Goal: Task Accomplishment & Management: Complete application form

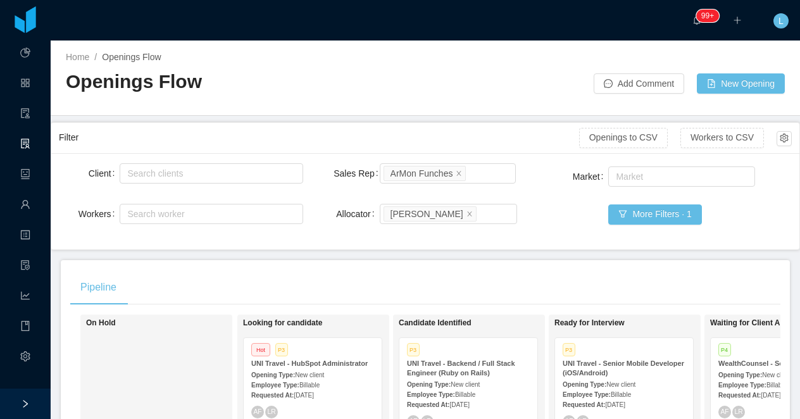
scroll to position [0, 158]
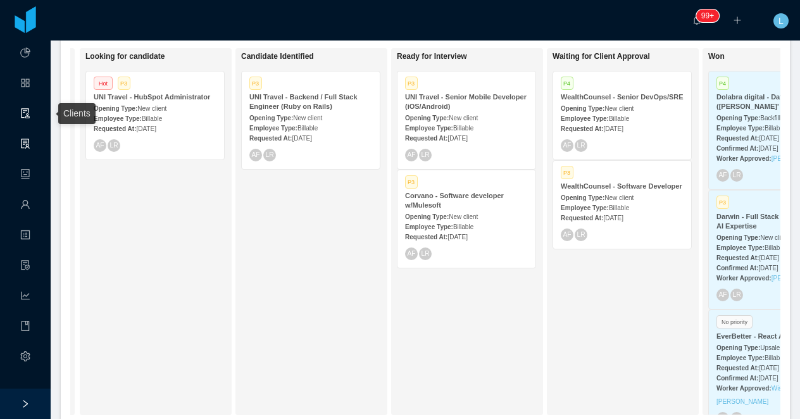
click at [27, 115] on link "Clients" at bounding box center [25, 114] width 10 height 27
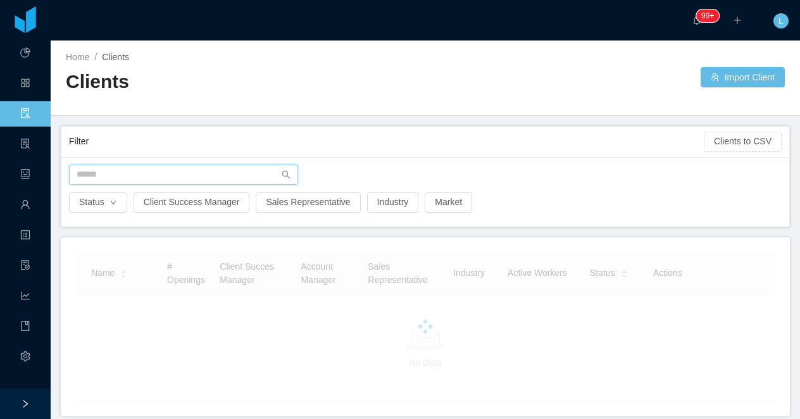
click at [100, 174] on input "text" at bounding box center [183, 175] width 229 height 20
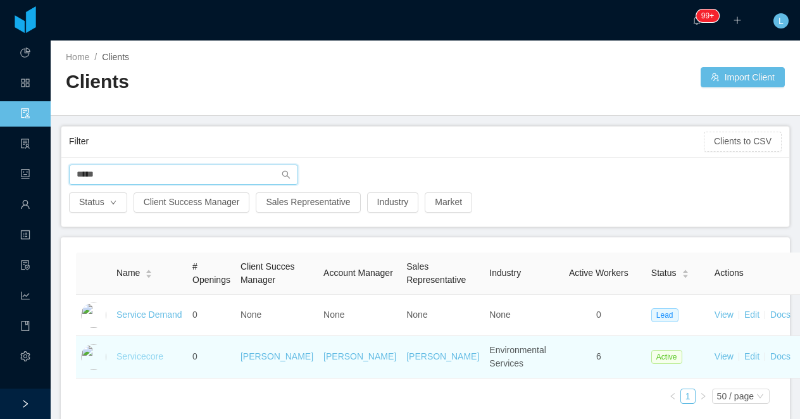
type input "*****"
click at [146, 361] on link "Servicecore" at bounding box center [139, 356] width 47 height 10
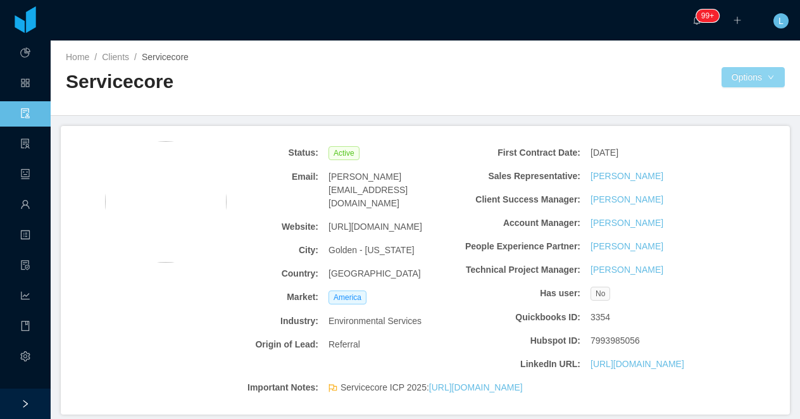
click at [731, 78] on button "Options" at bounding box center [753, 77] width 63 height 20
click at [732, 137] on button "Documents" at bounding box center [737, 132] width 65 height 20
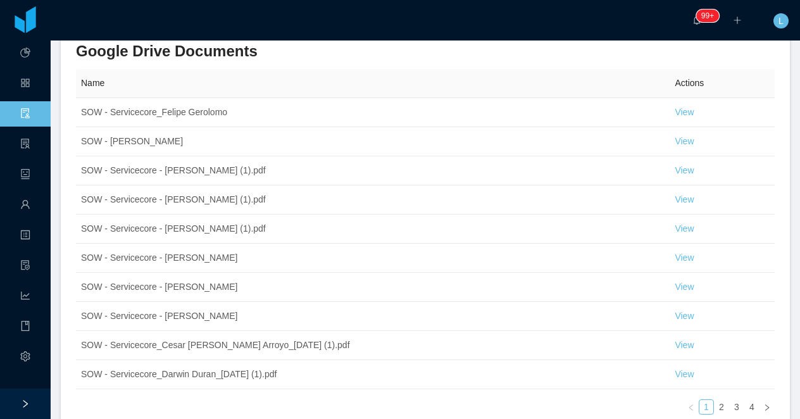
scroll to position [729, 0]
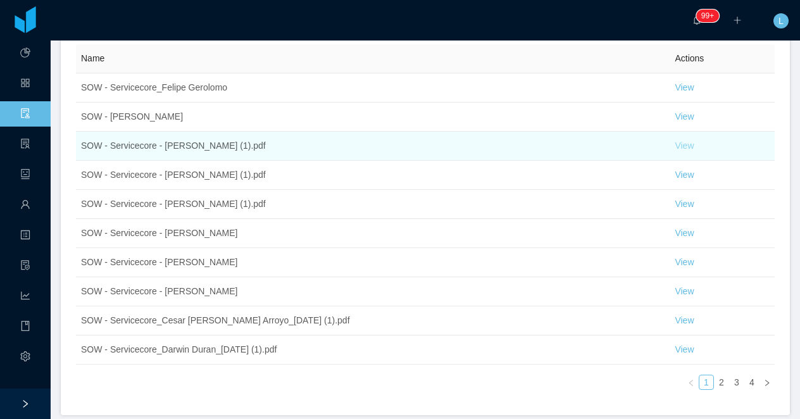
click at [690, 144] on link "View" at bounding box center [684, 146] width 19 height 10
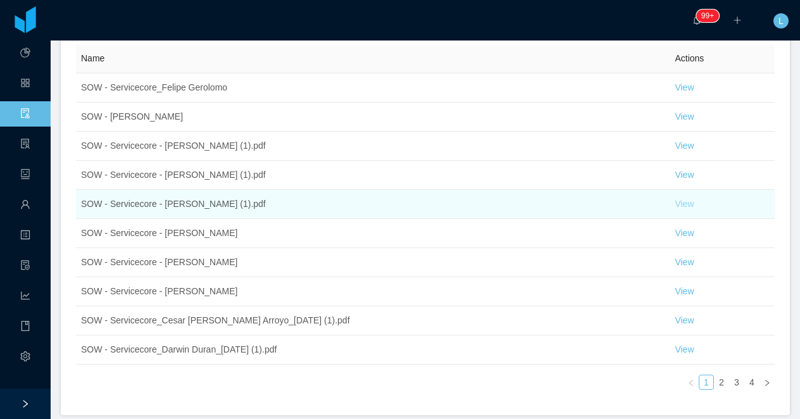
click at [686, 207] on link "View" at bounding box center [684, 204] width 19 height 10
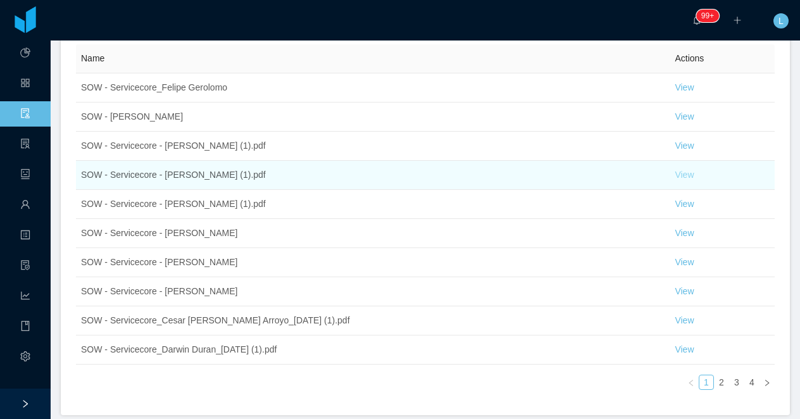
click at [685, 179] on link "View" at bounding box center [684, 175] width 19 height 10
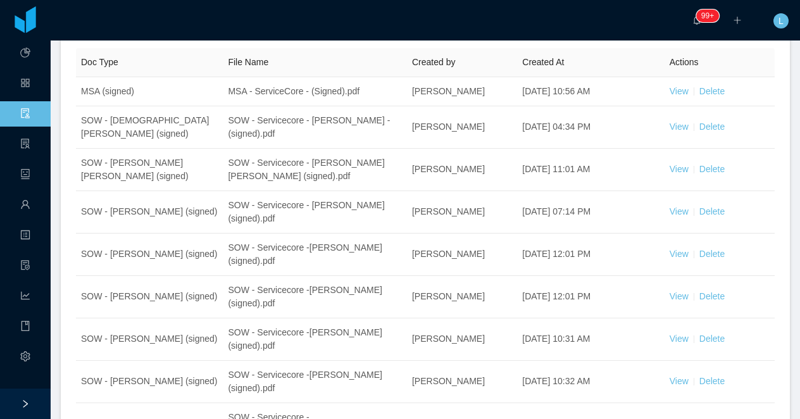
scroll to position [0, 0]
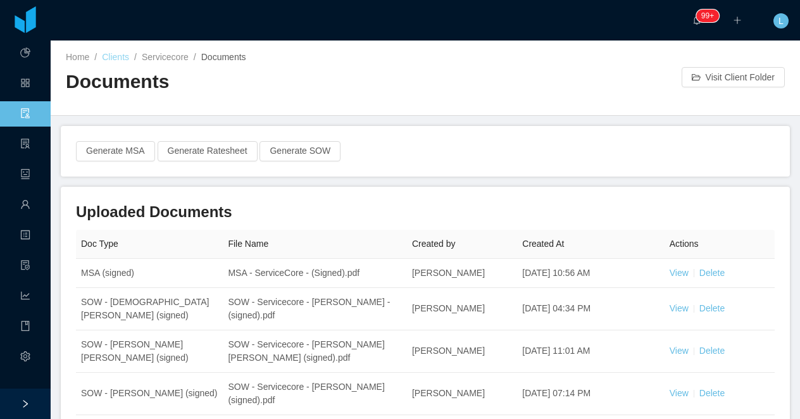
click at [120, 61] on link "Clients" at bounding box center [115, 57] width 27 height 10
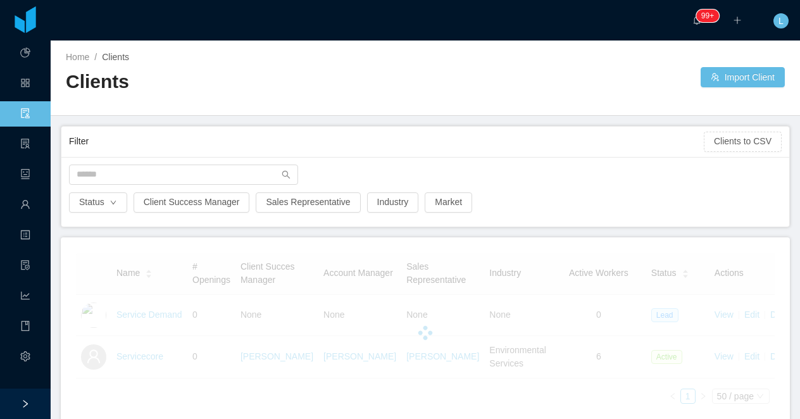
click at [117, 160] on div "Status Client Success Manager Sales Representative Industry Market" at bounding box center [425, 192] width 728 height 70
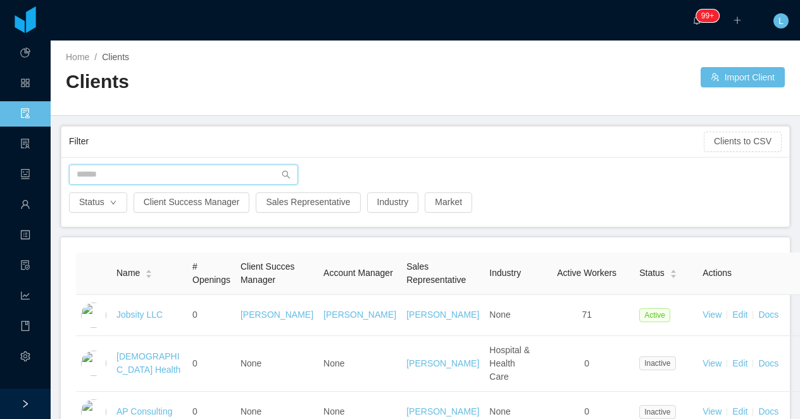
click at [117, 169] on input "text" at bounding box center [183, 175] width 229 height 20
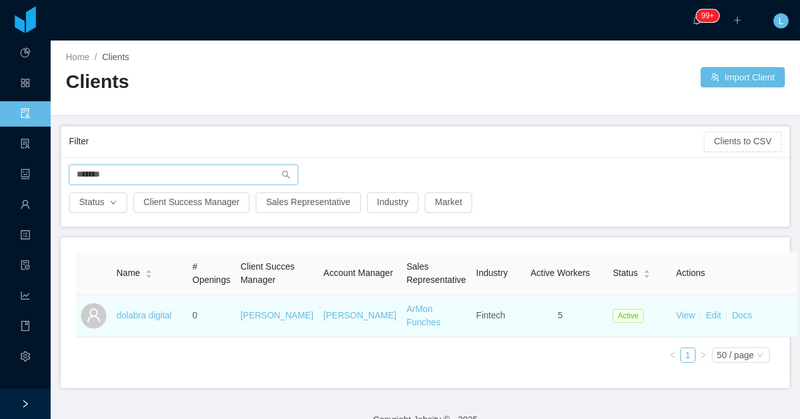
type input "*******"
click at [138, 322] on td "dolabra digital" at bounding box center [149, 316] width 76 height 42
click at [138, 320] on link "dolabra digital" at bounding box center [143, 315] width 55 height 10
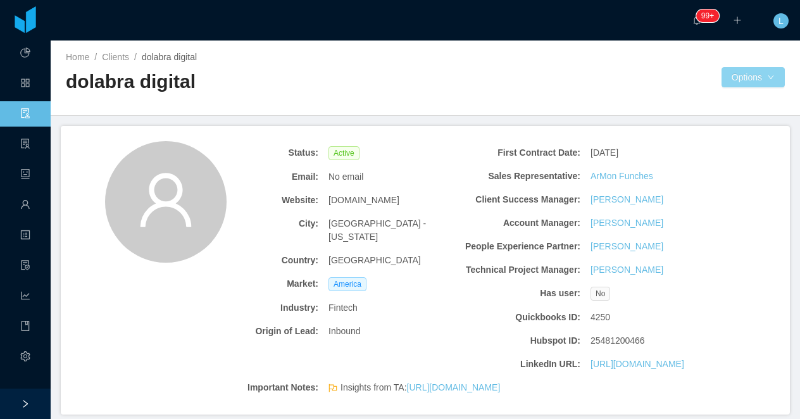
click at [741, 69] on button "Options" at bounding box center [753, 77] width 63 height 20
click at [717, 127] on button "Documents" at bounding box center [737, 132] width 65 height 20
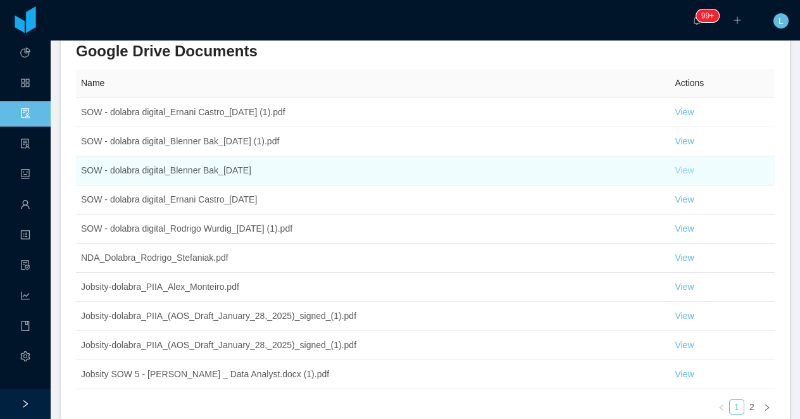
scroll to position [760, 0]
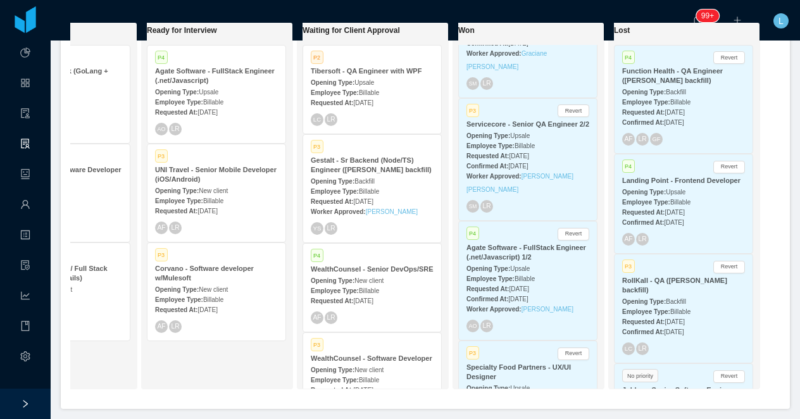
scroll to position [430, 0]
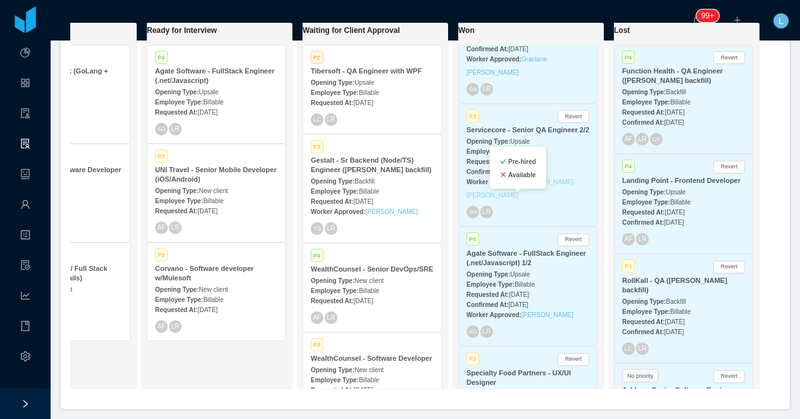
click at [551, 199] on link "Lucas Raphael Araujo Silva" at bounding box center [520, 189] width 107 height 20
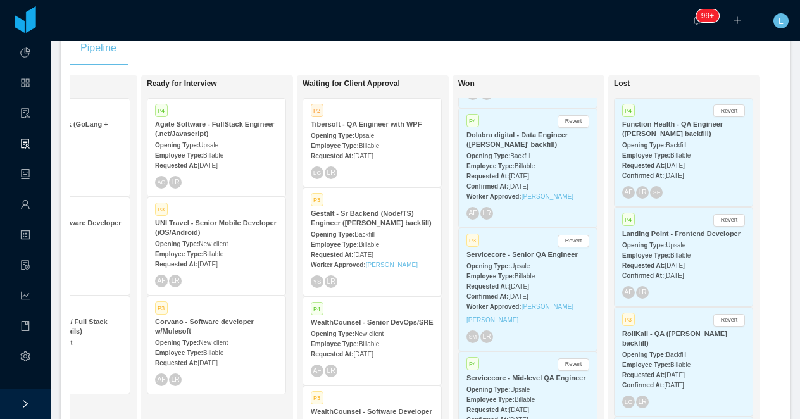
scroll to position [117, 0]
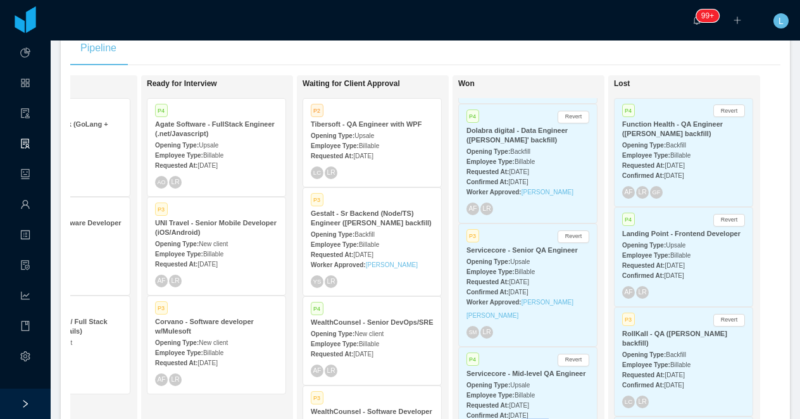
click at [495, 296] on div "Worker Approved: Lucas Matheus de Souza Pereira" at bounding box center [528, 308] width 123 height 27
click at [486, 263] on strong "Opening Type:" at bounding box center [489, 261] width 44 height 7
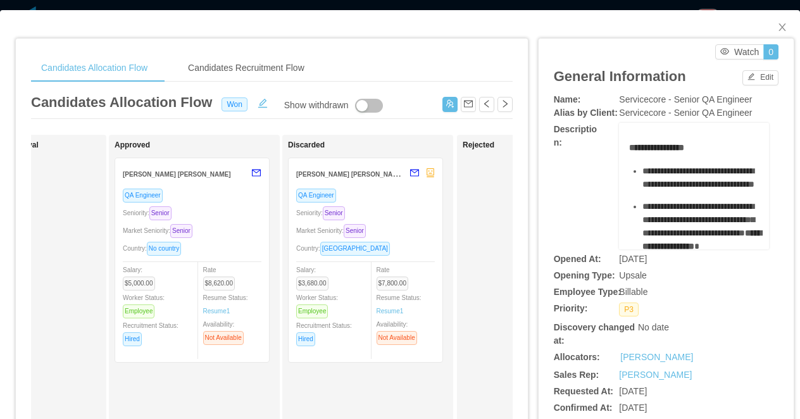
scroll to position [0, 641]
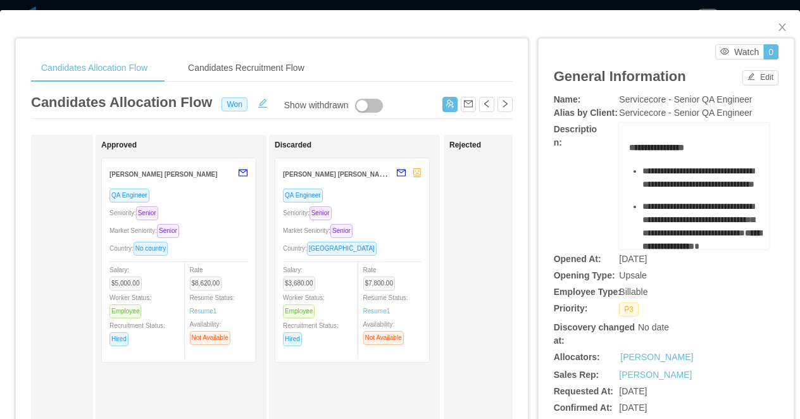
click at [363, 7] on div "Candidates Allocation Flow Candidates Recruitment Flow Candidates Allocation Fl…" at bounding box center [400, 209] width 800 height 419
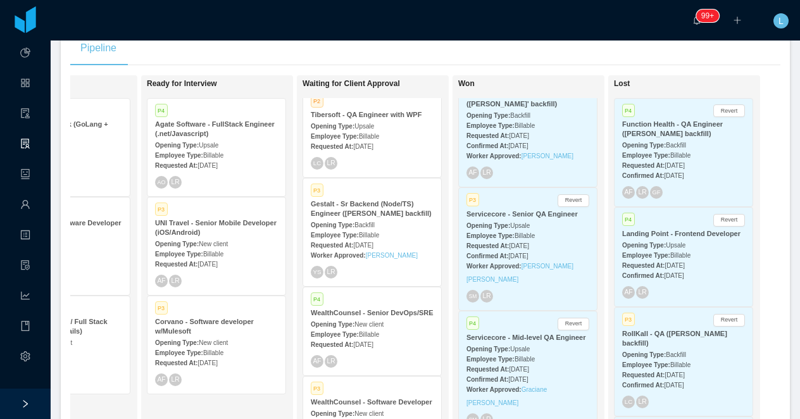
scroll to position [157, 0]
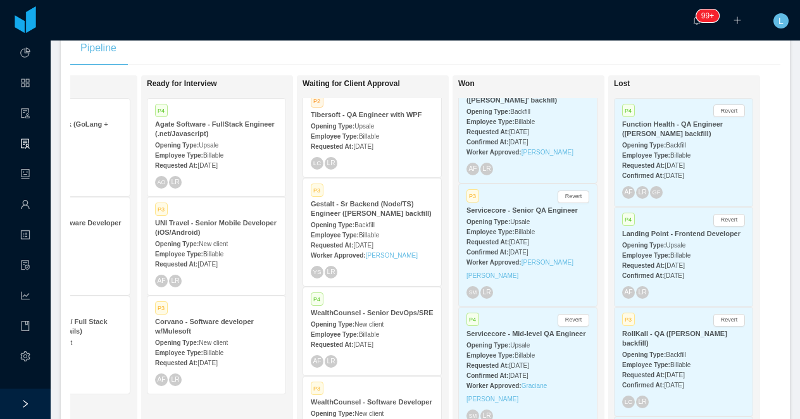
click at [501, 227] on div "Employee Type: Billable" at bounding box center [528, 231] width 123 height 13
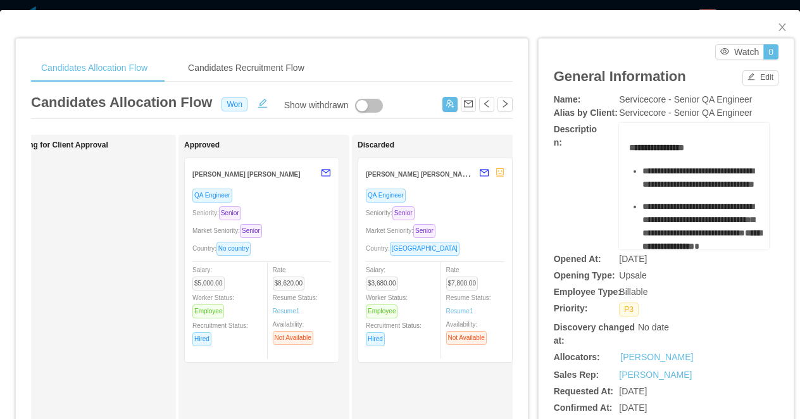
scroll to position [0, 582]
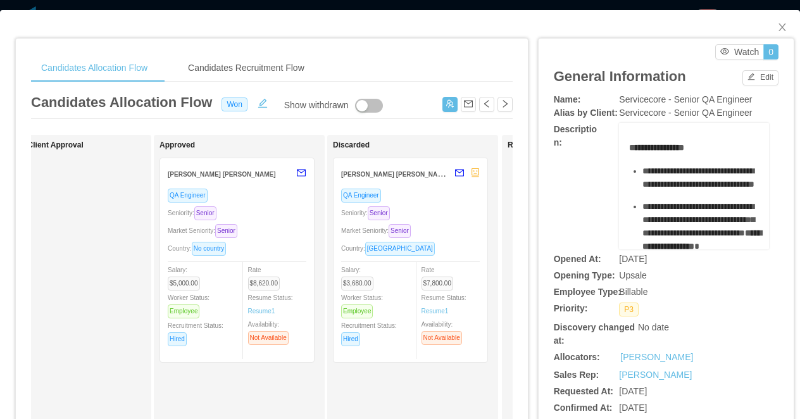
click at [510, 6] on div "Candidates Allocation Flow Candidates Recruitment Flow Candidates Allocation Fl…" at bounding box center [400, 209] width 800 height 419
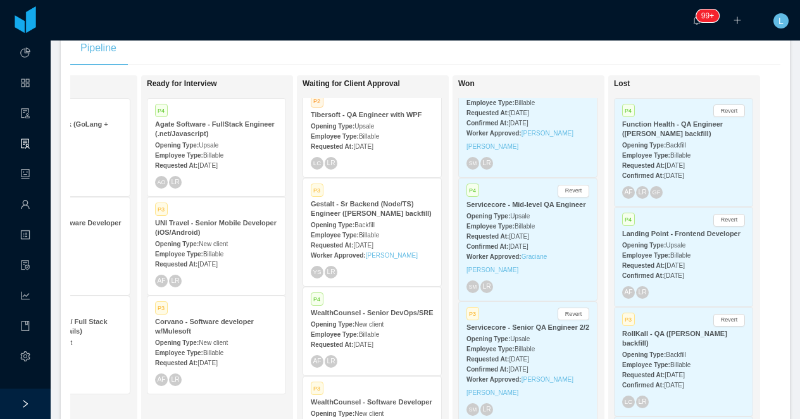
scroll to position [352, 0]
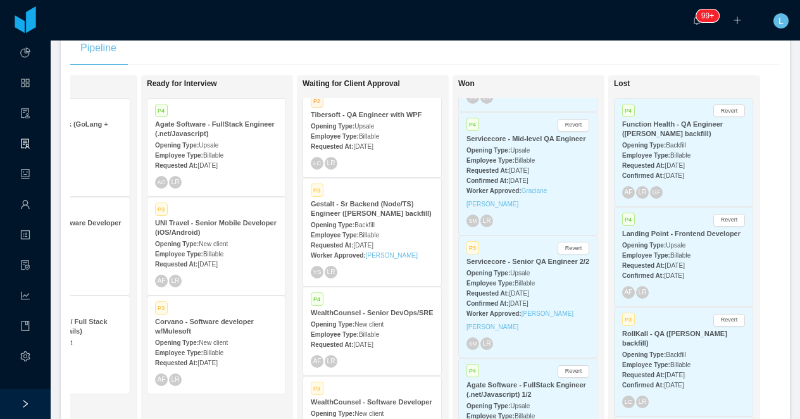
click at [503, 163] on div "Employee Type: Billable" at bounding box center [528, 159] width 123 height 13
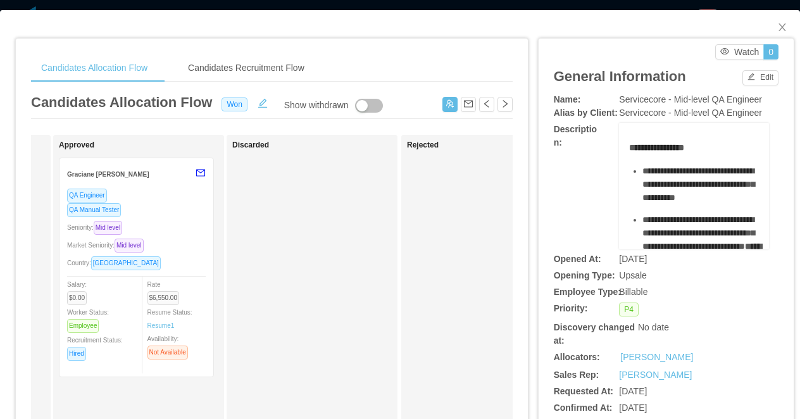
scroll to position [0, 681]
click at [248, 9] on div "**********" at bounding box center [400, 209] width 800 height 419
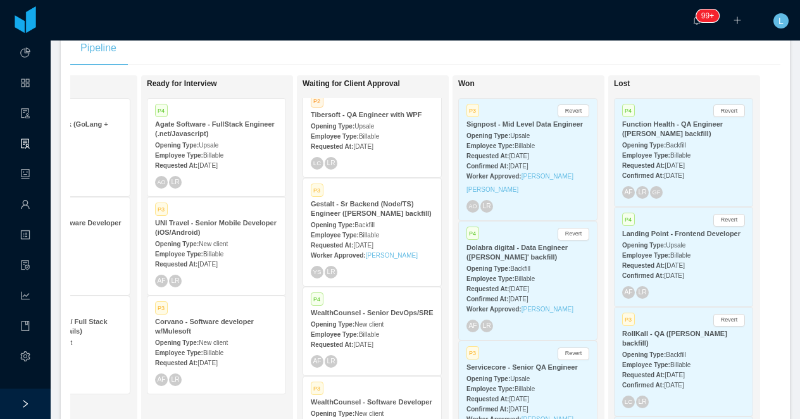
click at [499, 261] on strong "Dolabra digital - Data Engineer (Eduardo Lopes' backfill)" at bounding box center [517, 252] width 101 height 17
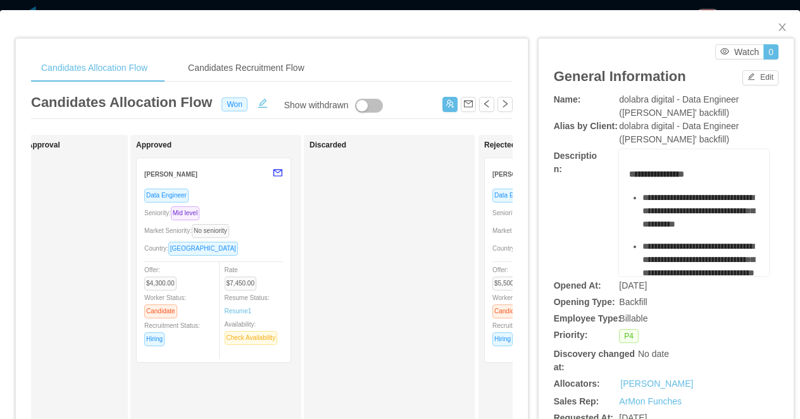
scroll to position [0, 574]
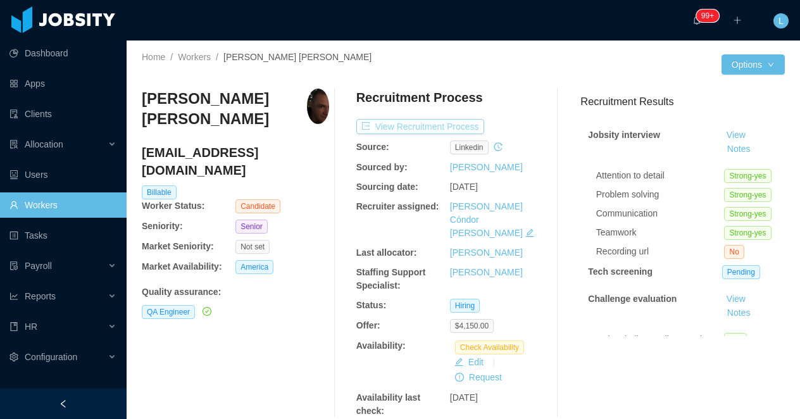
click at [396, 123] on button "View Recruitment Process" at bounding box center [420, 126] width 128 height 15
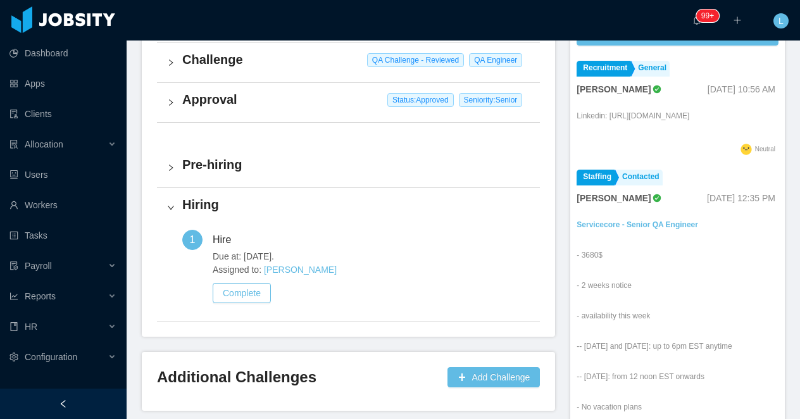
scroll to position [430, 0]
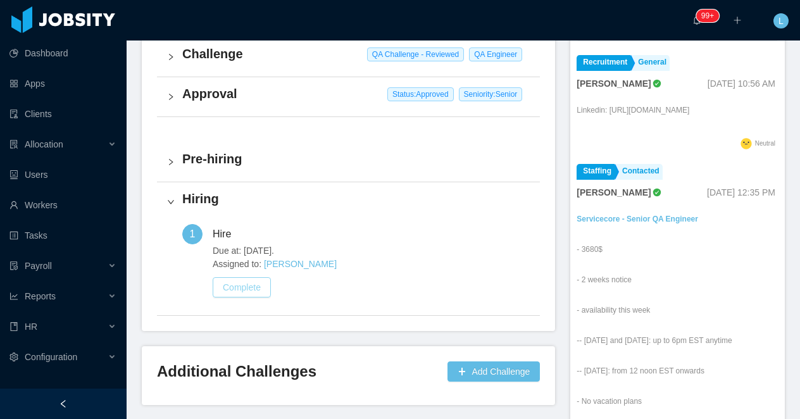
click at [252, 277] on button "Complete" at bounding box center [242, 287] width 58 height 20
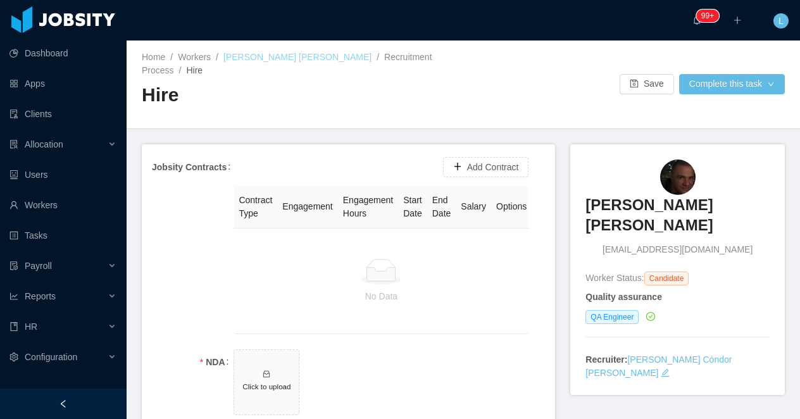
click at [303, 59] on link "Lucas Raphael Araujo Silva" at bounding box center [297, 57] width 148 height 10
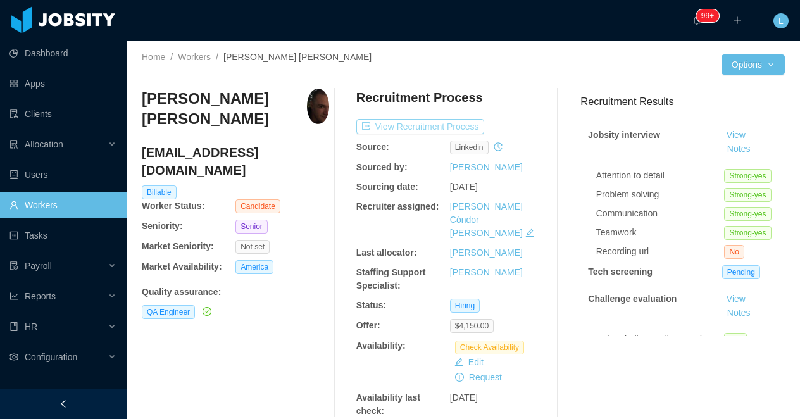
click at [417, 129] on button "View Recruitment Process" at bounding box center [420, 126] width 128 height 15
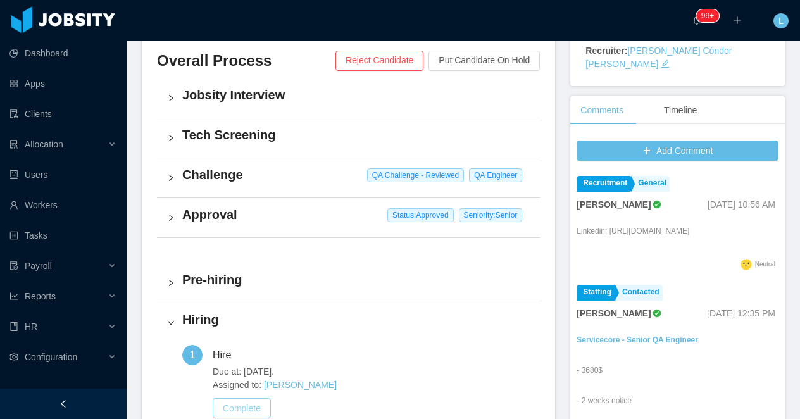
click at [249, 398] on button "Complete" at bounding box center [242, 408] width 58 height 20
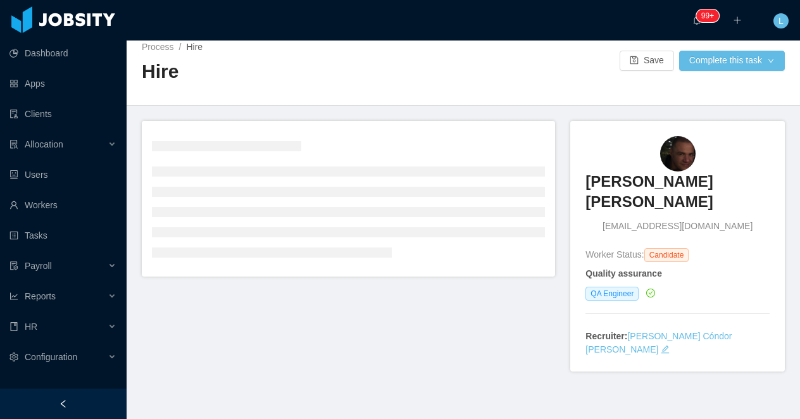
scroll to position [81, 0]
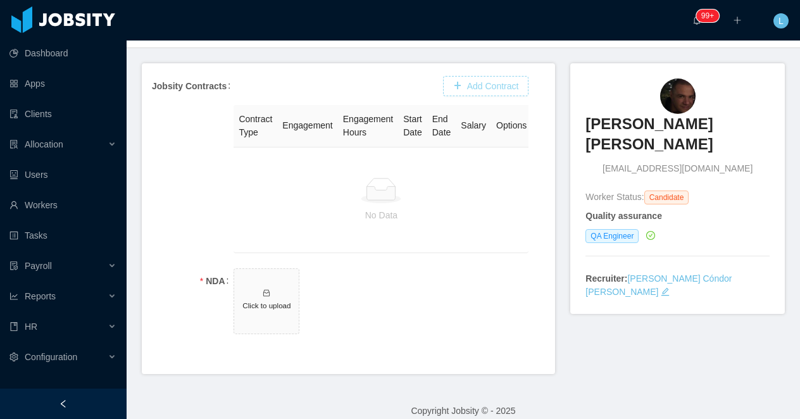
click at [470, 76] on button "Add Contract" at bounding box center [486, 86] width 86 height 20
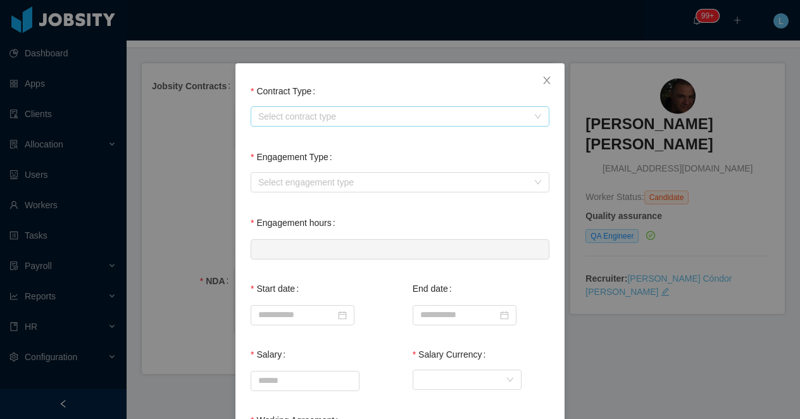
click at [298, 118] on div "Select contract type" at bounding box center [393, 116] width 270 height 13
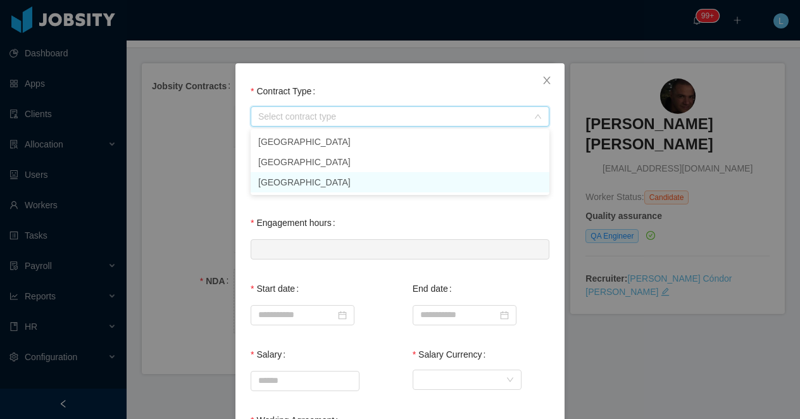
click at [297, 180] on li "[GEOGRAPHIC_DATA]" at bounding box center [400, 182] width 299 height 20
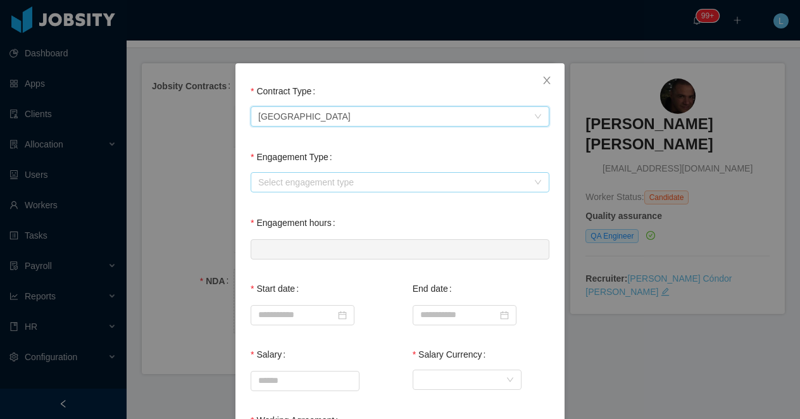
click at [309, 184] on div "Select engagement type" at bounding box center [393, 182] width 270 height 13
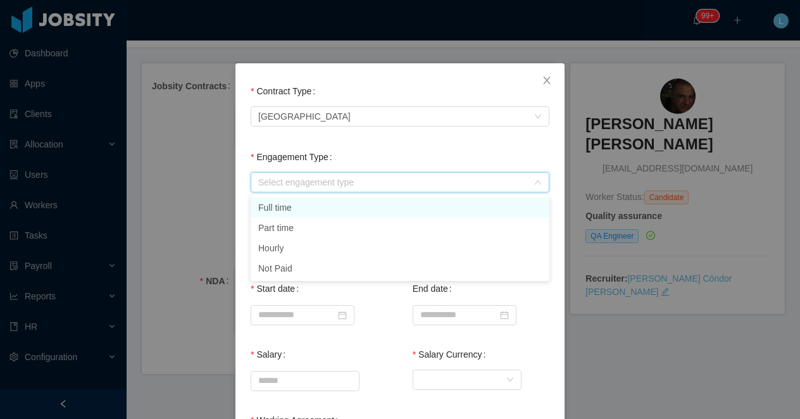
click at [307, 211] on li "Full time" at bounding box center [400, 208] width 299 height 20
type input "*"
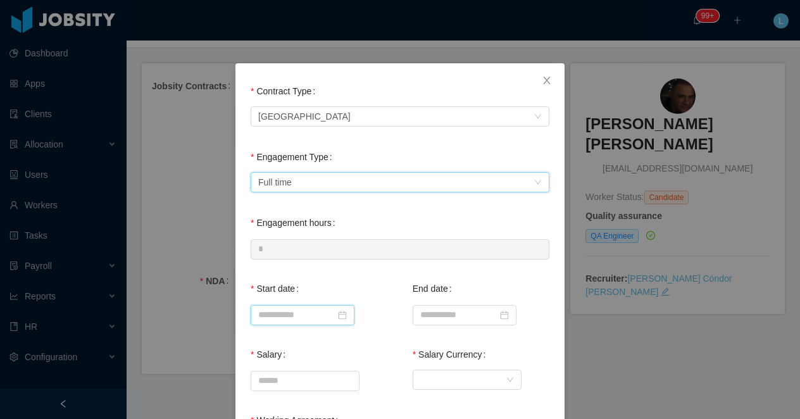
click at [284, 313] on input at bounding box center [303, 315] width 104 height 20
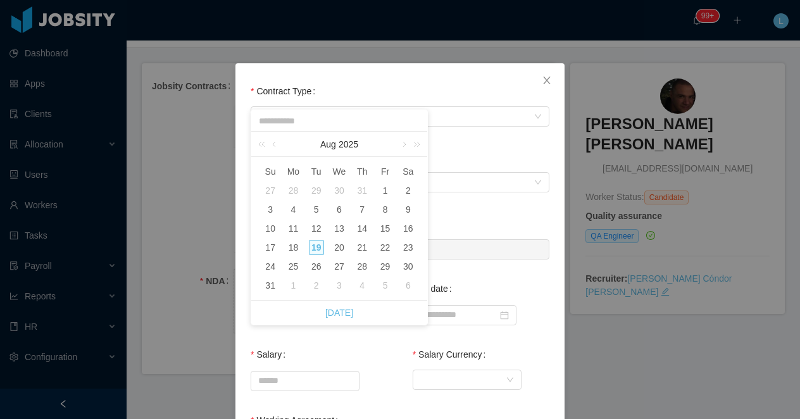
click at [292, 279] on div "1" at bounding box center [293, 285] width 15 height 15
type input "**********"
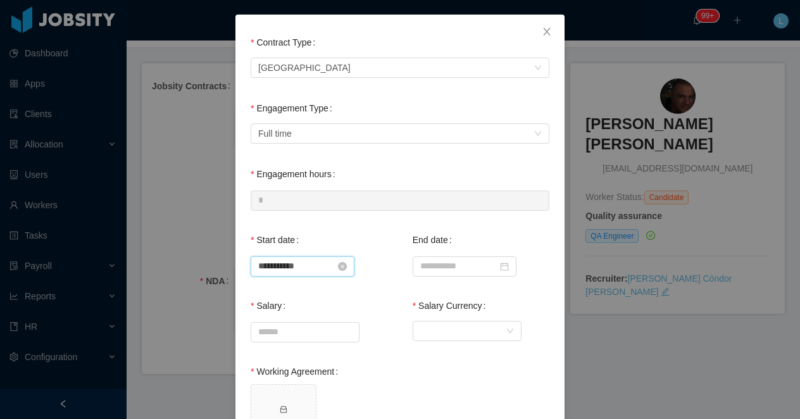
scroll to position [72, 0]
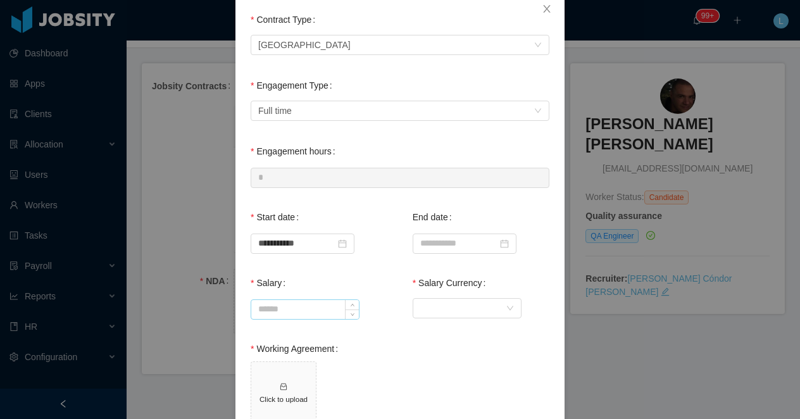
click at [313, 315] on input "Salary" at bounding box center [305, 309] width 108 height 19
type input "*******"
click at [446, 310] on div "Currency" at bounding box center [462, 308] width 85 height 19
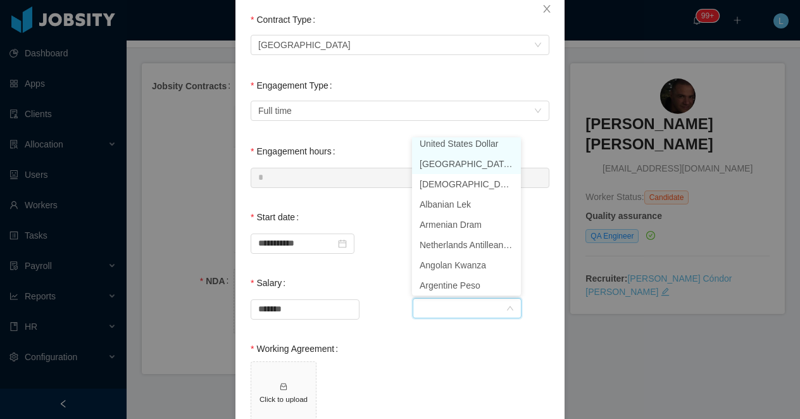
scroll to position [3, 0]
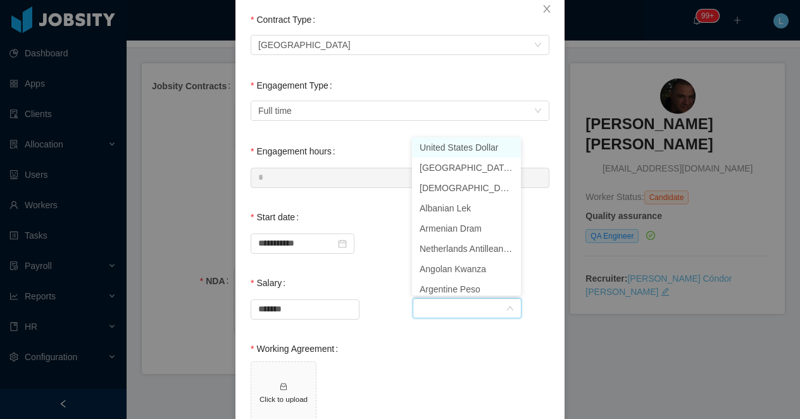
click at [450, 144] on li "United States Dollar" at bounding box center [466, 147] width 109 height 20
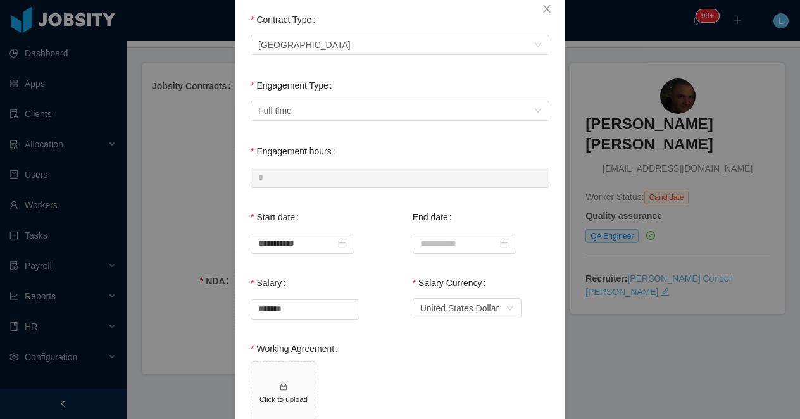
click at [396, 372] on span "Click to upload" at bounding box center [400, 396] width 299 height 71
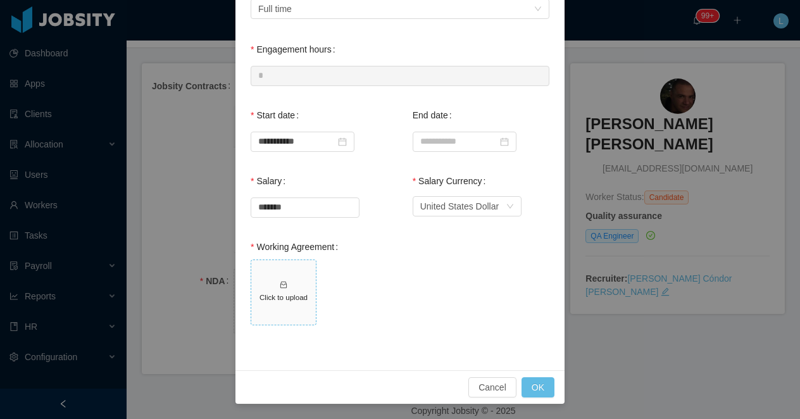
click at [282, 281] on icon "icon: inbox" at bounding box center [283, 284] width 9 height 9
click at [546, 387] on button "OK" at bounding box center [538, 387] width 33 height 20
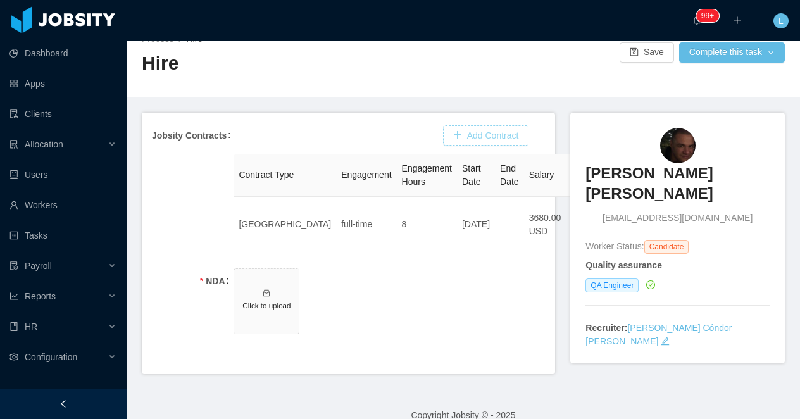
scroll to position [110, 0]
click at [266, 300] on h5 "Click to upload" at bounding box center [266, 305] width 54 height 11
click at [261, 274] on span "Click to upload" at bounding box center [266, 301] width 65 height 65
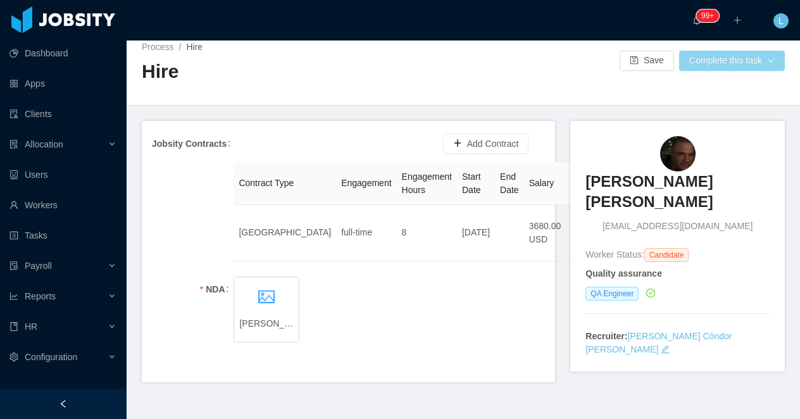
click at [731, 58] on button "Complete this task" at bounding box center [732, 61] width 106 height 20
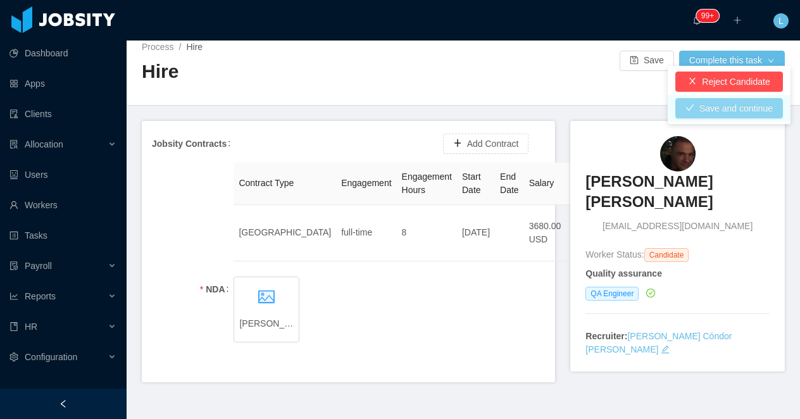
click at [706, 114] on button "Save and continue" at bounding box center [729, 108] width 108 height 20
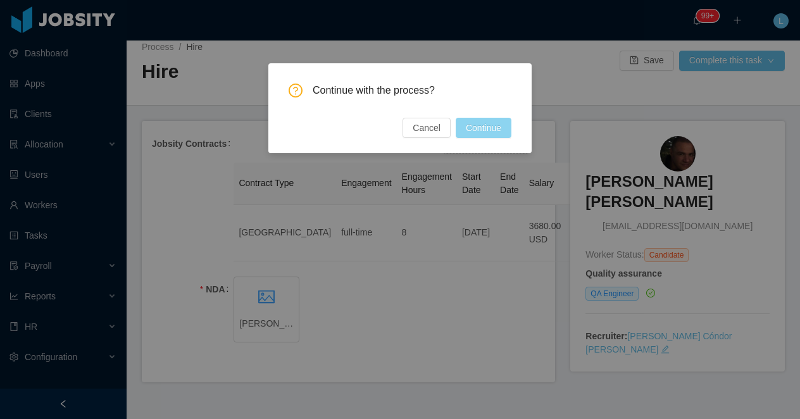
click at [474, 126] on button "Continue" at bounding box center [484, 128] width 56 height 20
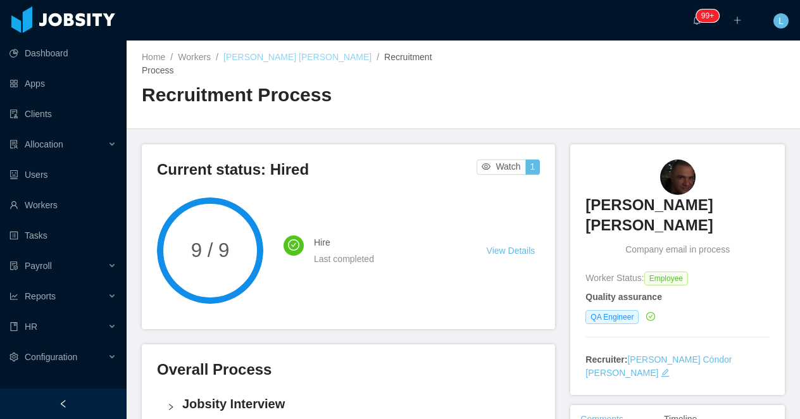
click at [247, 55] on link "Lucas Raphael Araujo Silva" at bounding box center [297, 57] width 148 height 10
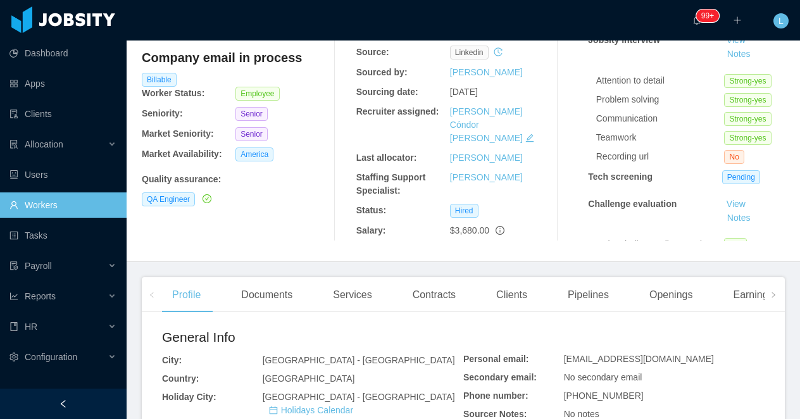
scroll to position [97, 0]
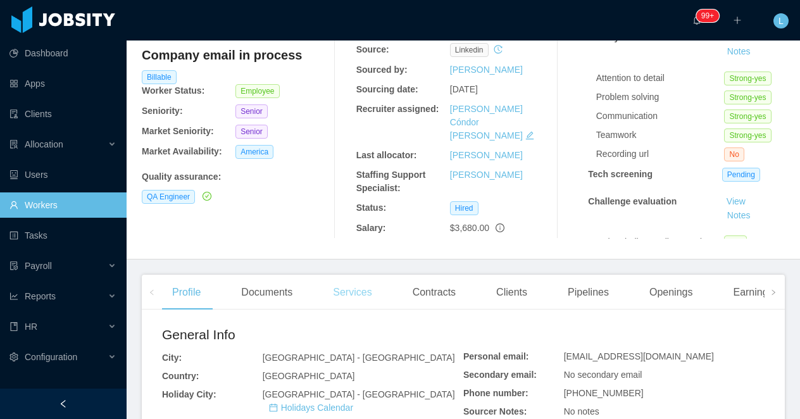
click at [368, 289] on div "Services" at bounding box center [352, 292] width 59 height 35
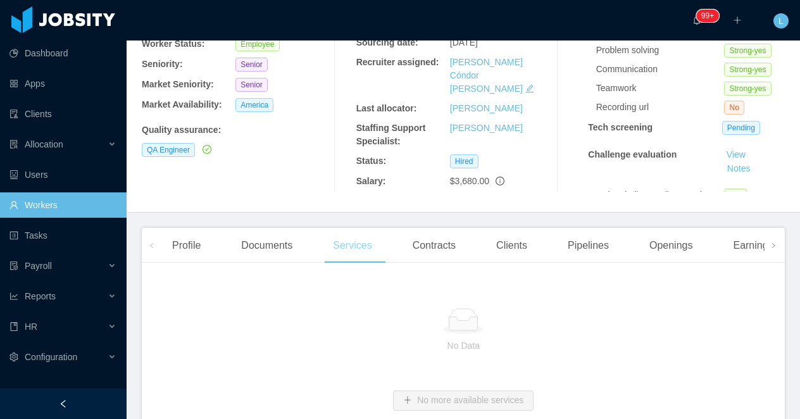
scroll to position [223, 0]
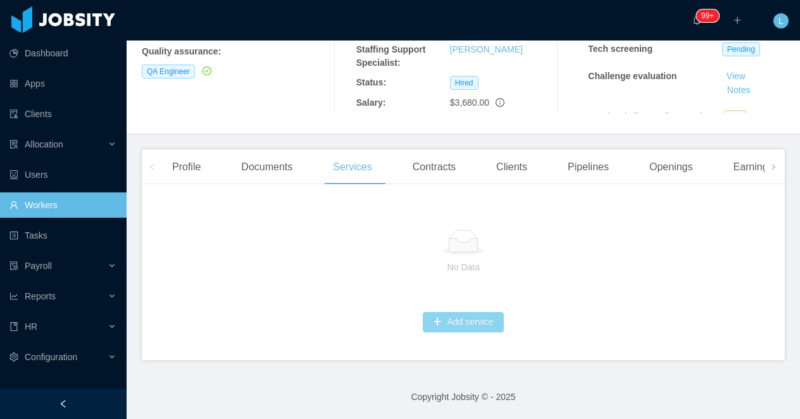
click at [448, 325] on button "Add service" at bounding box center [463, 322] width 80 height 20
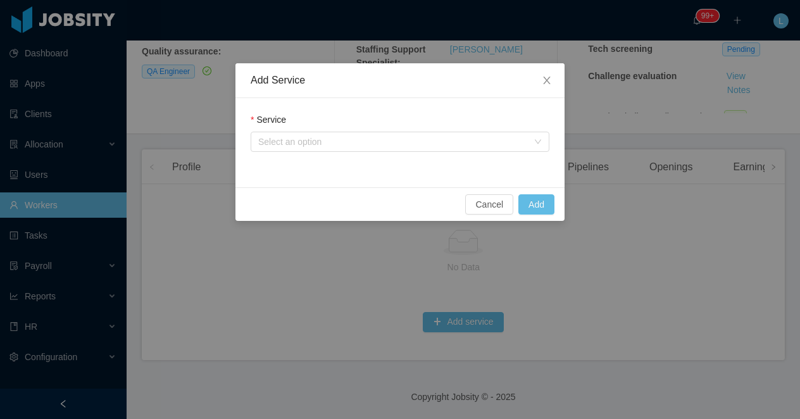
click at [294, 131] on div "Service" at bounding box center [400, 122] width 299 height 18
click at [293, 144] on div "Select an option" at bounding box center [393, 141] width 270 height 13
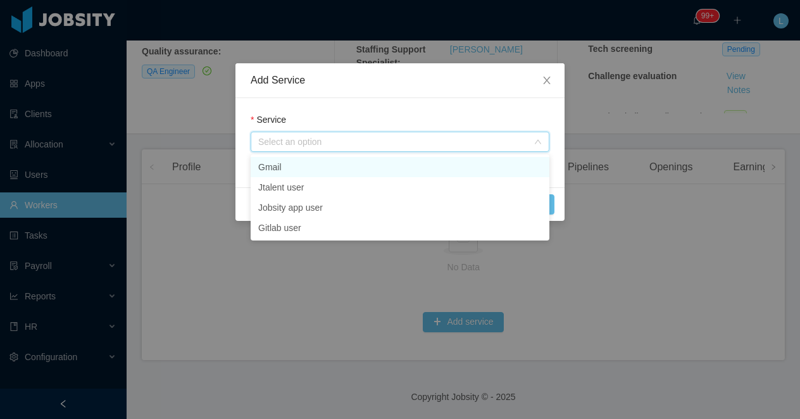
click at [290, 160] on li "Gmail" at bounding box center [400, 167] width 299 height 20
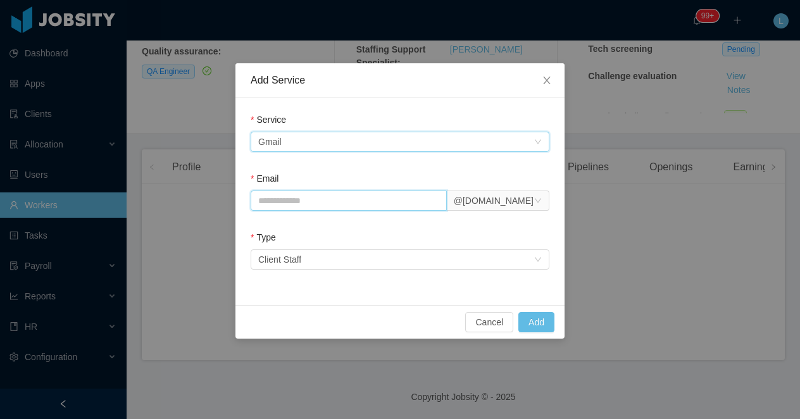
click at [299, 203] on input "Email" at bounding box center [349, 201] width 196 height 20
paste input "**********"
type input "**********"
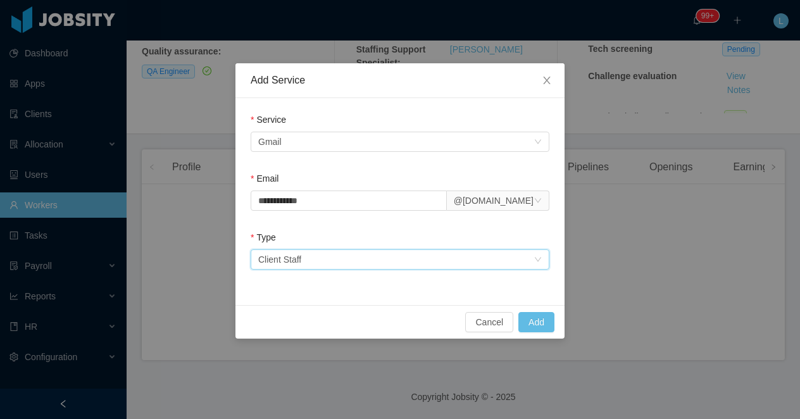
click at [305, 260] on div "Select an option Client Staff" at bounding box center [395, 259] width 275 height 19
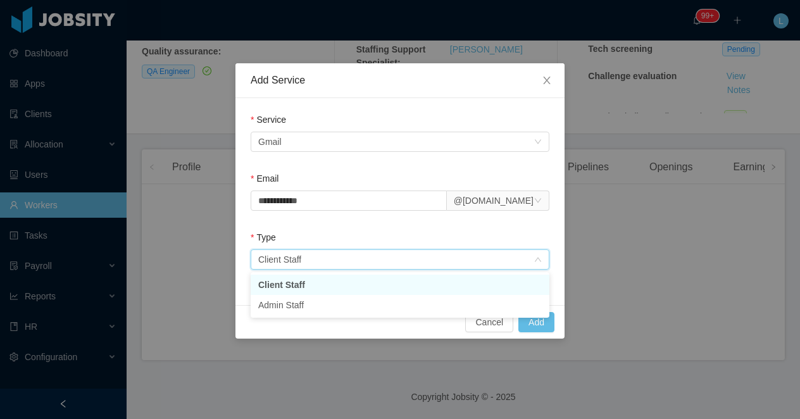
click at [306, 283] on li "Client Staff" at bounding box center [400, 285] width 299 height 20
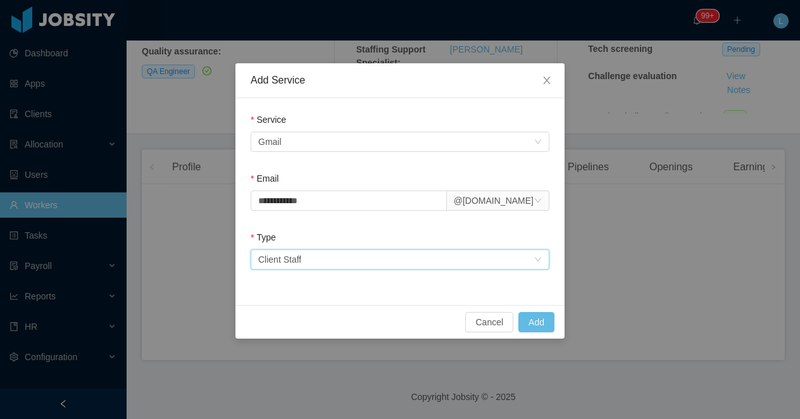
click at [334, 229] on form "**********" at bounding box center [400, 193] width 299 height 161
click at [539, 322] on button "Add" at bounding box center [536, 322] width 36 height 20
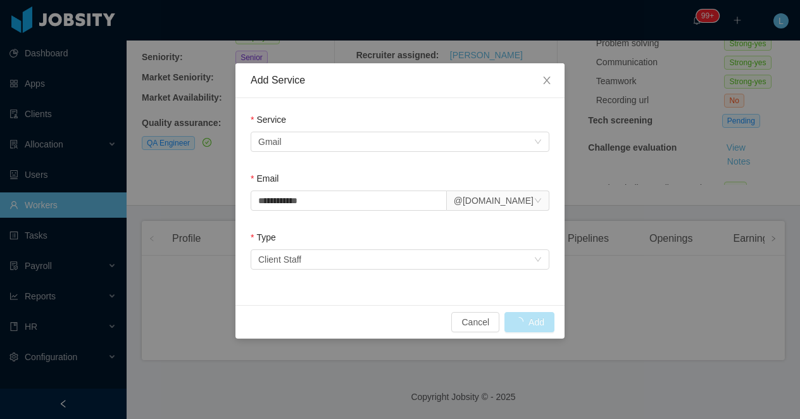
scroll to position [159, 0]
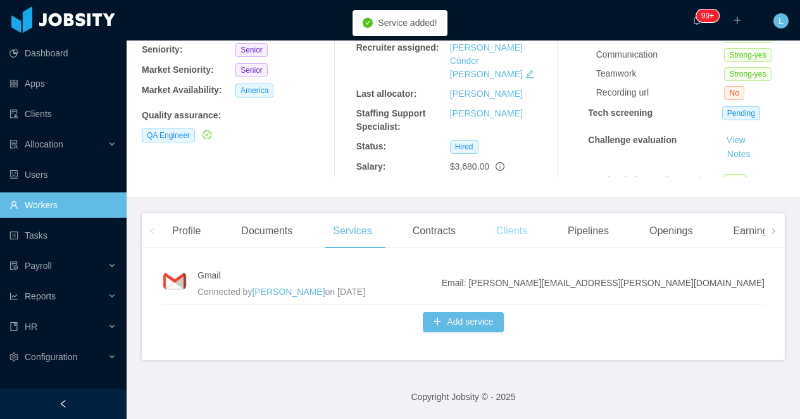
click at [507, 236] on div "Clients" at bounding box center [511, 230] width 51 height 35
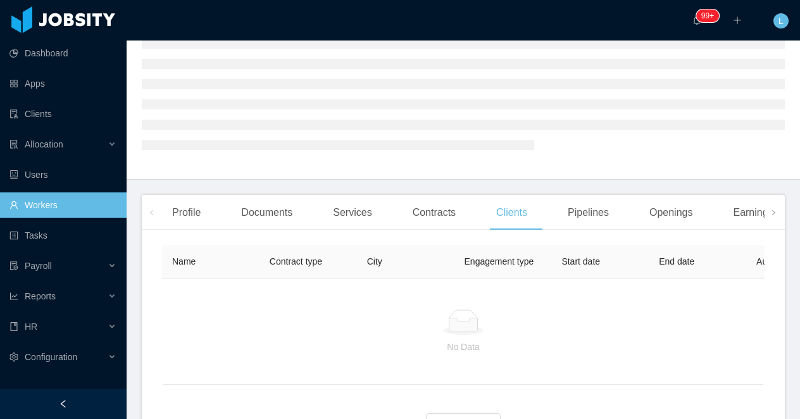
scroll to position [159, 0]
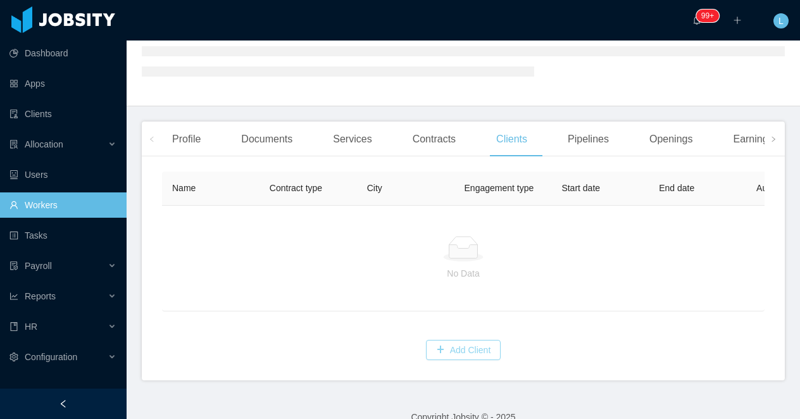
click at [466, 355] on button "Add Client" at bounding box center [463, 350] width 75 height 20
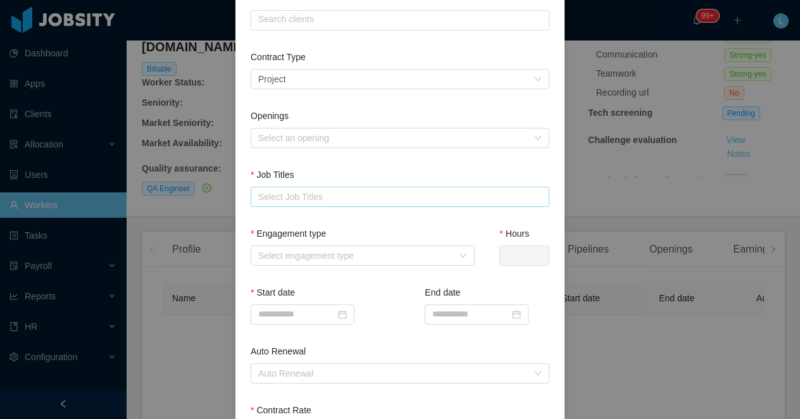
scroll to position [146, 0]
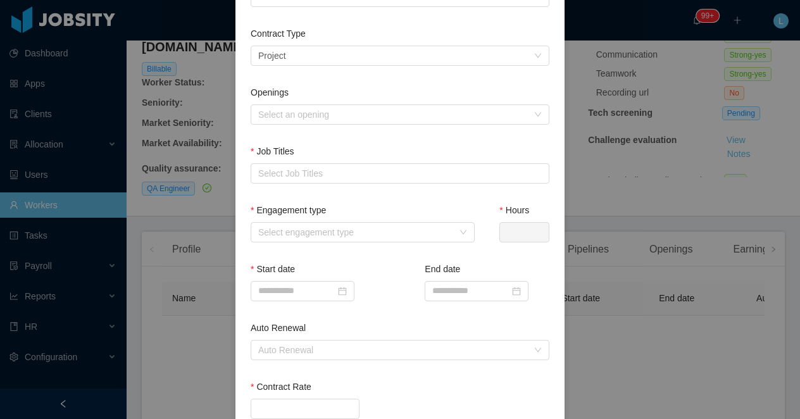
click at [367, 215] on div "Engagement type" at bounding box center [363, 213] width 224 height 18
click at [360, 231] on div "Select engagement type" at bounding box center [355, 232] width 195 height 13
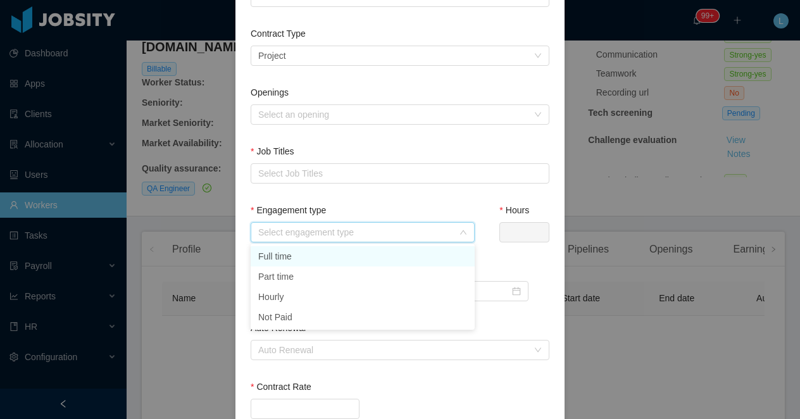
click at [349, 257] on li "Full time" at bounding box center [363, 256] width 224 height 20
type input "*"
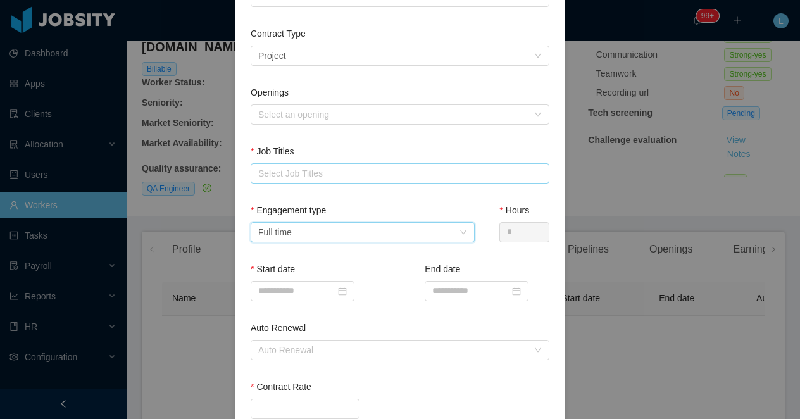
click at [320, 178] on div "Select Job Titles" at bounding box center [397, 173] width 278 height 13
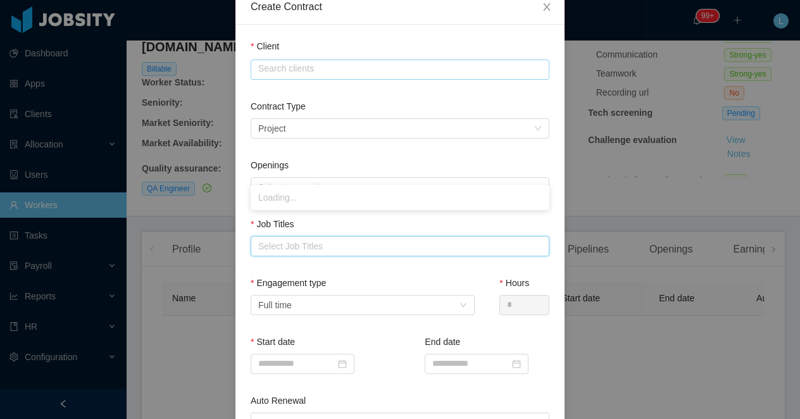
click at [324, 68] on input "text" at bounding box center [400, 70] width 299 height 20
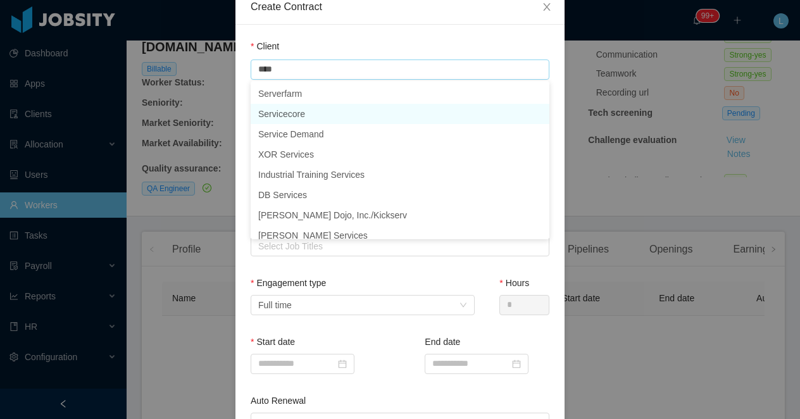
click at [323, 112] on li "Servicecore" at bounding box center [400, 114] width 299 height 20
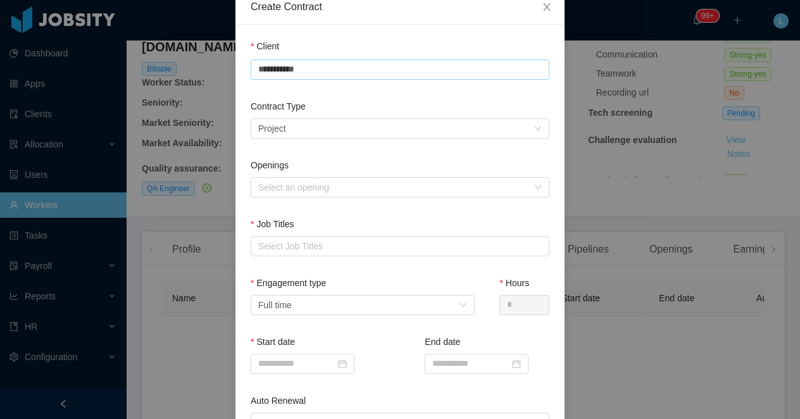
type input "**********"
click at [338, 40] on div "Client" at bounding box center [400, 49] width 299 height 18
click at [322, 130] on div "Select a contract type Project" at bounding box center [395, 128] width 275 height 19
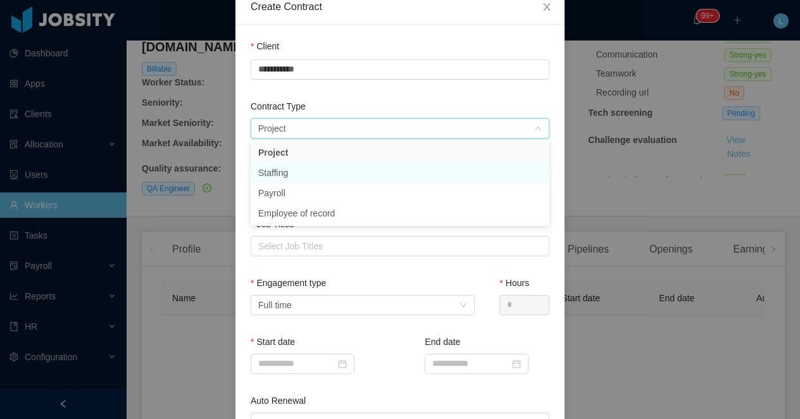
click at [298, 172] on li "Staffing" at bounding box center [400, 173] width 299 height 20
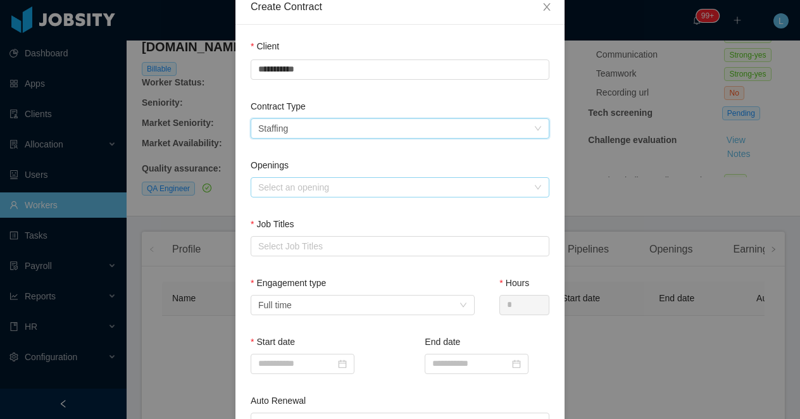
click at [308, 188] on div "Select an opening" at bounding box center [393, 187] width 270 height 13
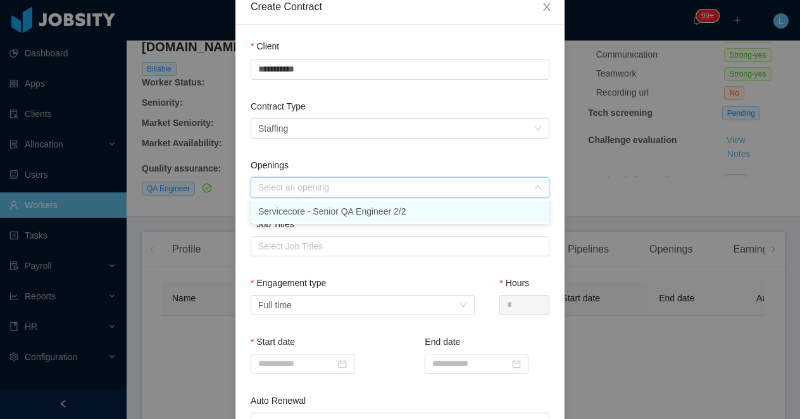
click at [307, 213] on li "Servicecore - Senior QA Engineer 2/2" at bounding box center [400, 211] width 299 height 20
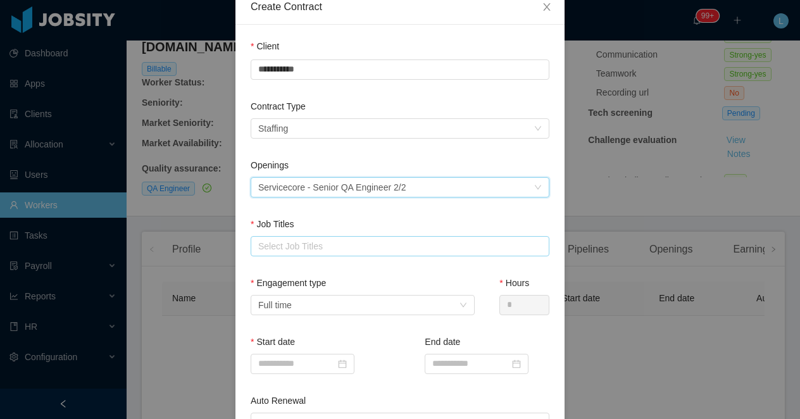
click at [300, 245] on div "Select Job Titles" at bounding box center [397, 246] width 278 height 13
type input "**"
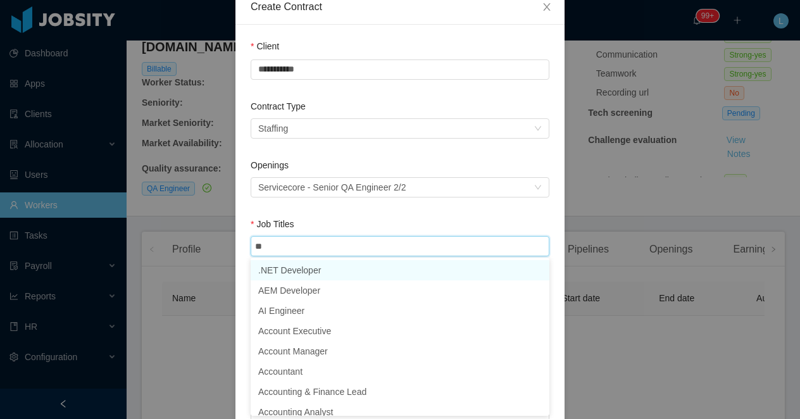
click at [314, 270] on li ".NET Developer" at bounding box center [400, 270] width 299 height 20
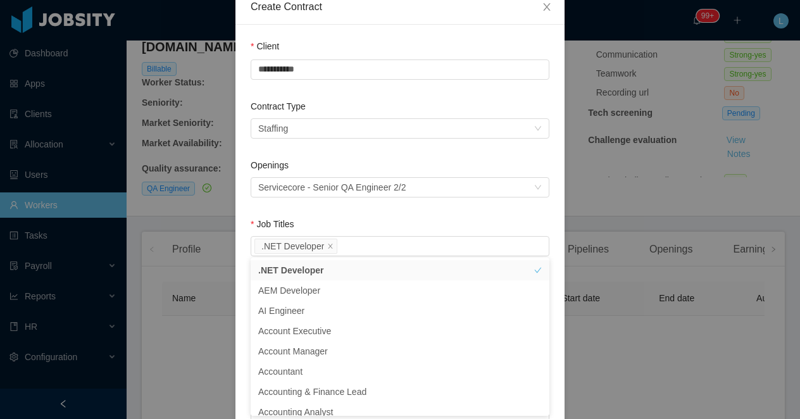
click at [319, 211] on div "Openings Select an opening Servicecore - Senior QA Engineer 2/2" at bounding box center [400, 188] width 299 height 59
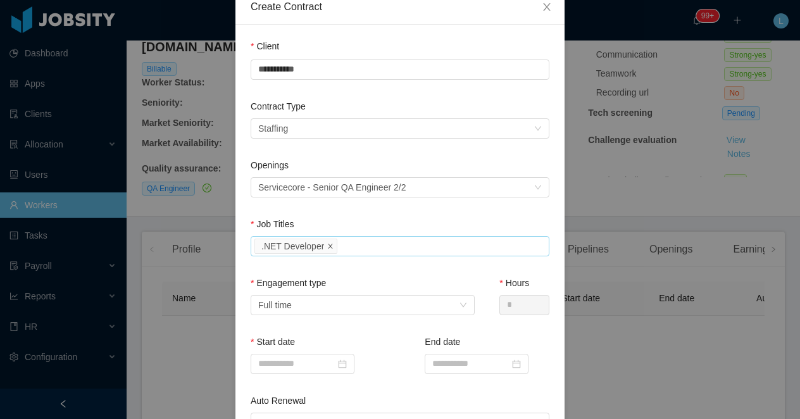
click at [330, 243] on icon "icon: close" at bounding box center [331, 245] width 4 height 4
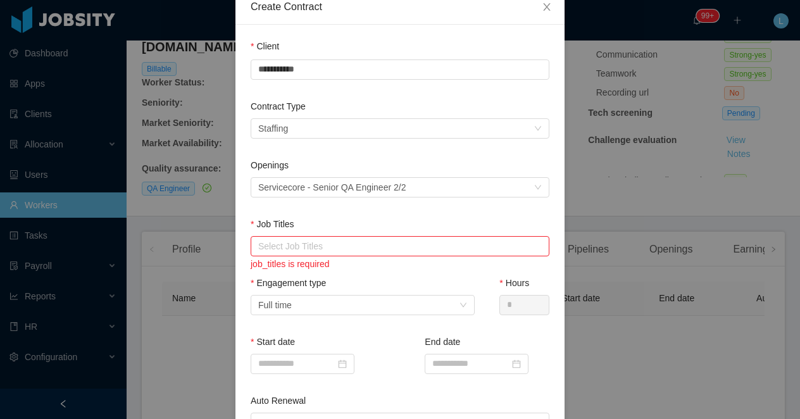
click at [330, 243] on div "Select Job Titles" at bounding box center [397, 246] width 278 height 13
type input "**"
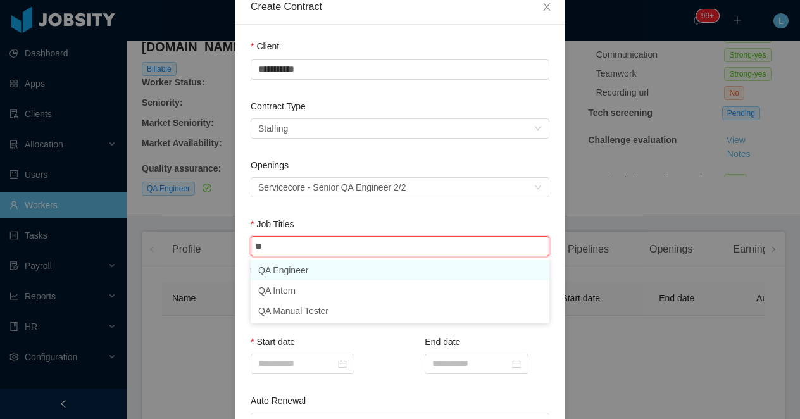
click at [339, 269] on li "QA Engineer" at bounding box center [400, 270] width 299 height 20
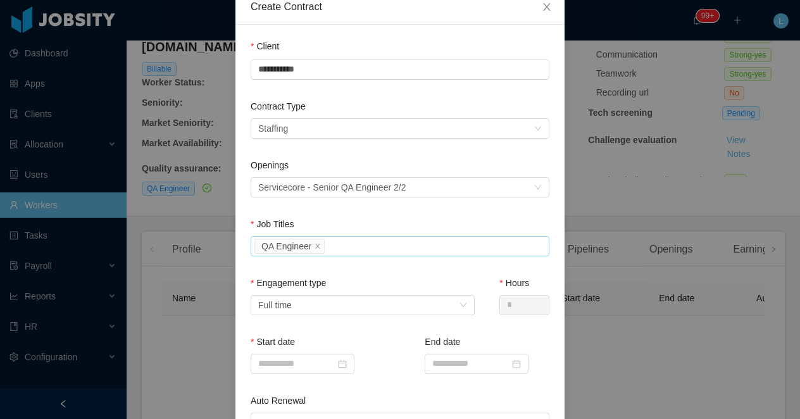
click at [353, 215] on div "Openings Select an opening Servicecore - Senior QA Engineer 2/2" at bounding box center [400, 188] width 299 height 59
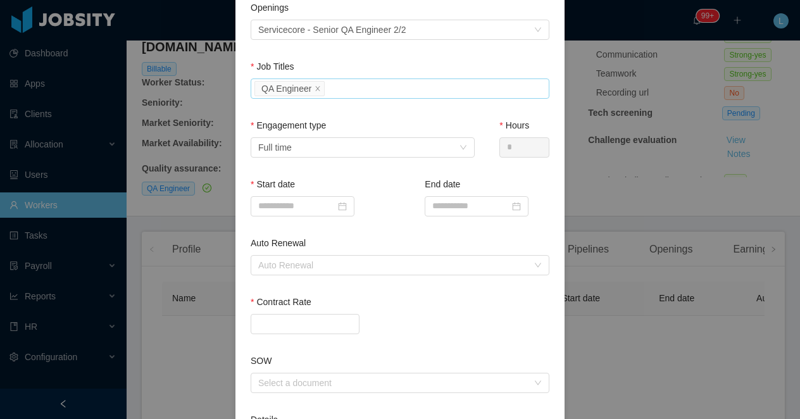
scroll to position [251, 0]
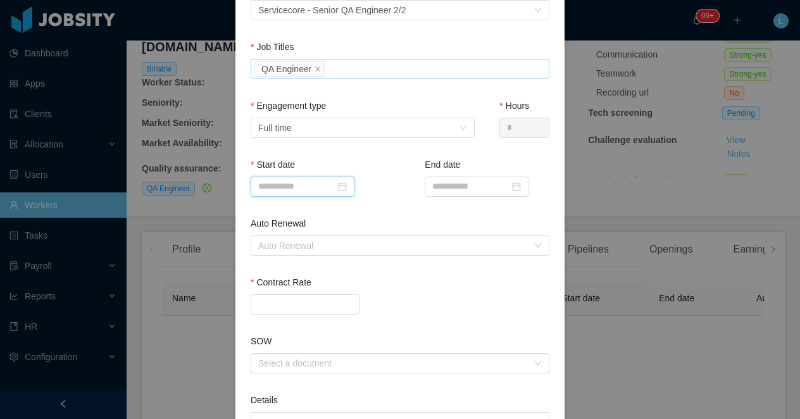
click at [296, 191] on input at bounding box center [303, 187] width 104 height 20
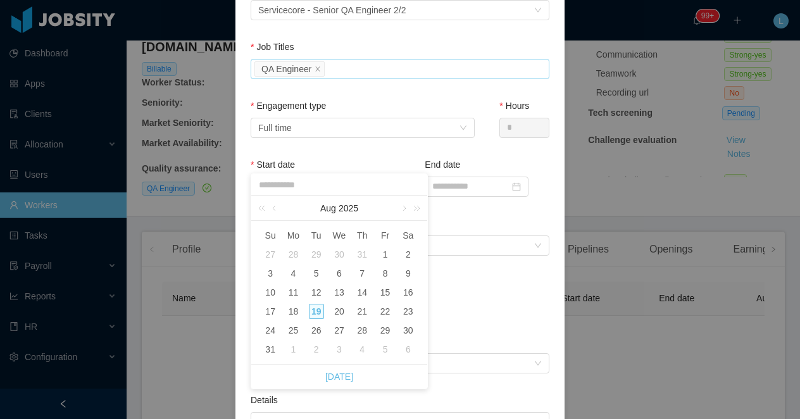
click at [316, 348] on div "2" at bounding box center [316, 349] width 15 height 15
type input "**********"
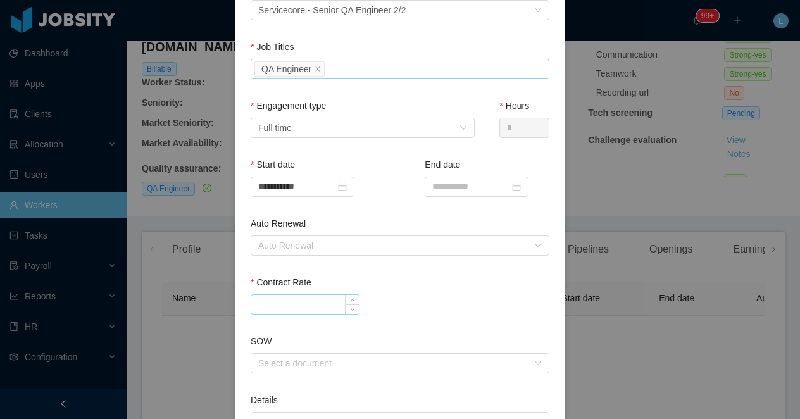
click at [303, 309] on input "Contract Rate" at bounding box center [305, 304] width 108 height 19
type input "*******"
click at [380, 308] on div "*******" at bounding box center [400, 304] width 299 height 20
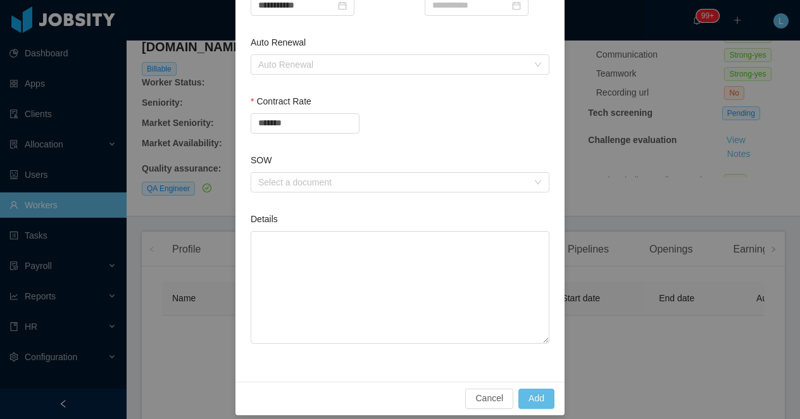
scroll to position [442, 0]
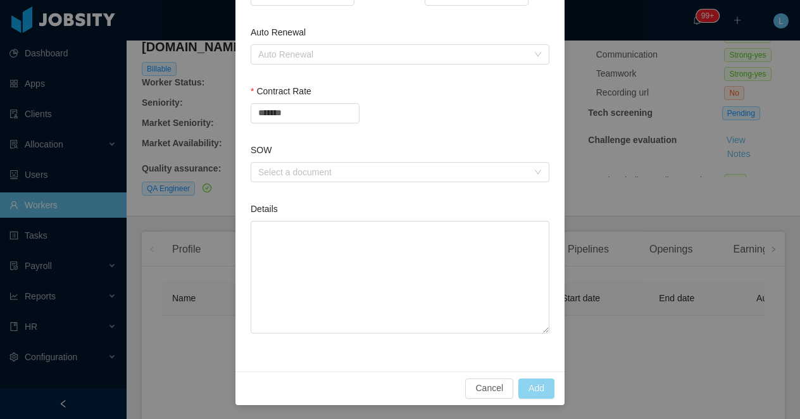
click at [534, 384] on button "Add" at bounding box center [536, 389] width 36 height 20
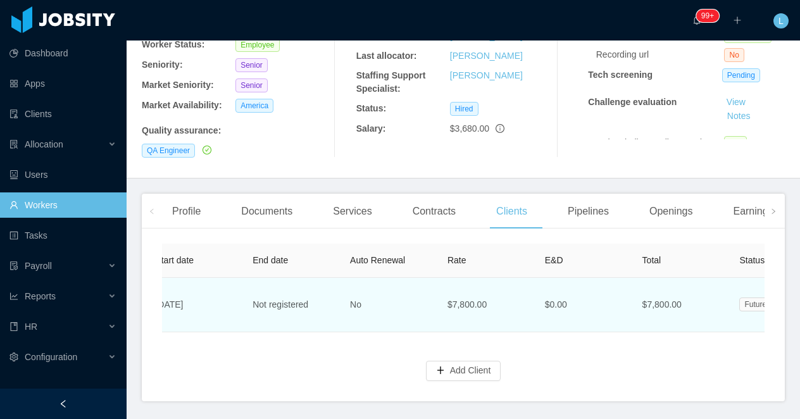
scroll to position [0, 451]
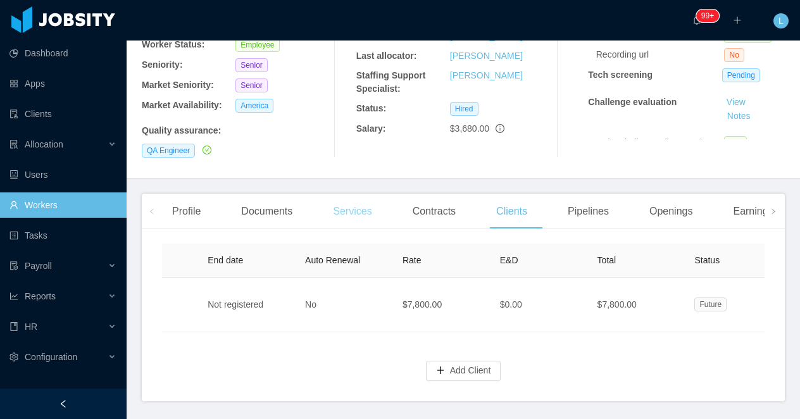
click at [358, 196] on div "Services" at bounding box center [352, 211] width 59 height 35
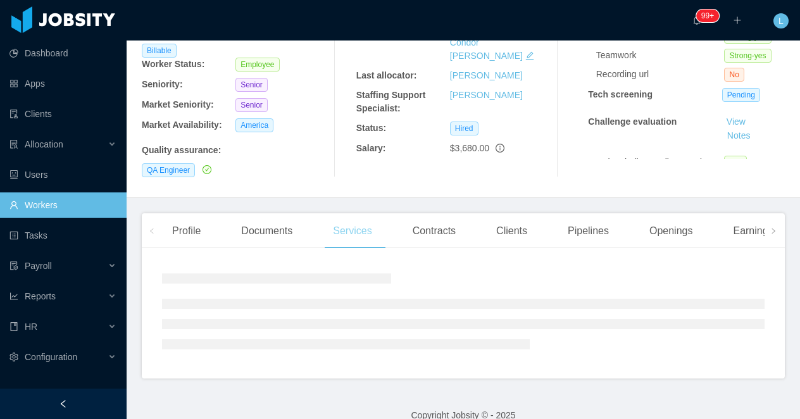
scroll to position [159, 0]
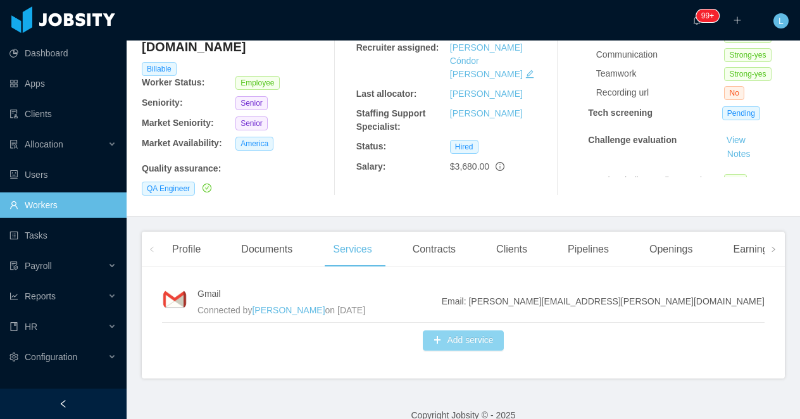
click at [439, 330] on button "Add service" at bounding box center [463, 340] width 80 height 20
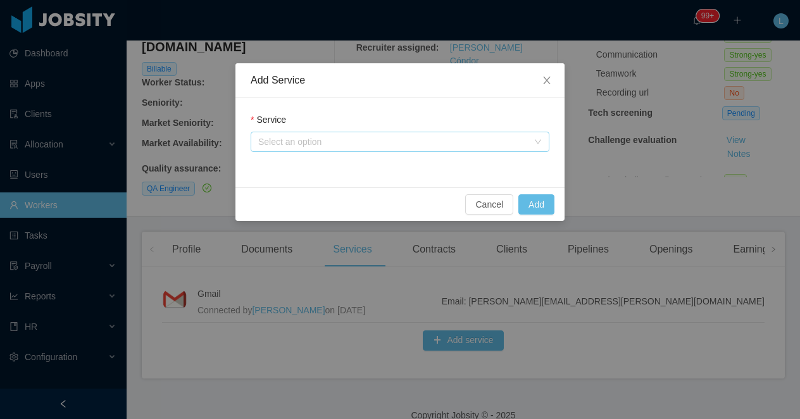
click at [331, 142] on div "Select an option" at bounding box center [393, 141] width 270 height 13
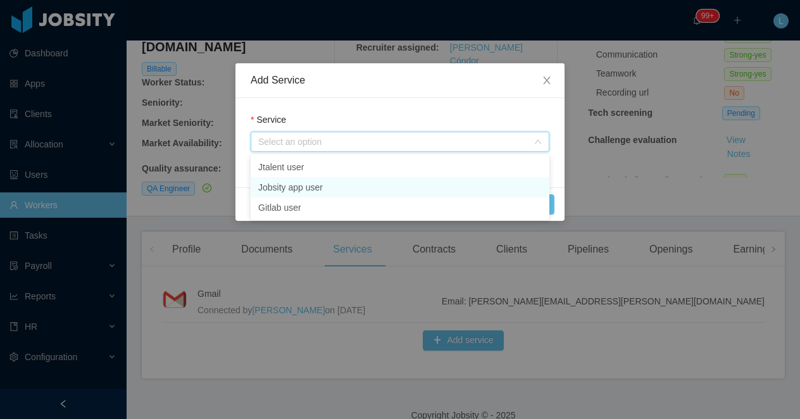
click at [330, 189] on li "Jobsity app user" at bounding box center [400, 187] width 299 height 20
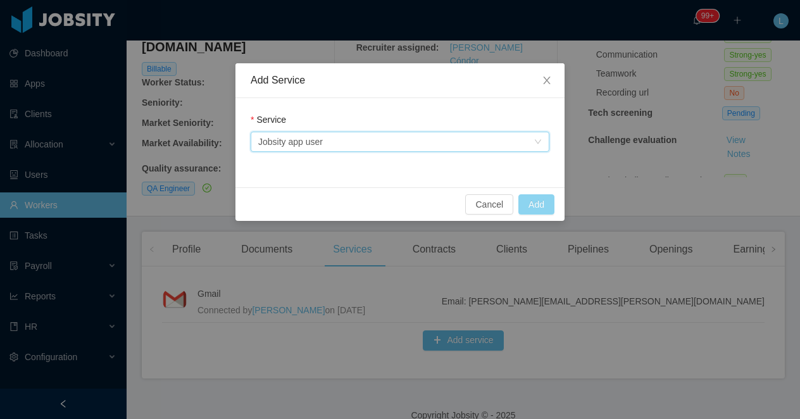
click at [537, 201] on button "Add" at bounding box center [536, 204] width 36 height 20
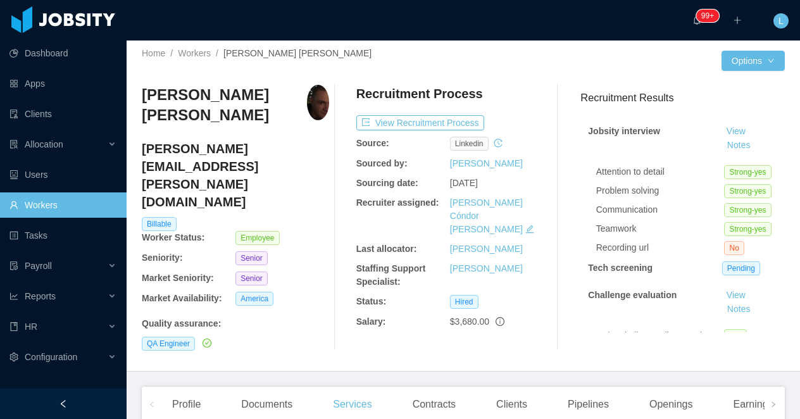
scroll to position [3, 0]
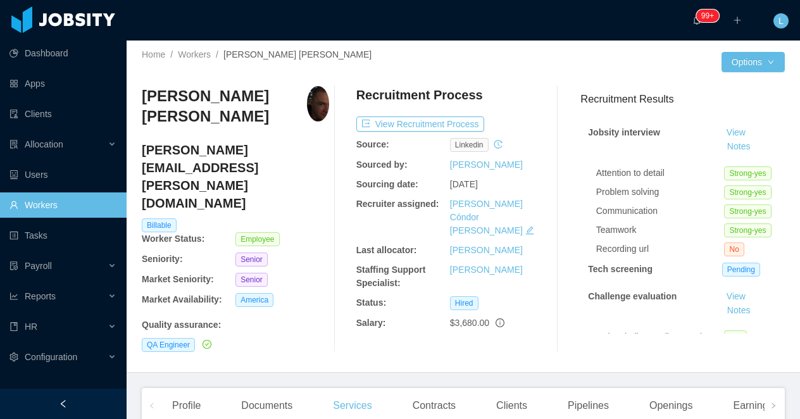
click at [204, 151] on h4 "lucas.araujo@jobsity.com" at bounding box center [235, 176] width 187 height 71
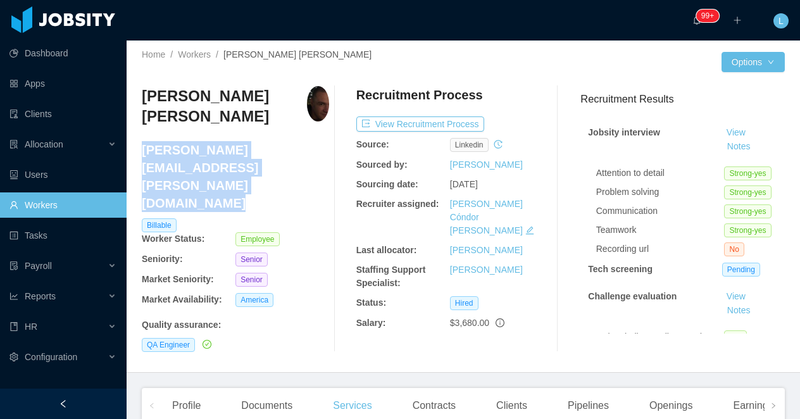
click at [204, 151] on h4 "lucas.araujo@jobsity.com" at bounding box center [235, 176] width 187 height 71
copy h4 "lucas.araujo@jobsity.com"
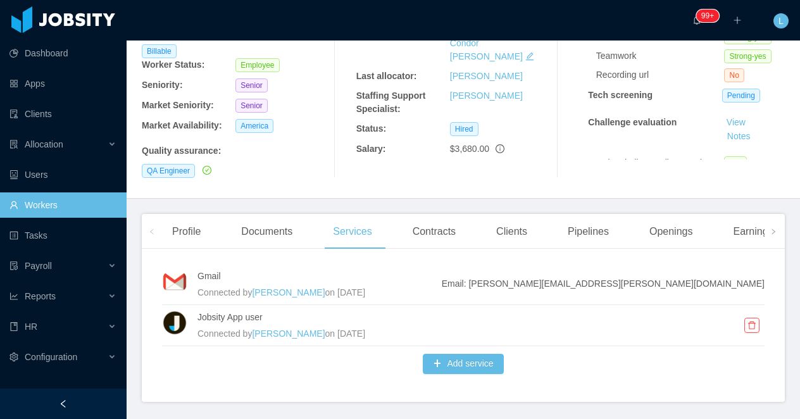
scroll to position [168, 0]
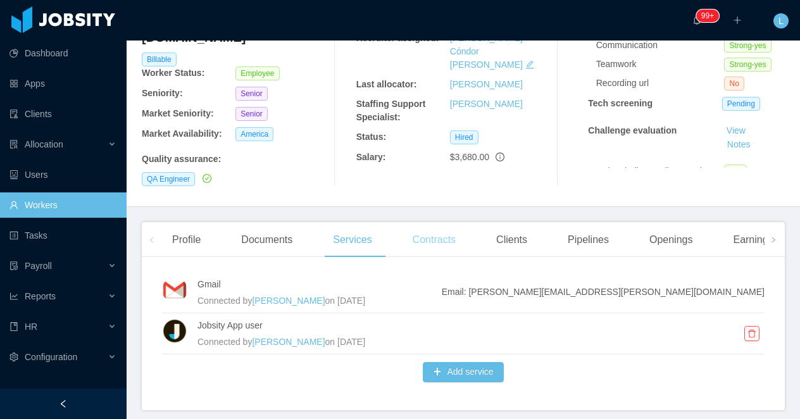
click at [422, 230] on div "Contracts" at bounding box center [434, 239] width 63 height 35
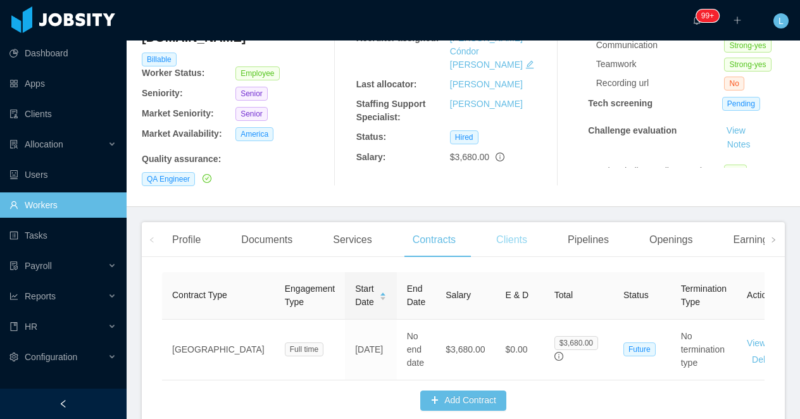
click at [522, 227] on div "Clients" at bounding box center [511, 239] width 51 height 35
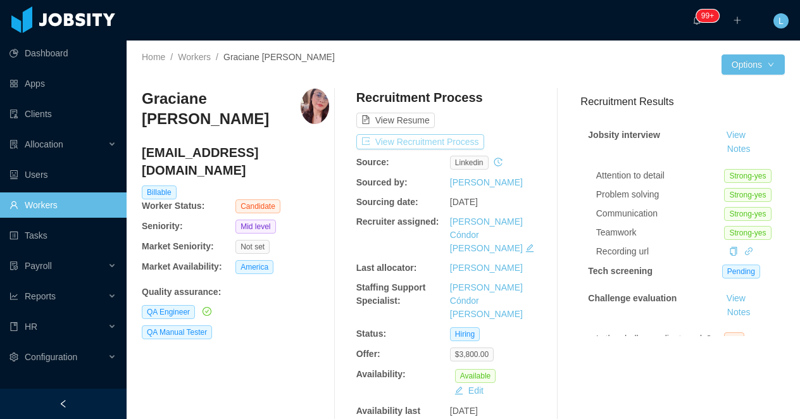
click at [378, 143] on button "View Recruitment Process" at bounding box center [420, 141] width 128 height 15
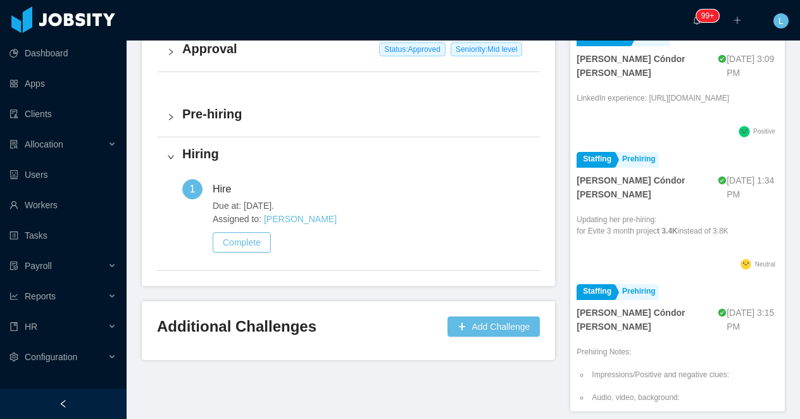
scroll to position [479, 0]
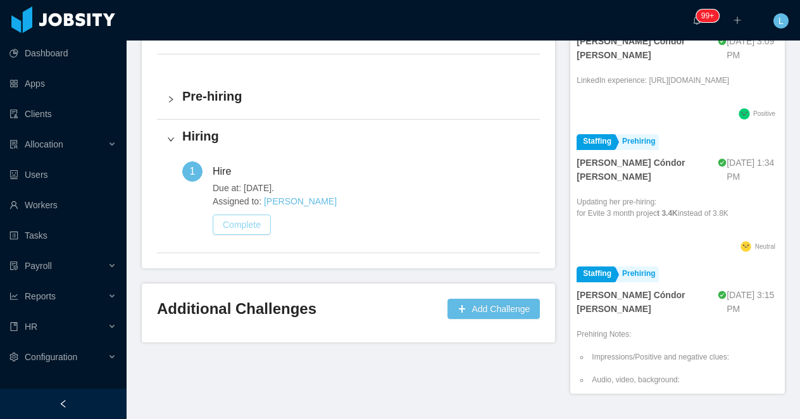
click at [258, 225] on button "Complete" at bounding box center [242, 225] width 58 height 20
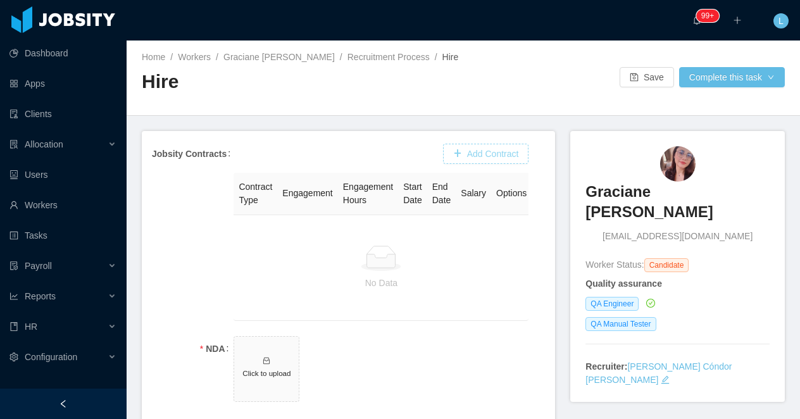
click at [475, 158] on button "Add Contract" at bounding box center [486, 154] width 86 height 20
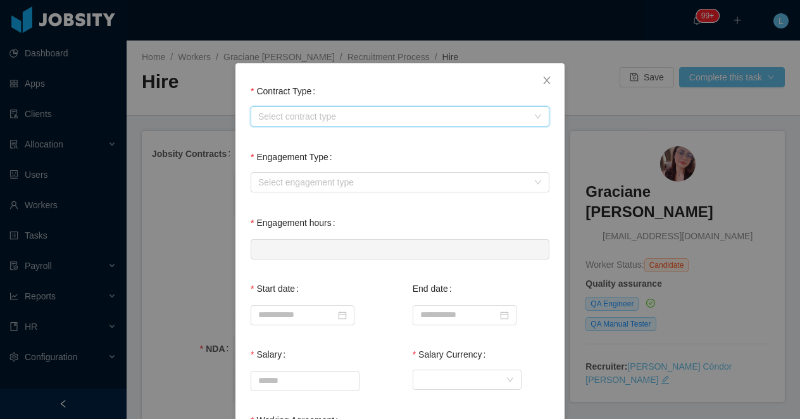
click at [312, 123] on div "Select contract type" at bounding box center [395, 116] width 275 height 19
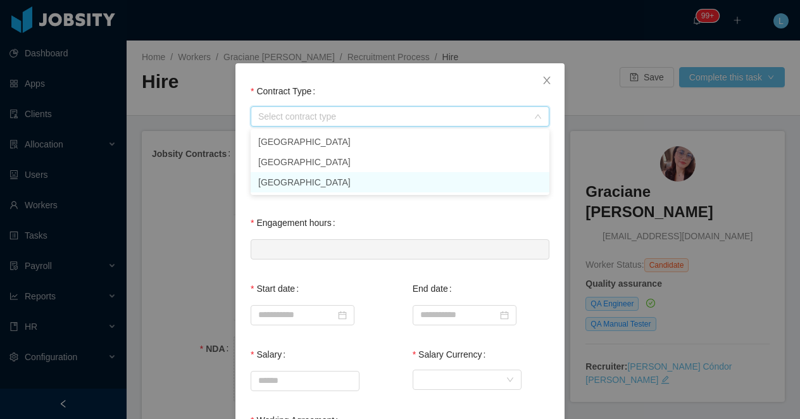
click at [294, 187] on li "[GEOGRAPHIC_DATA]" at bounding box center [400, 182] width 299 height 20
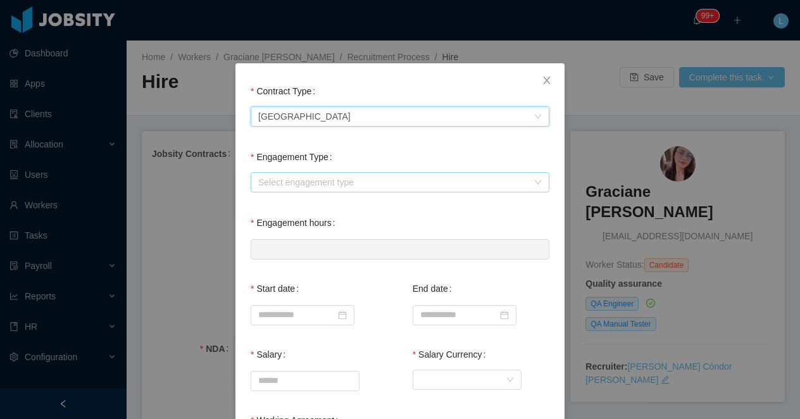
click at [301, 179] on div "Select engagement type" at bounding box center [393, 182] width 270 height 13
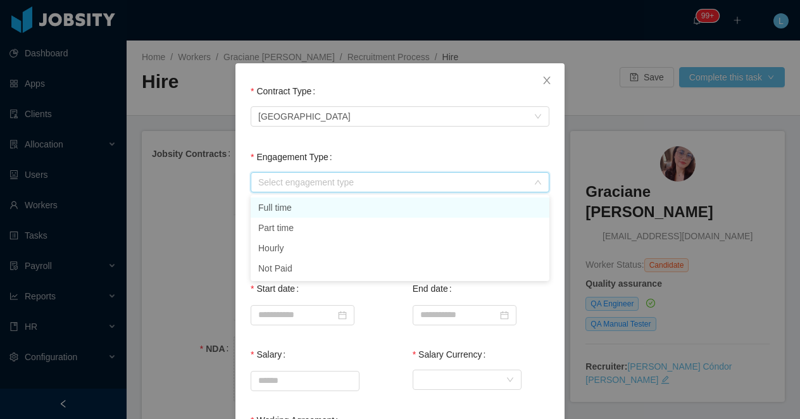
click at [298, 211] on li "Full time" at bounding box center [400, 208] width 299 height 20
type input "*"
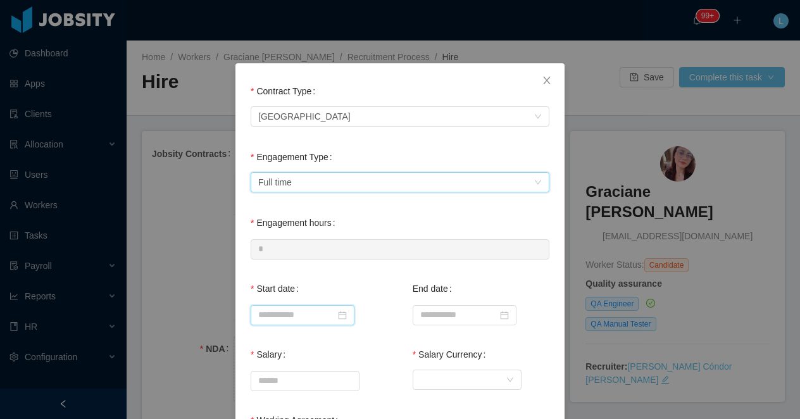
click at [298, 317] on input at bounding box center [303, 315] width 104 height 20
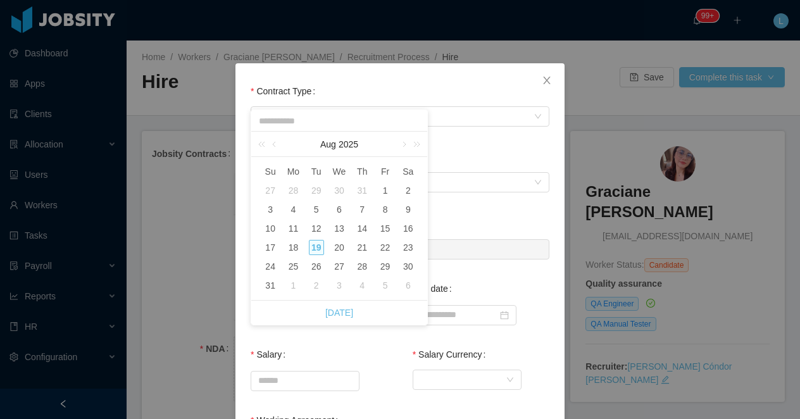
click at [295, 284] on div "1" at bounding box center [293, 285] width 15 height 15
type input "**********"
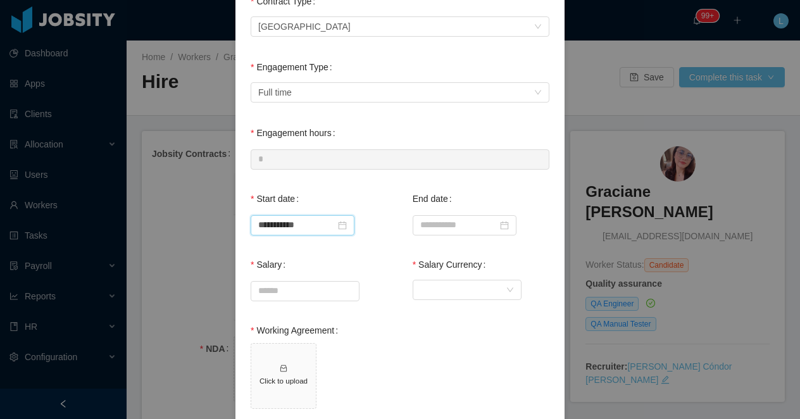
scroll to position [142, 0]
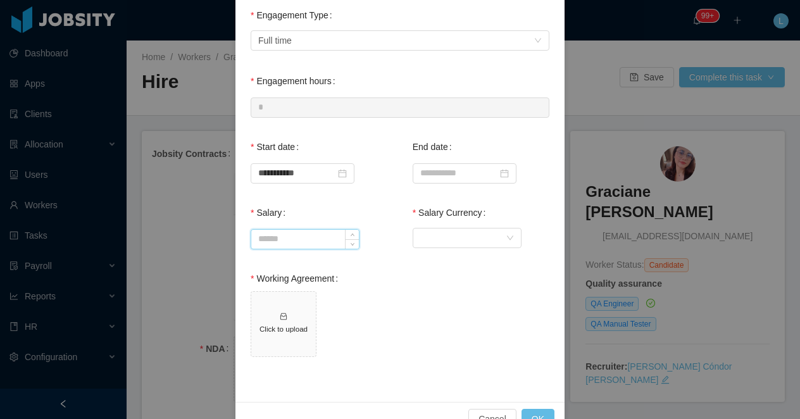
click at [287, 244] on input "Salary" at bounding box center [305, 239] width 108 height 19
type input "*******"
click at [466, 243] on div "Currency" at bounding box center [462, 238] width 85 height 19
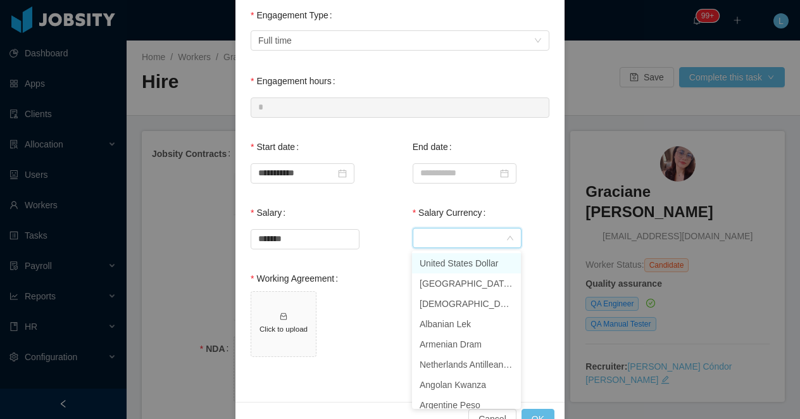
click at [453, 258] on li "United States Dollar" at bounding box center [466, 263] width 109 height 20
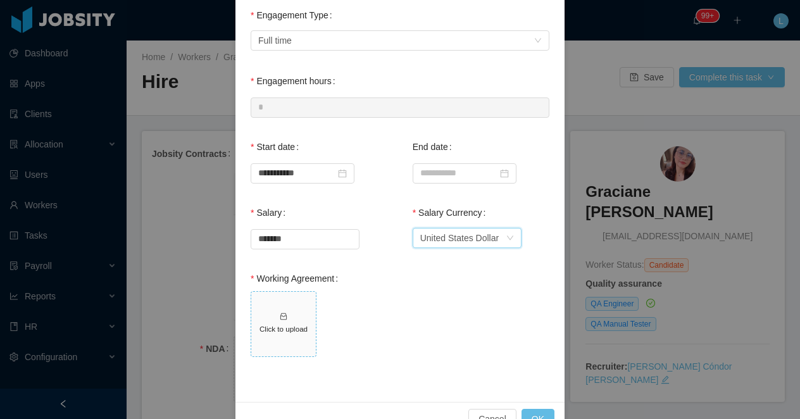
click at [305, 304] on span "Click to upload" at bounding box center [283, 324] width 65 height 65
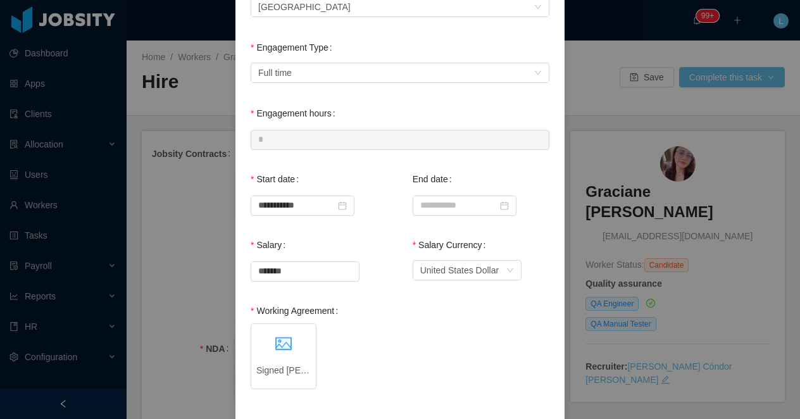
scroll to position [173, 0]
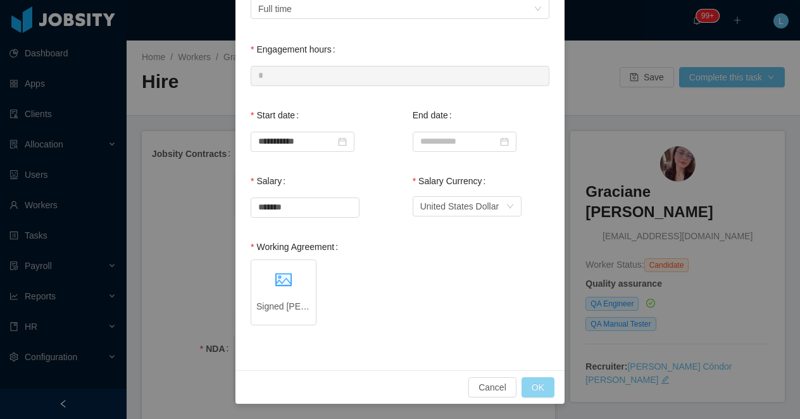
click at [537, 386] on button "OK" at bounding box center [538, 387] width 33 height 20
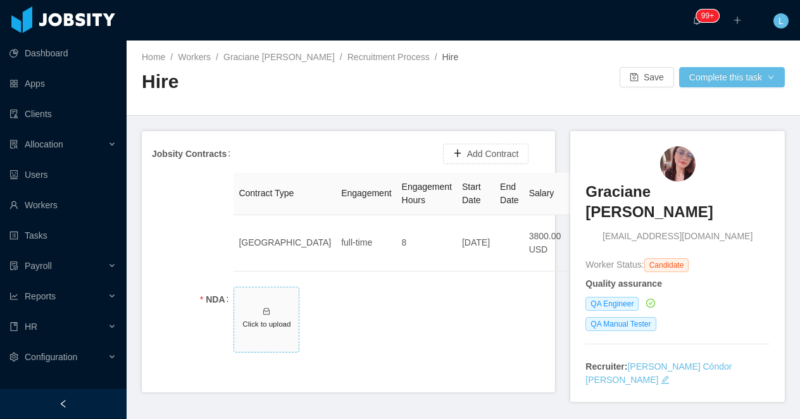
click at [261, 323] on h5 "Click to upload" at bounding box center [266, 323] width 54 height 11
click at [707, 78] on button "Complete this task" at bounding box center [732, 77] width 106 height 20
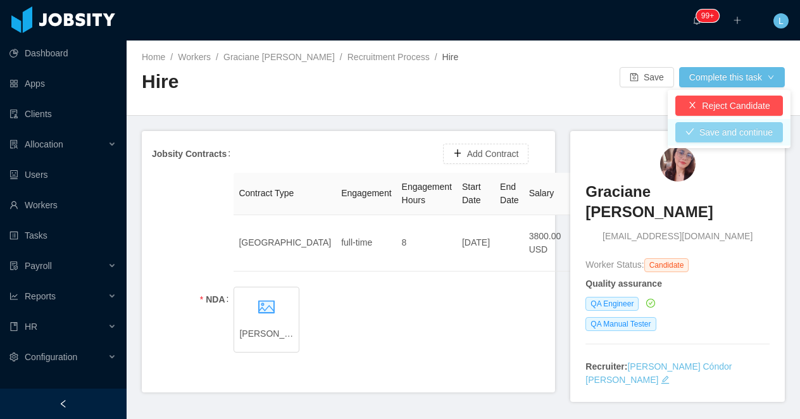
click at [696, 139] on button "Save and continue" at bounding box center [729, 132] width 108 height 20
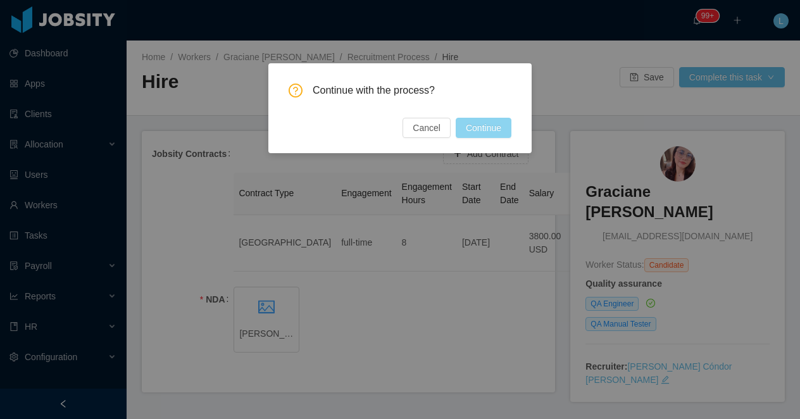
click at [470, 127] on button "Continue" at bounding box center [484, 128] width 56 height 20
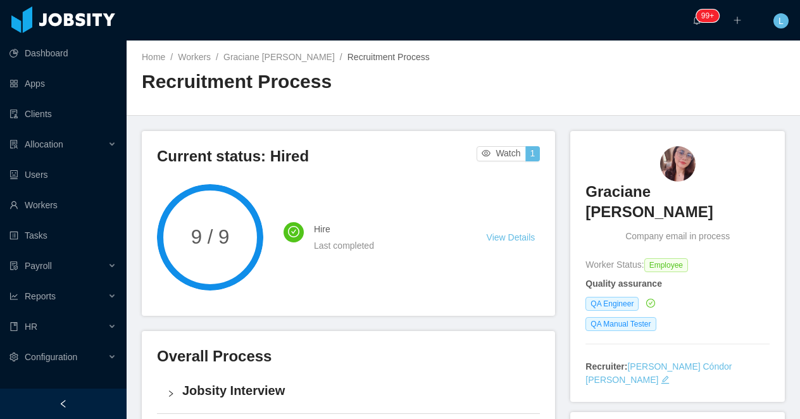
click at [290, 63] on div "Home / Workers / [PERSON_NAME] / Recruitment Process /" at bounding box center [303, 57] width 322 height 13
click at [281, 60] on link "Graciane [PERSON_NAME]" at bounding box center [278, 57] width 111 height 10
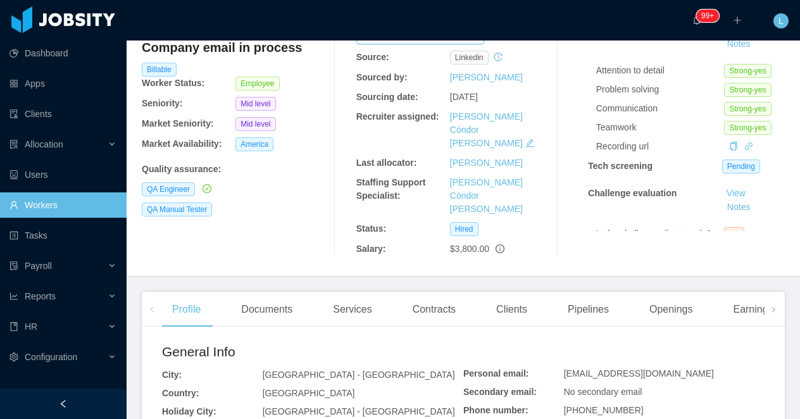
scroll to position [187, 0]
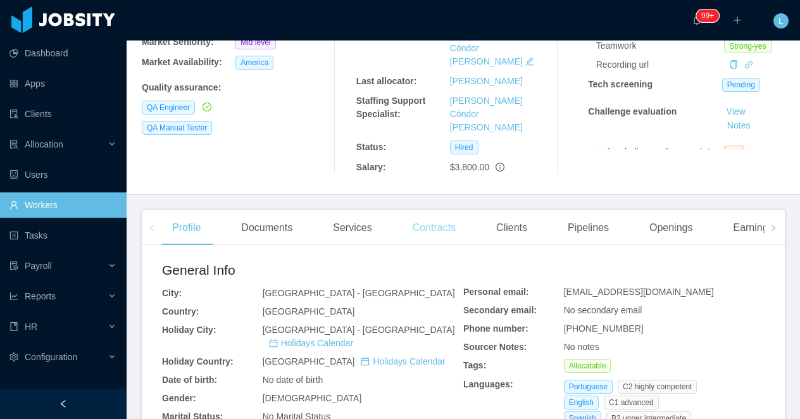
click at [438, 210] on div "Contracts" at bounding box center [434, 227] width 63 height 35
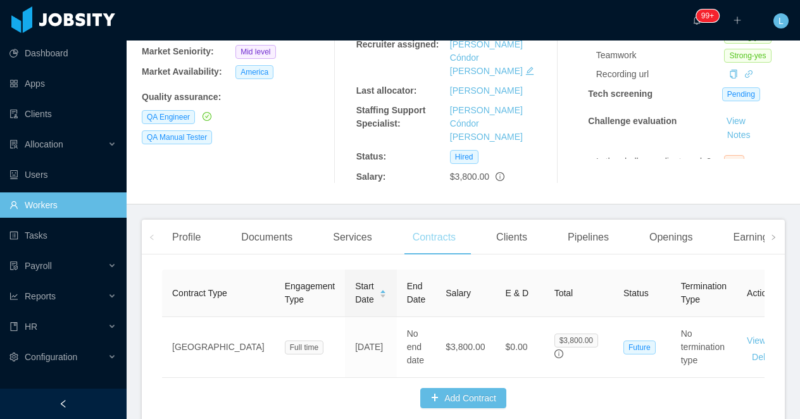
scroll to position [187, 0]
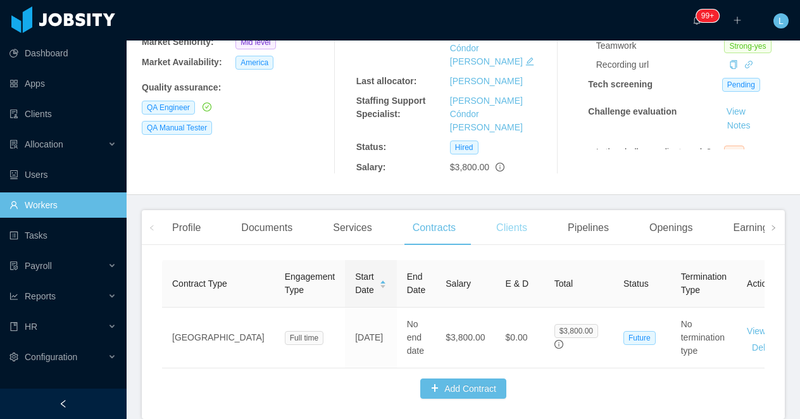
click at [517, 210] on div "Clients" at bounding box center [511, 227] width 51 height 35
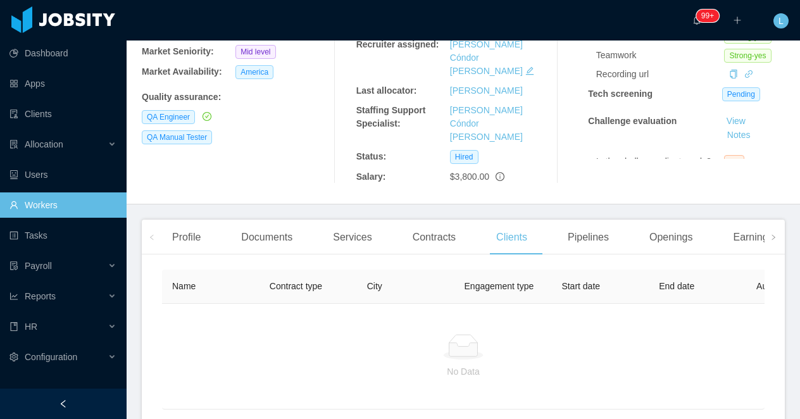
scroll to position [271, 0]
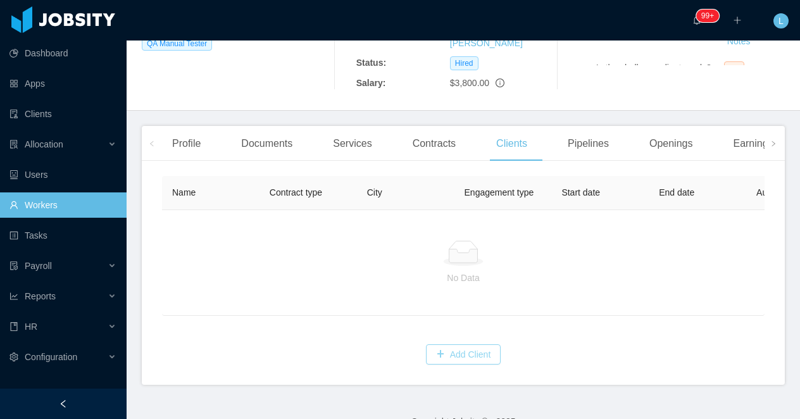
click at [448, 344] on button "Add Client" at bounding box center [463, 354] width 75 height 20
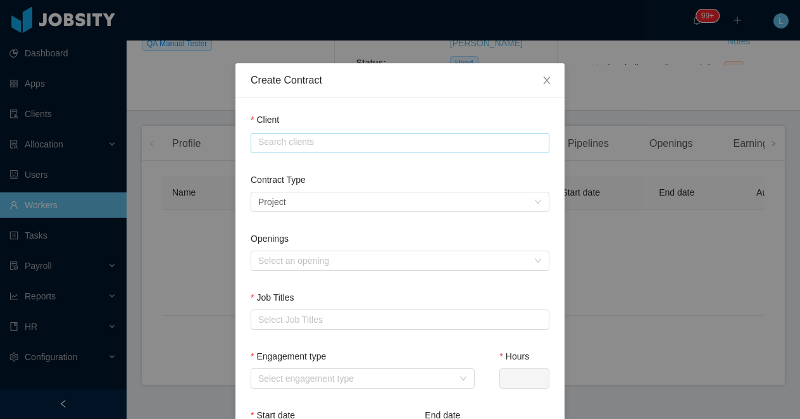
click at [297, 141] on input "text" at bounding box center [400, 143] width 299 height 20
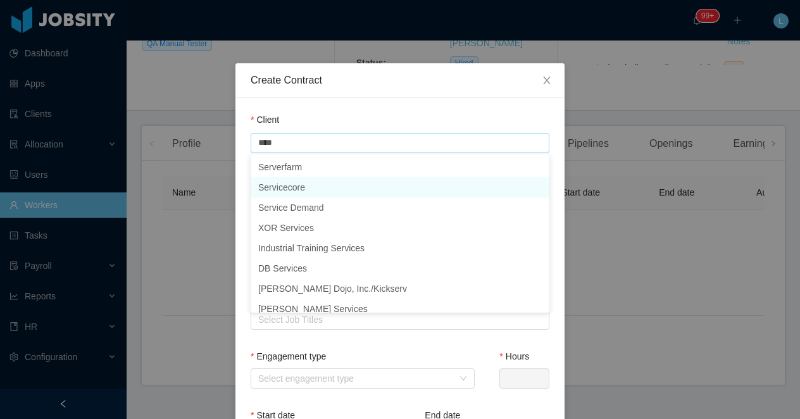
click at [305, 182] on li "Servicecore" at bounding box center [400, 187] width 299 height 20
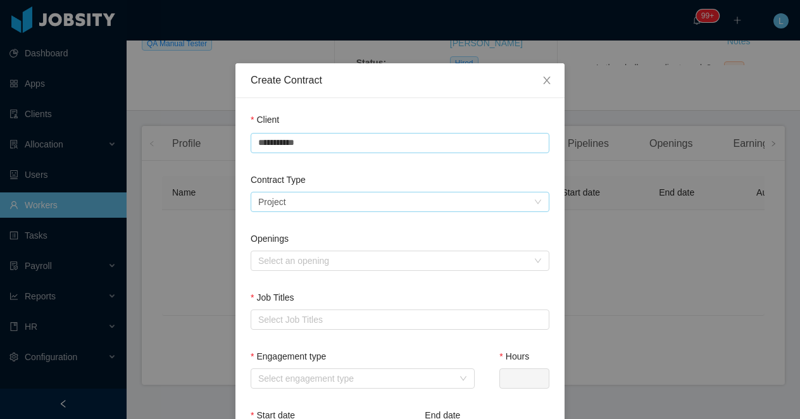
type input "**********"
click at [282, 201] on div "Project" at bounding box center [272, 201] width 28 height 19
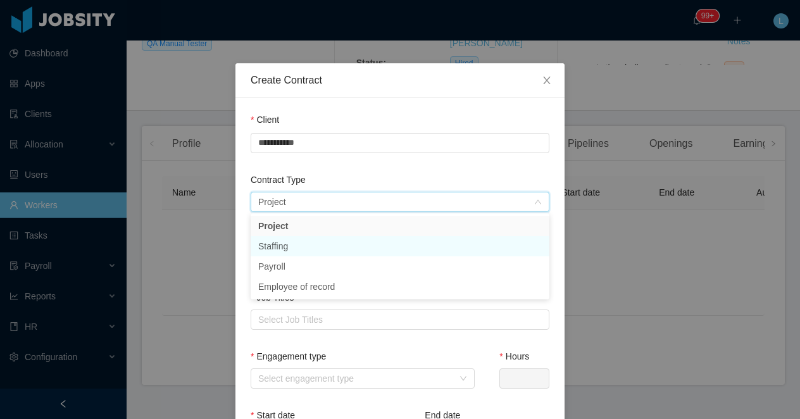
click at [283, 244] on li "Staffing" at bounding box center [400, 246] width 299 height 20
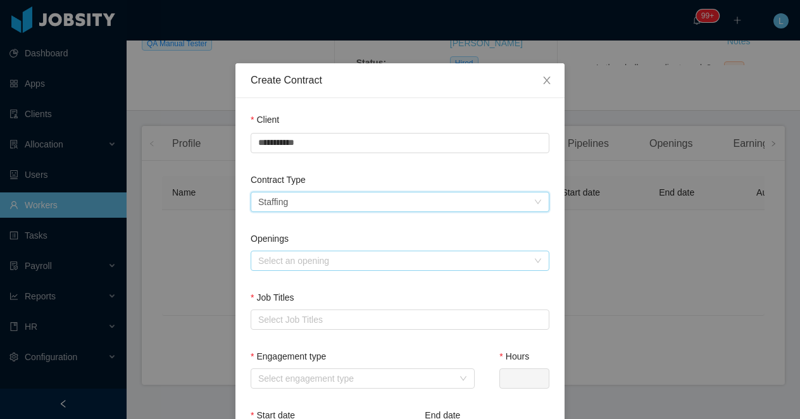
click at [282, 256] on div "Select an opening" at bounding box center [393, 260] width 270 height 13
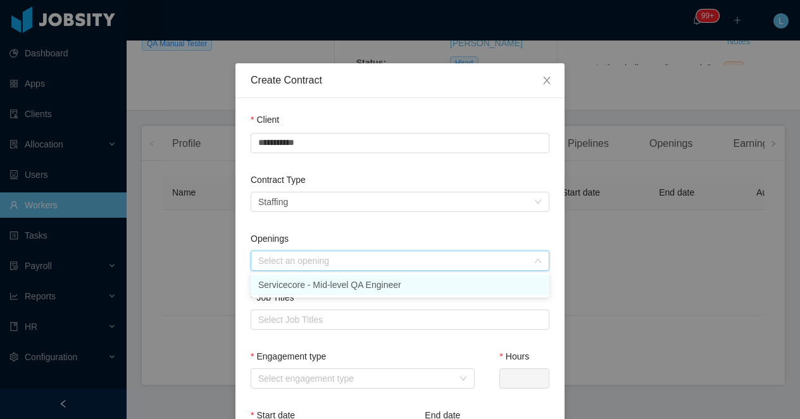
click at [284, 284] on li "Servicecore - Mid-level QA Engineer" at bounding box center [400, 285] width 299 height 20
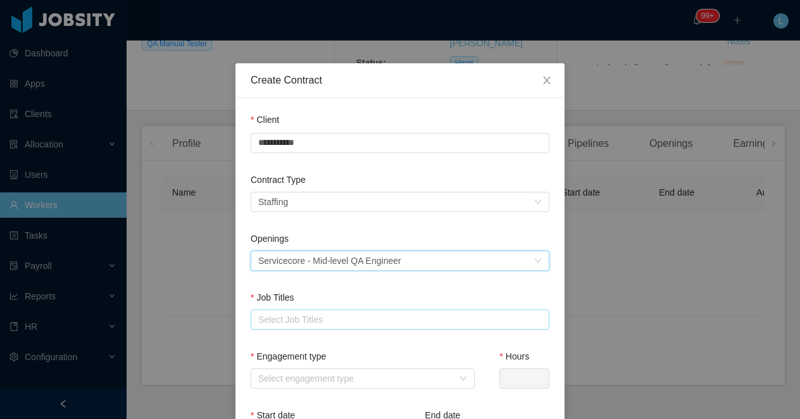
click at [282, 313] on div "Select Job Titles" at bounding box center [397, 319] width 278 height 13
type input "**"
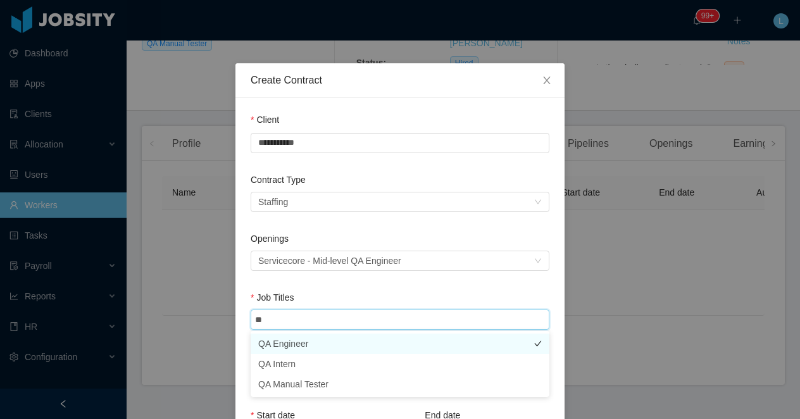
click at [282, 339] on li "QA Engineer" at bounding box center [400, 344] width 299 height 20
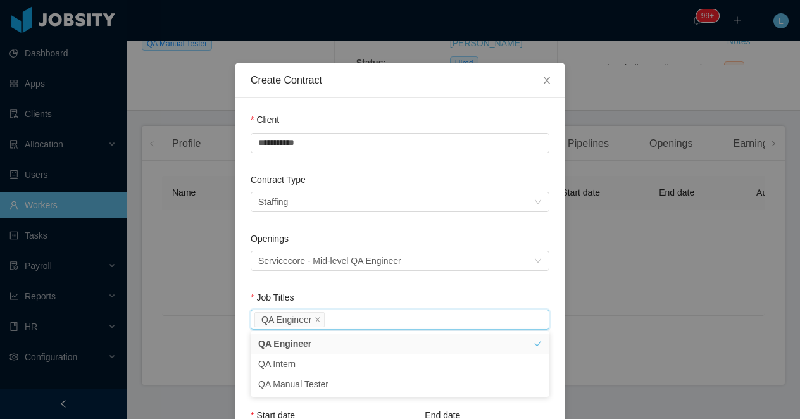
click at [315, 291] on div "Job Titles" at bounding box center [400, 300] width 299 height 18
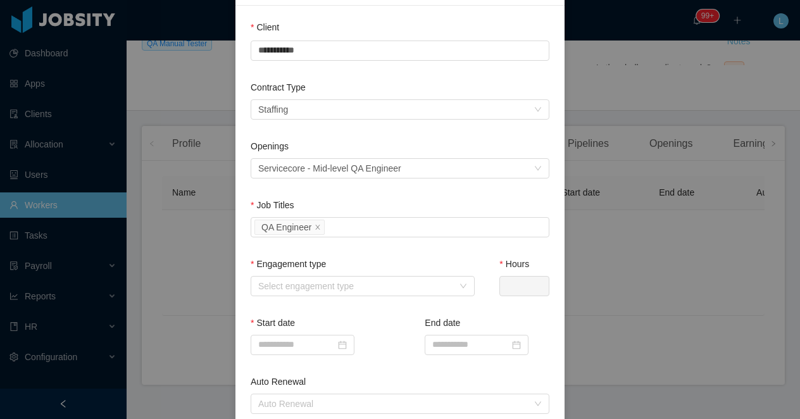
scroll to position [184, 0]
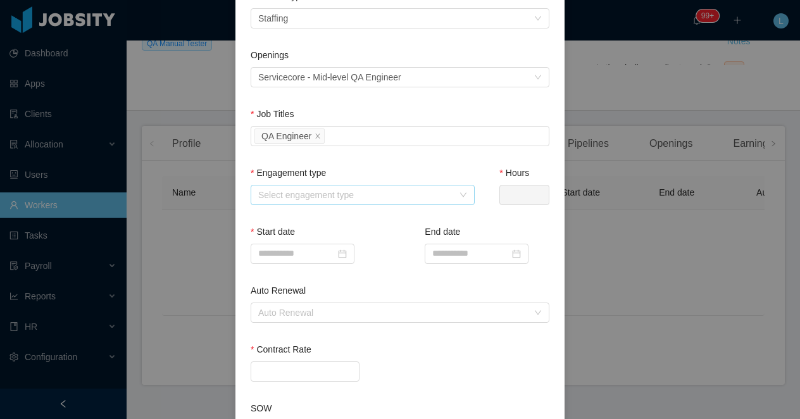
click at [301, 191] on div "Select engagement type" at bounding box center [355, 195] width 195 height 13
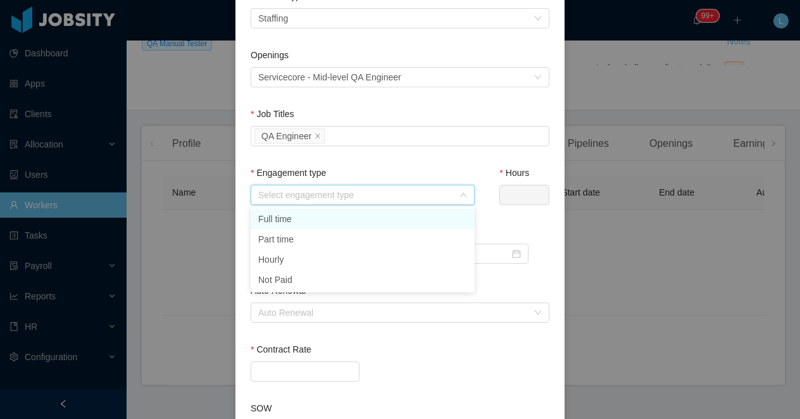
click at [300, 214] on li "Full time" at bounding box center [363, 219] width 224 height 20
type input "*"
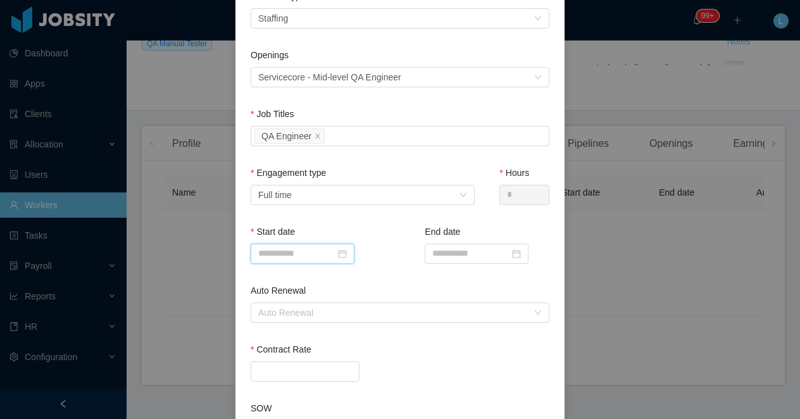
click at [293, 251] on input at bounding box center [303, 254] width 104 height 20
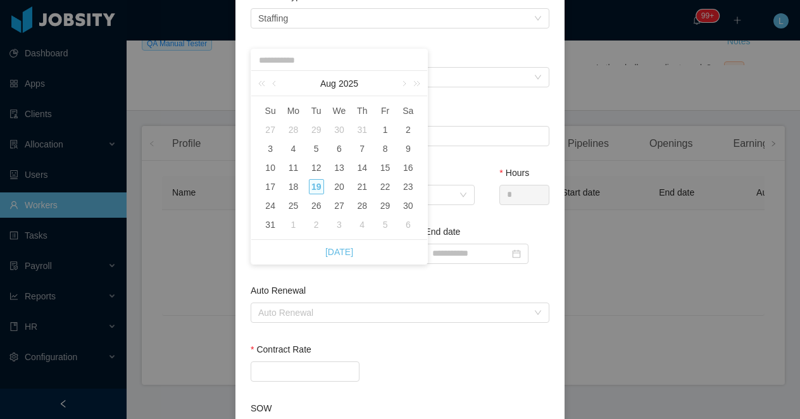
click at [314, 227] on div "2" at bounding box center [316, 224] width 15 height 15
type input "**********"
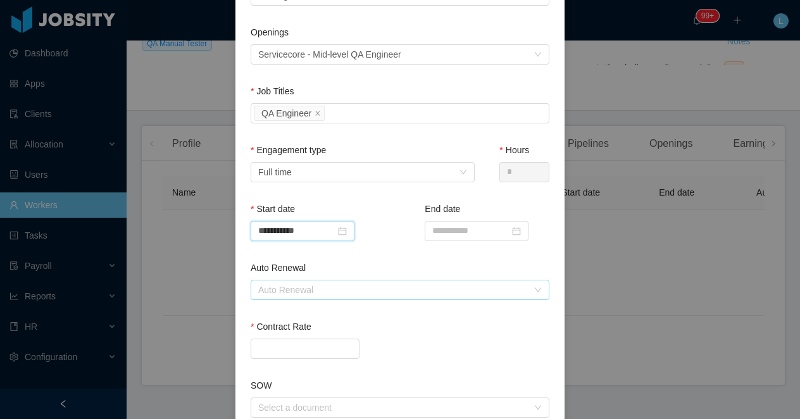
scroll to position [255, 0]
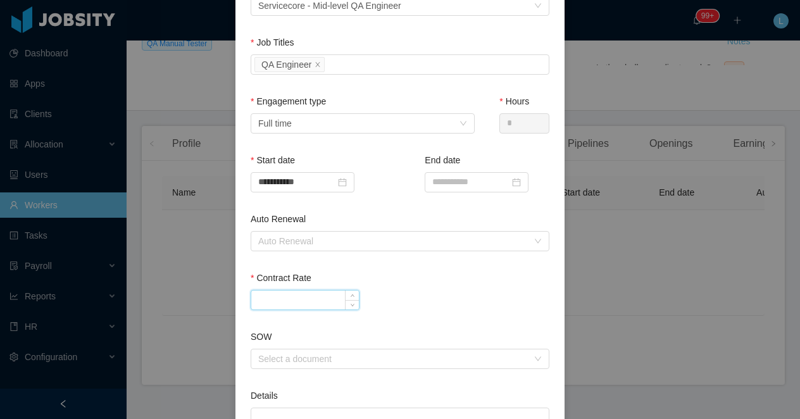
click at [282, 299] on input "Contract Rate" at bounding box center [305, 300] width 108 height 19
type input "*******"
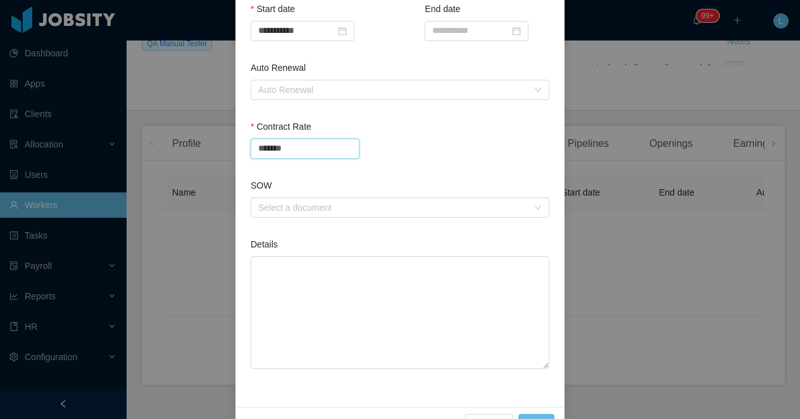
scroll to position [442, 0]
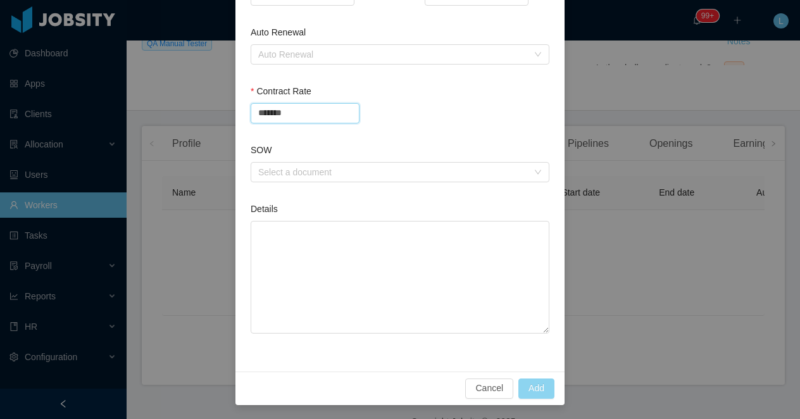
click at [540, 389] on button "Add" at bounding box center [536, 389] width 36 height 20
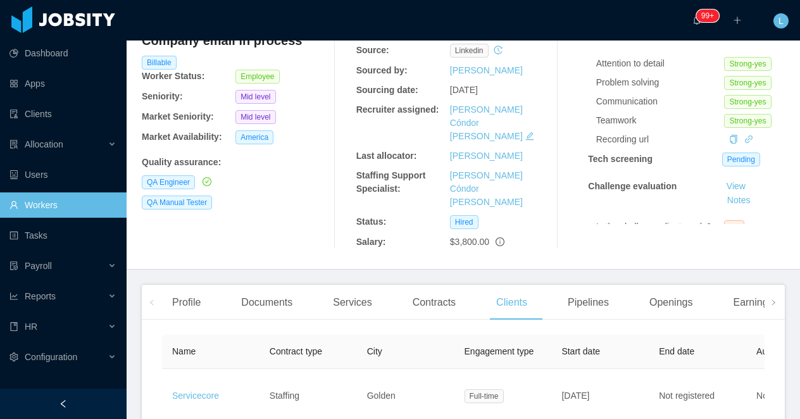
scroll to position [123, 0]
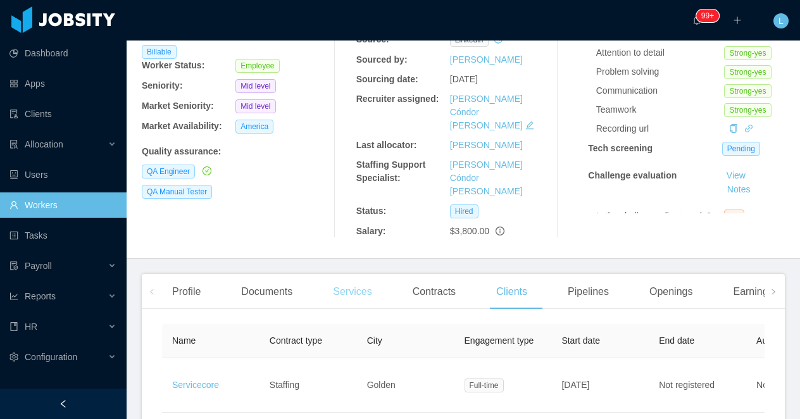
click at [376, 274] on div "Services" at bounding box center [352, 291] width 59 height 35
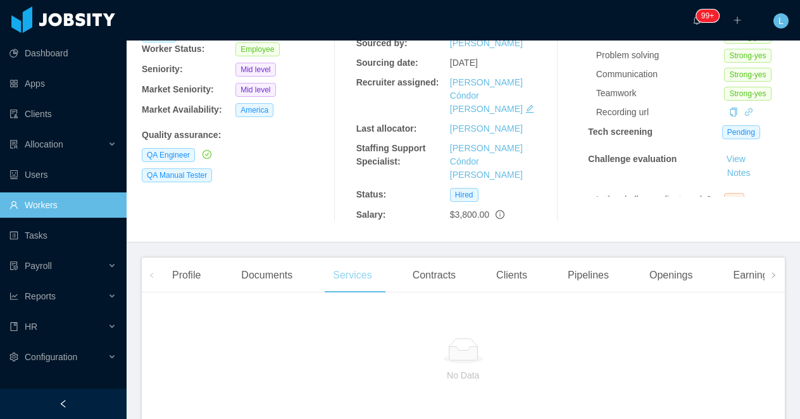
scroll to position [140, 0]
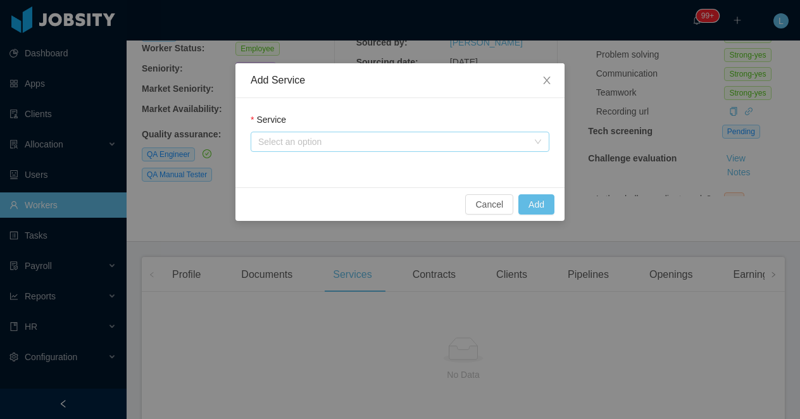
click at [308, 145] on div "Select an option" at bounding box center [393, 141] width 270 height 13
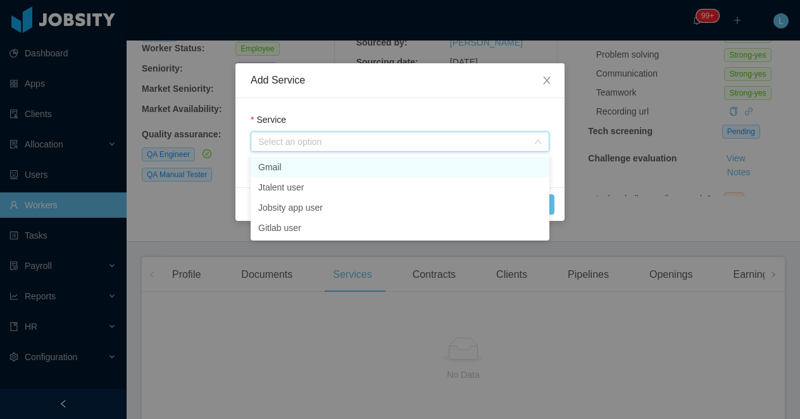
click at [303, 167] on li "Gmail" at bounding box center [400, 167] width 299 height 20
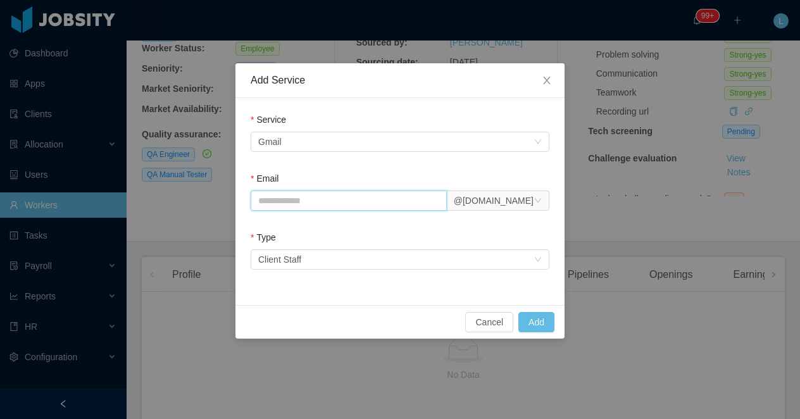
click at [298, 205] on input "Email" at bounding box center [349, 201] width 196 height 20
paste input "**********"
type input "**********"
click at [543, 320] on button "Add" at bounding box center [536, 322] width 36 height 20
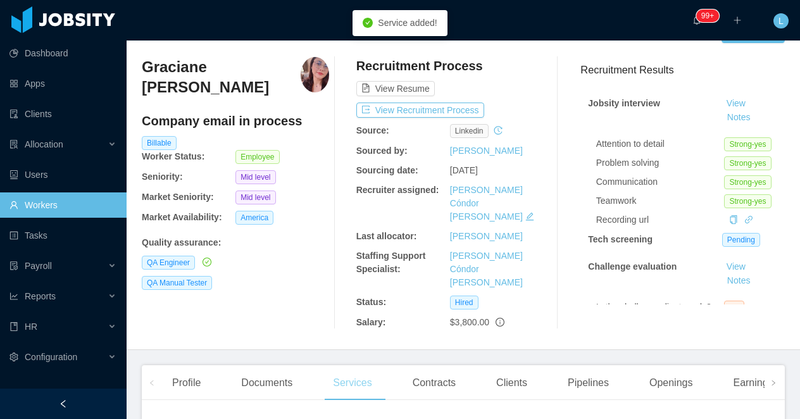
scroll to position [15, 0]
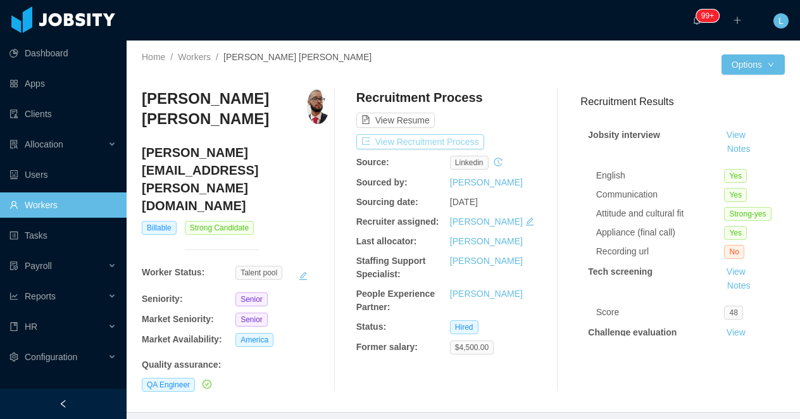
click at [411, 143] on button "View Recruitment Process" at bounding box center [420, 141] width 128 height 15
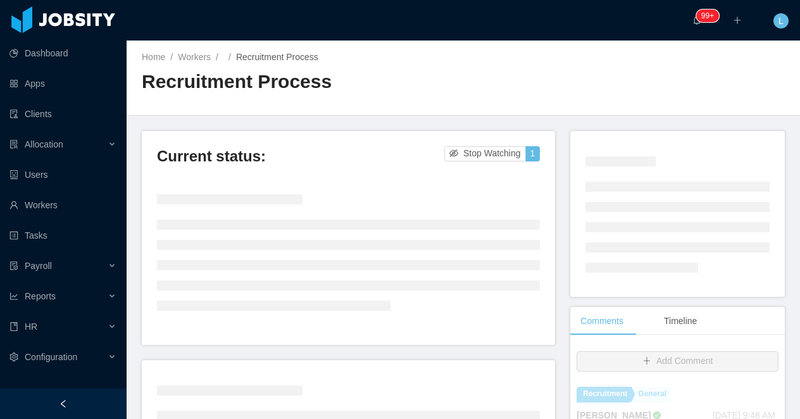
click at [83, 401] on div at bounding box center [63, 404] width 127 height 30
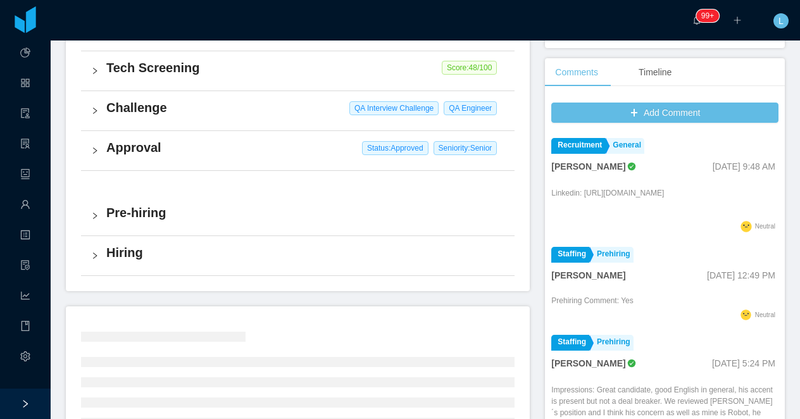
scroll to position [334, 0]
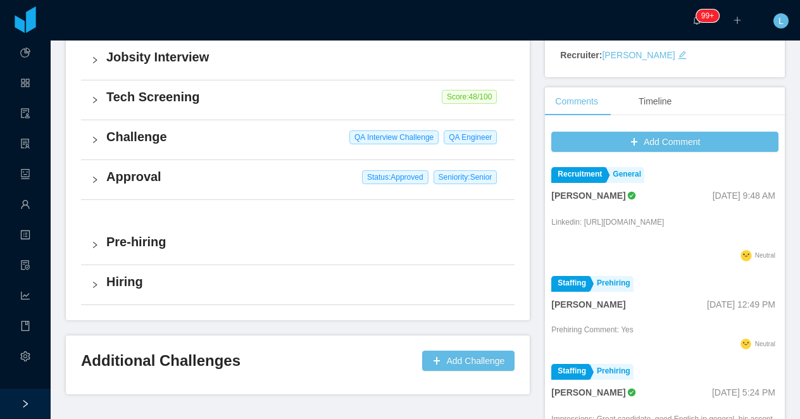
click at [202, 306] on div "Overall Process Jobsity Interview Tech Screening Score: 48 /100 Challenge QA In…" at bounding box center [298, 158] width 464 height 323
click at [198, 294] on div "Hiring" at bounding box center [298, 284] width 434 height 39
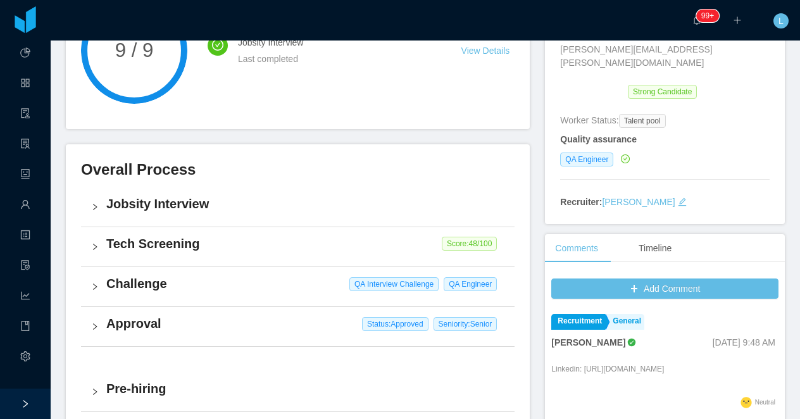
scroll to position [0, 0]
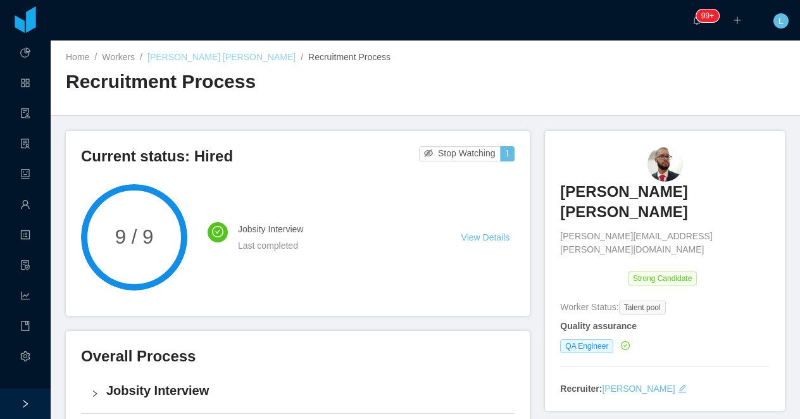
click at [204, 52] on link "[PERSON_NAME] [PERSON_NAME]" at bounding box center [222, 57] width 148 height 10
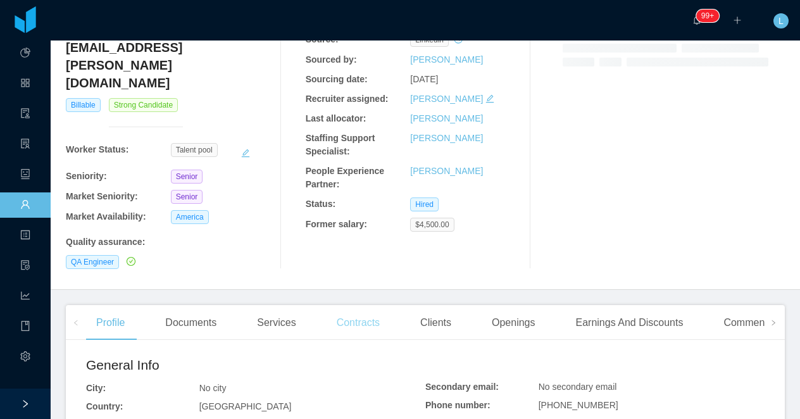
scroll to position [132, 0]
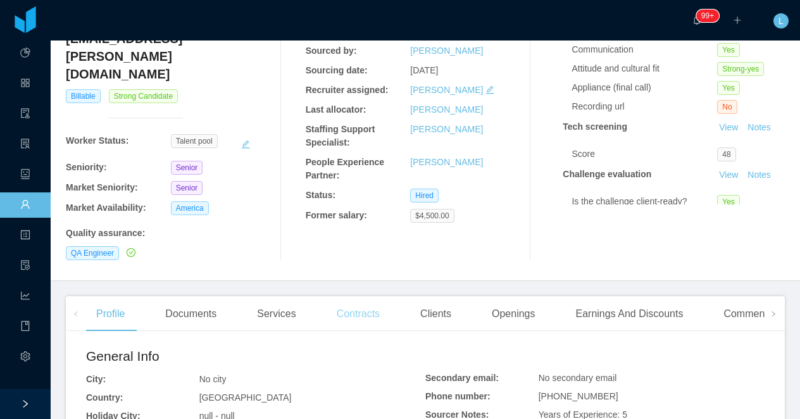
click at [363, 296] on div "Contracts" at bounding box center [358, 313] width 63 height 35
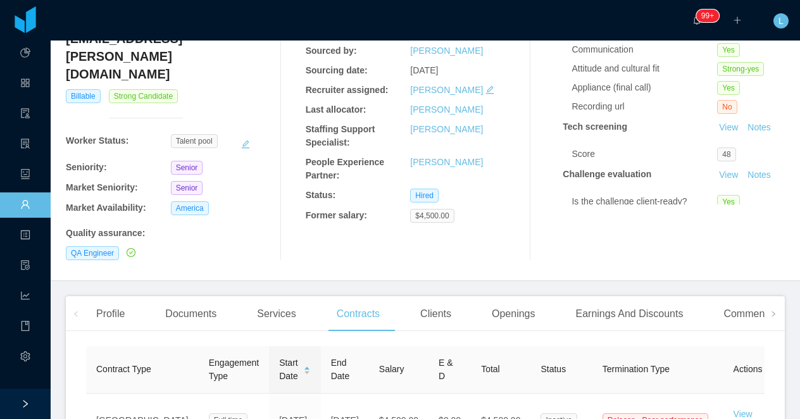
scroll to position [239, 0]
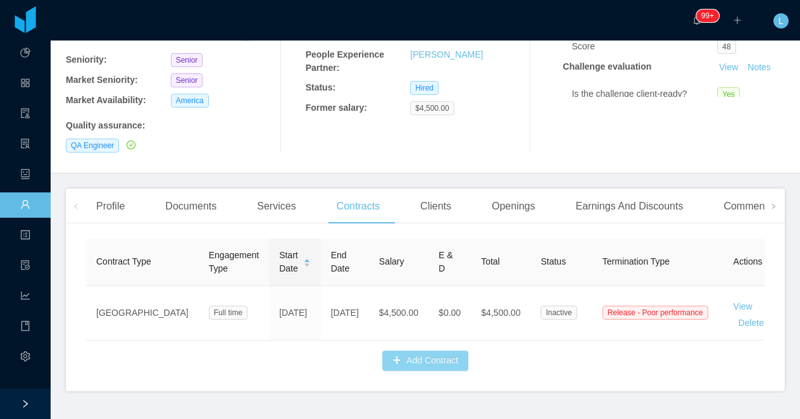
click at [417, 351] on button "Add Contract" at bounding box center [425, 361] width 86 height 20
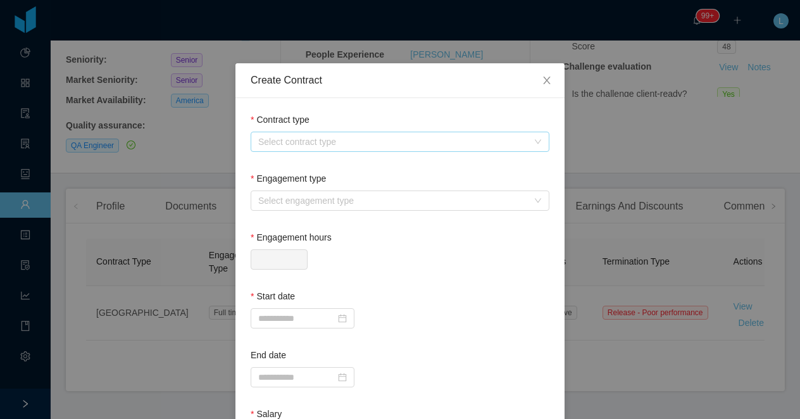
click at [307, 144] on div "Select contract type" at bounding box center [393, 141] width 270 height 13
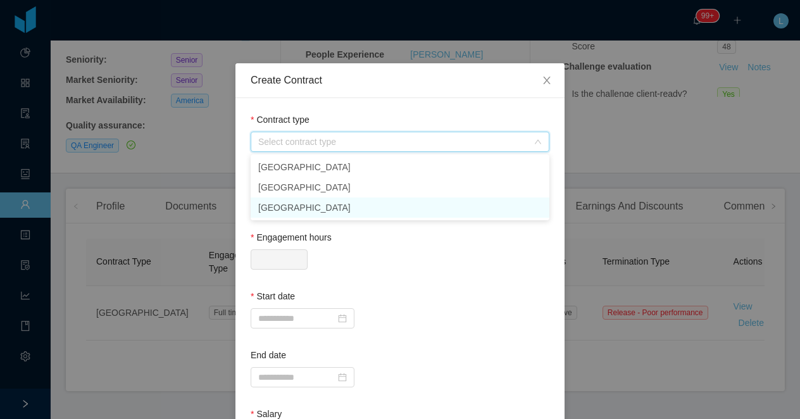
click at [298, 206] on li "[GEOGRAPHIC_DATA]" at bounding box center [400, 208] width 299 height 20
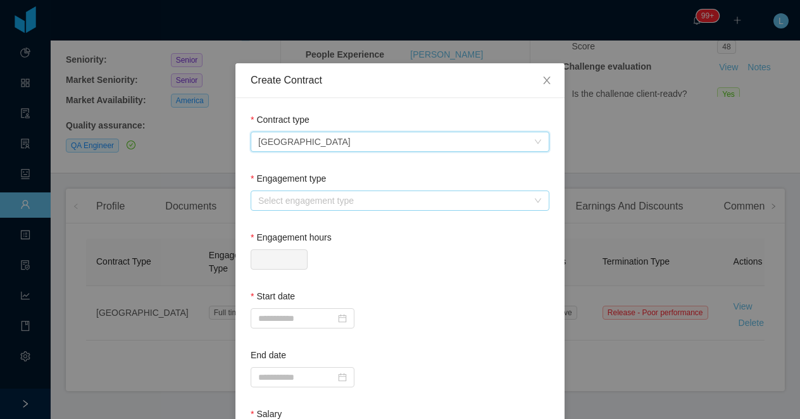
click at [284, 197] on div "Select engagement type" at bounding box center [393, 200] width 270 height 13
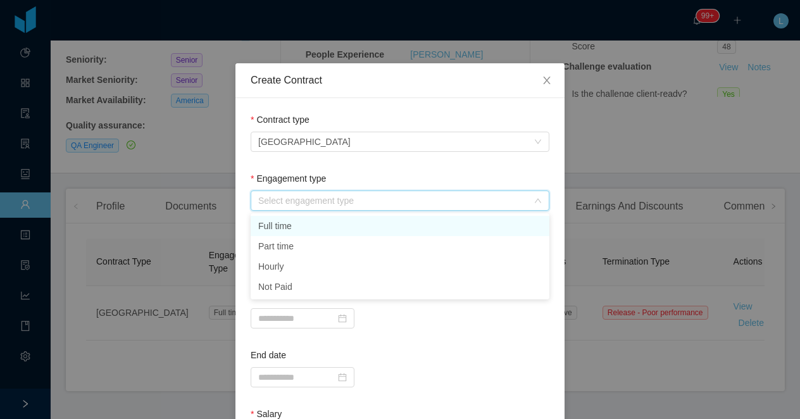
click at [287, 224] on li "Full time" at bounding box center [400, 226] width 299 height 20
type input "*"
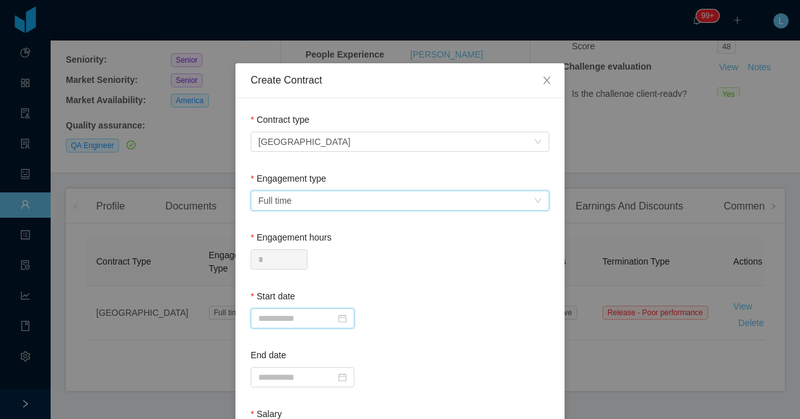
click at [298, 318] on input at bounding box center [303, 318] width 104 height 20
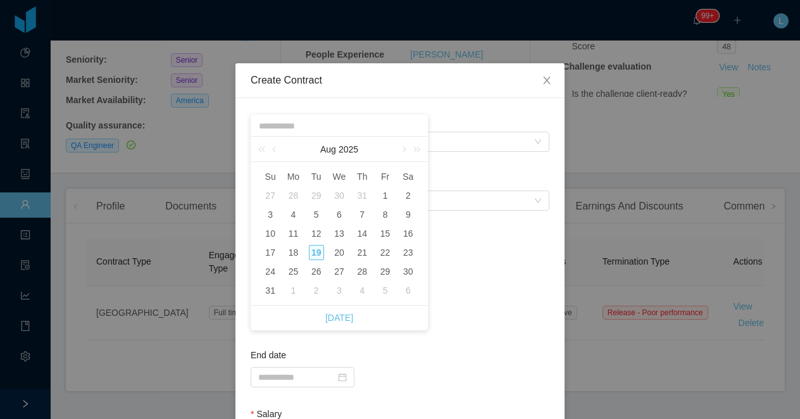
click at [289, 291] on div "1" at bounding box center [293, 290] width 15 height 15
type input "**********"
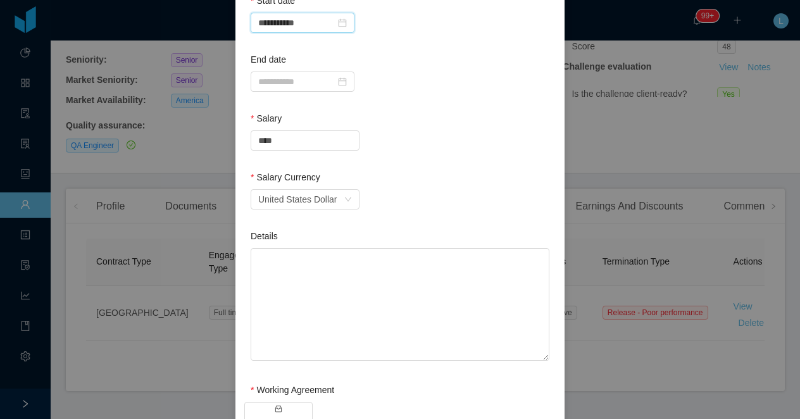
scroll to position [300, 0]
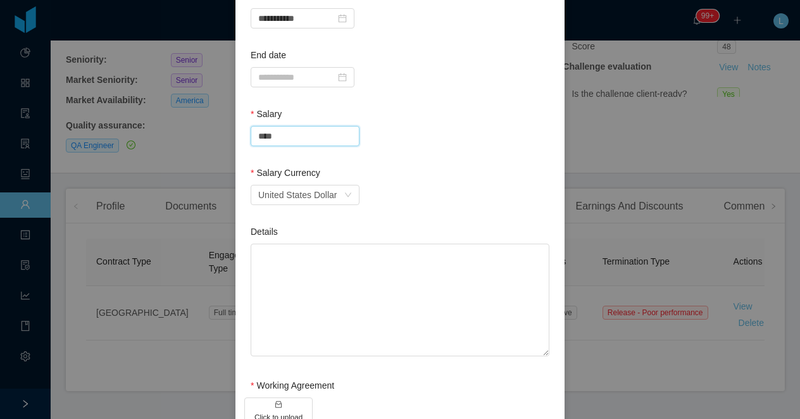
drag, startPoint x: 280, startPoint y: 135, endPoint x: 224, endPoint y: 135, distance: 56.3
click at [224, 135] on div "**********" at bounding box center [400, 209] width 800 height 419
type input "*******"
click at [446, 183] on div "Salary Currency" at bounding box center [400, 175] width 299 height 18
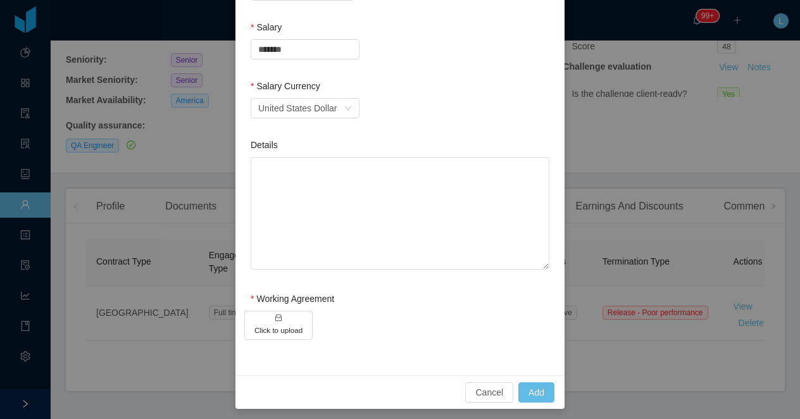
scroll to position [392, 0]
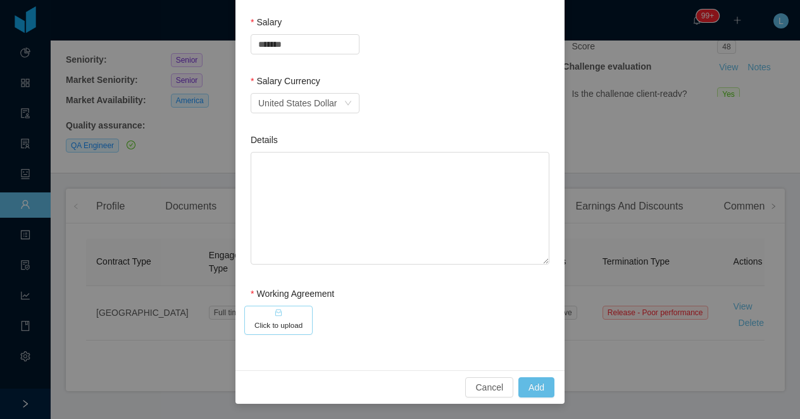
click at [296, 328] on h5 "Click to upload" at bounding box center [278, 325] width 48 height 11
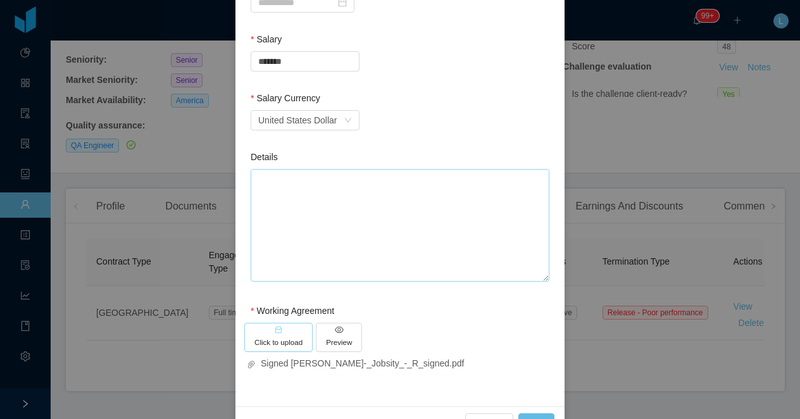
scroll to position [411, 0]
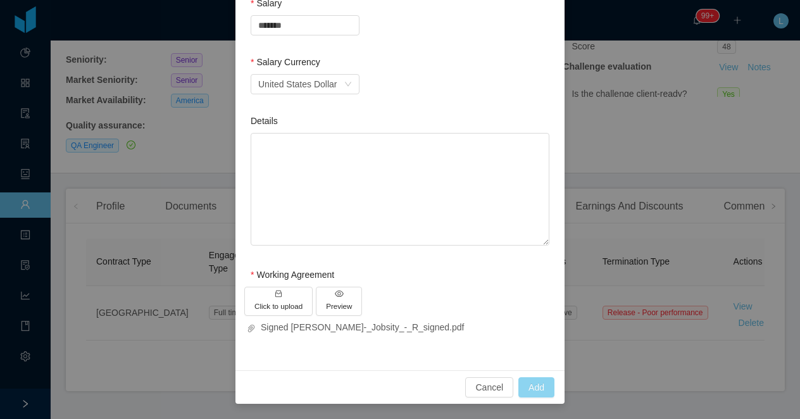
click at [537, 384] on button "Add" at bounding box center [536, 387] width 36 height 20
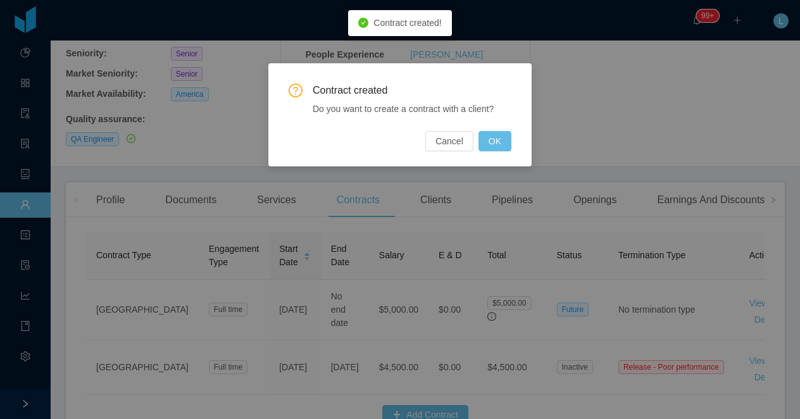
scroll to position [334, 0]
click at [497, 151] on div "Contract created Do you want to create a contract with a client? Cancel OK" at bounding box center [399, 114] width 263 height 103
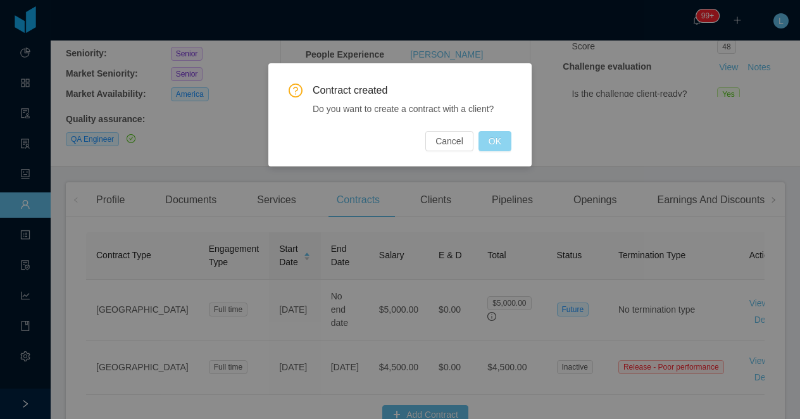
click at [496, 146] on button "OK" at bounding box center [495, 141] width 33 height 20
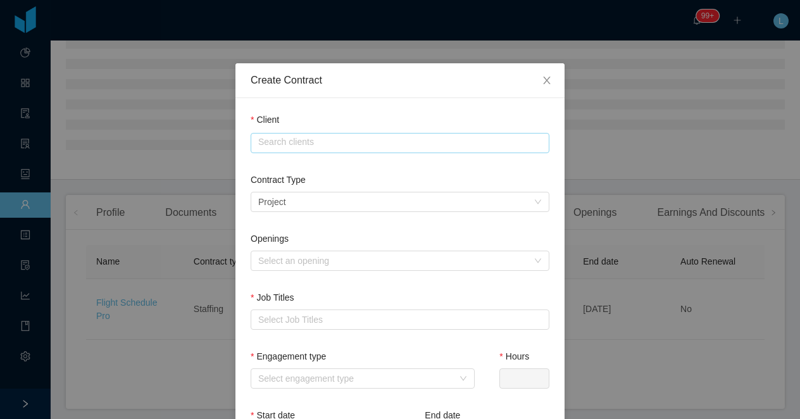
click at [460, 149] on input "text" at bounding box center [400, 143] width 299 height 20
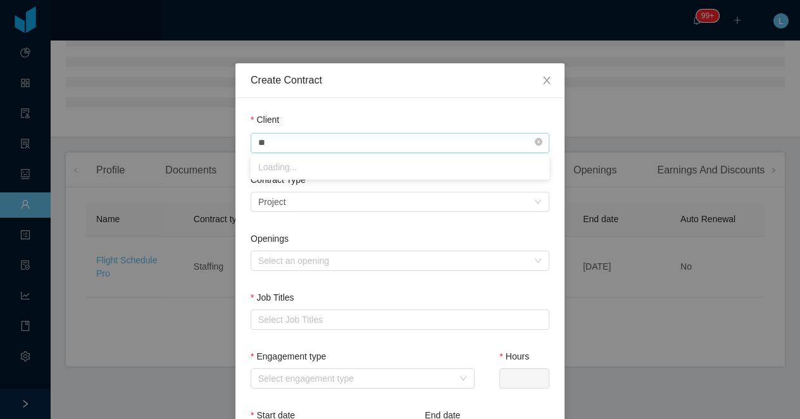
scroll to position [195, 0]
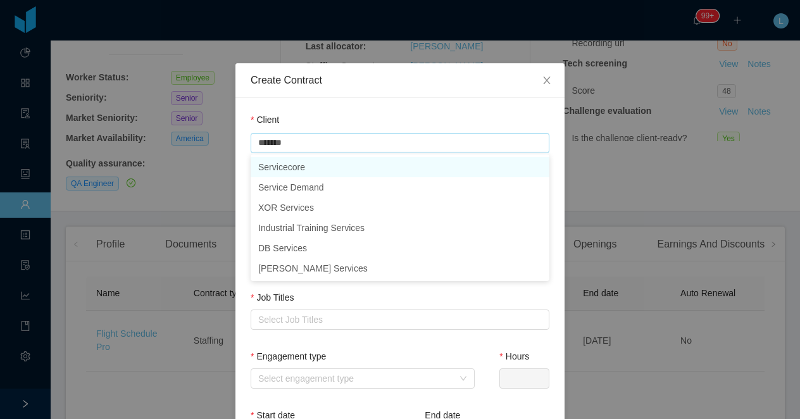
click at [433, 172] on li "Servicecore" at bounding box center [400, 167] width 299 height 20
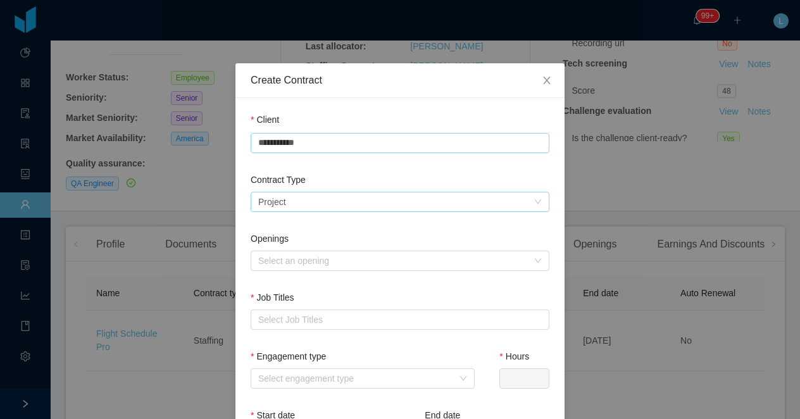
type input "**********"
click at [361, 198] on div "Select a contract type Project" at bounding box center [395, 201] width 275 height 19
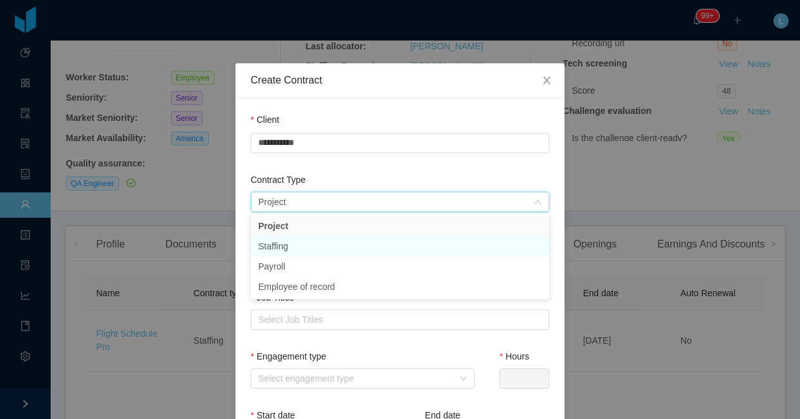
click at [343, 244] on li "Staffing" at bounding box center [400, 246] width 299 height 20
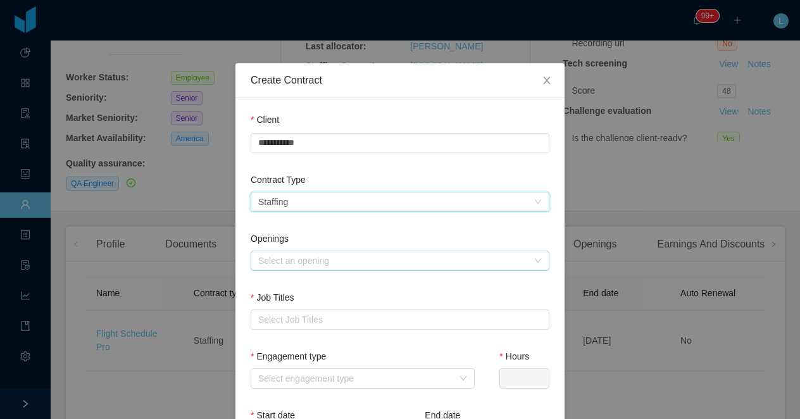
click at [318, 259] on div "Select an opening" at bounding box center [393, 260] width 270 height 13
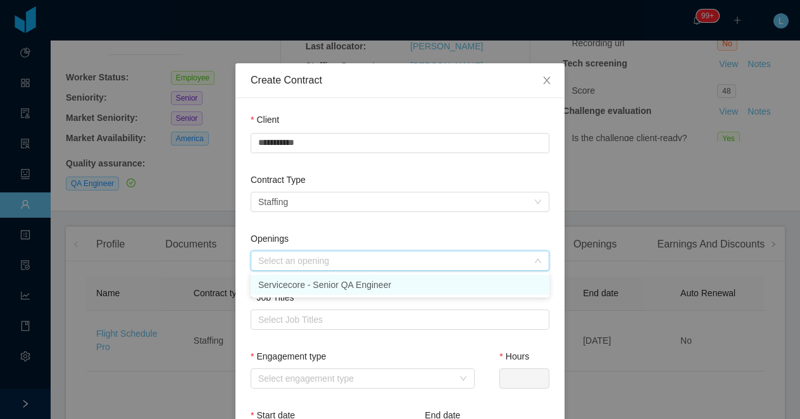
click at [309, 280] on li "Servicecore - Senior QA Engineer" at bounding box center [400, 285] width 299 height 20
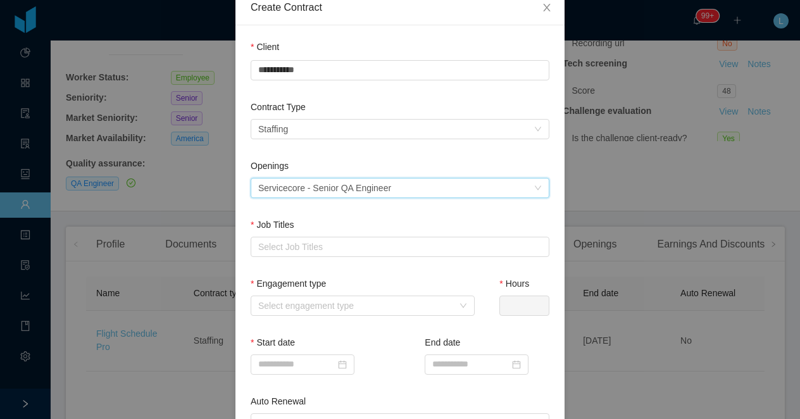
scroll to position [80, 0]
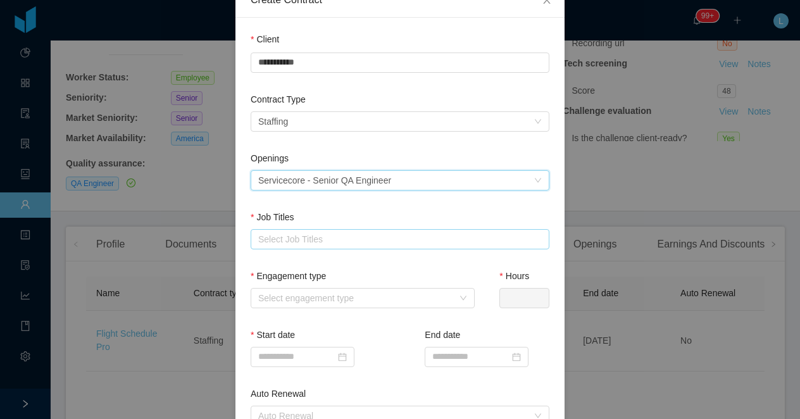
click at [287, 241] on div "Select Job Titles" at bounding box center [397, 239] width 278 height 13
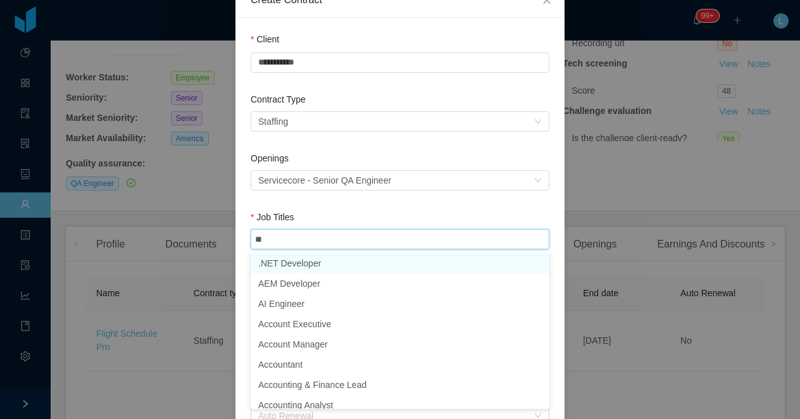
type input "**"
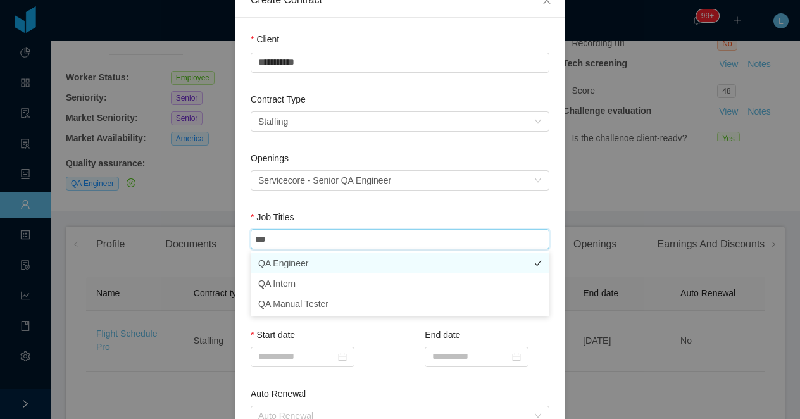
click at [291, 263] on li "QA Engineer" at bounding box center [400, 263] width 299 height 20
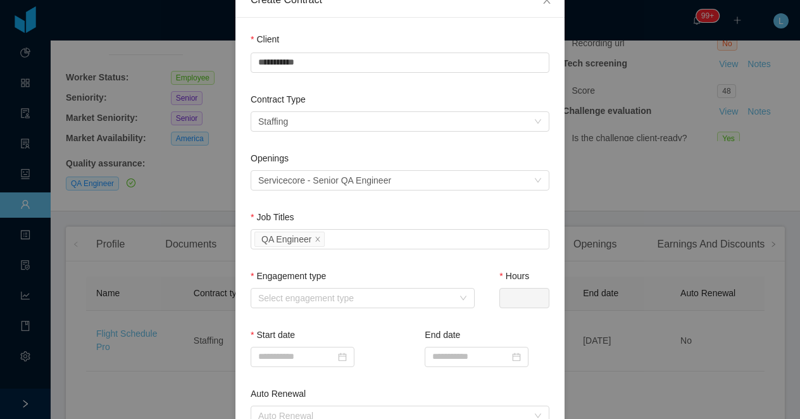
click at [322, 204] on div "Openings Select an opening Servicecore - Senior QA Engineer" at bounding box center [400, 181] width 299 height 59
click at [319, 301] on div "Select engagement type" at bounding box center [355, 298] width 195 height 13
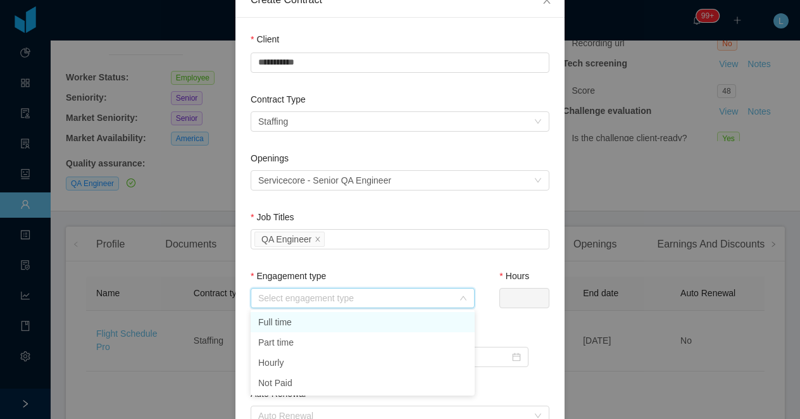
click at [320, 322] on li "Full time" at bounding box center [363, 322] width 224 height 20
type input "*"
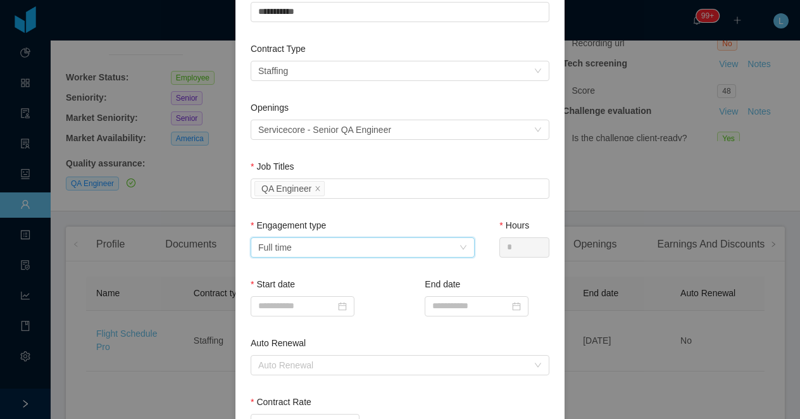
scroll to position [149, 0]
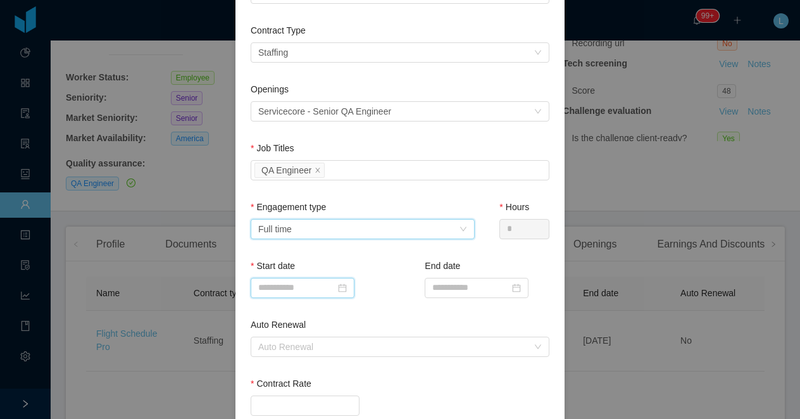
click at [292, 294] on input at bounding box center [303, 288] width 104 height 20
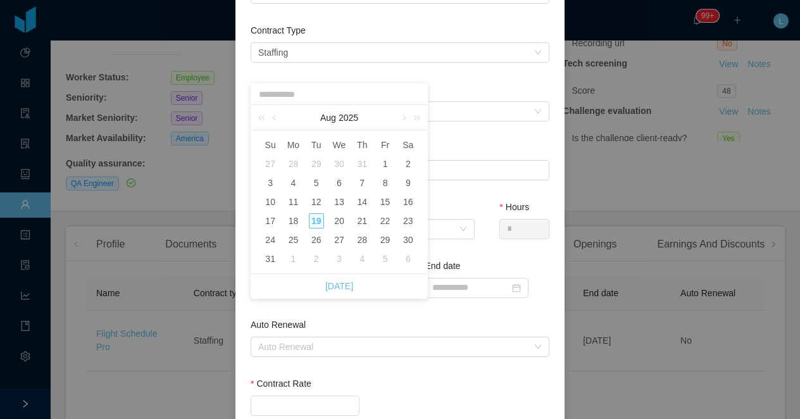
click at [321, 258] on div "2" at bounding box center [316, 258] width 15 height 15
type input "**********"
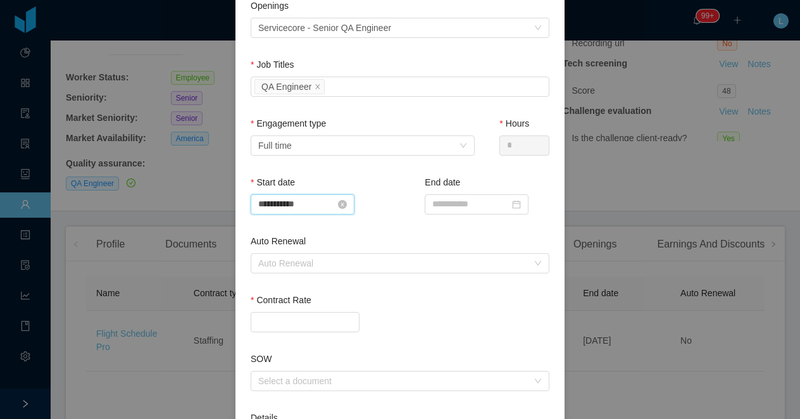
scroll to position [336, 0]
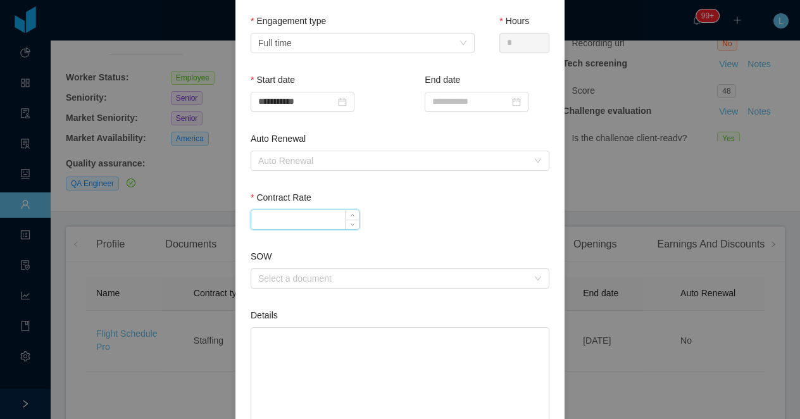
click at [289, 224] on input "Contract Rate" at bounding box center [305, 219] width 108 height 19
type input "*******"
click at [424, 219] on div "*******" at bounding box center [400, 220] width 299 height 20
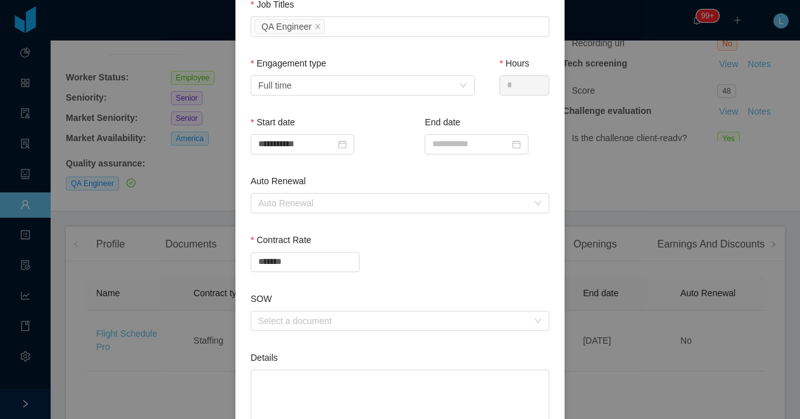
scroll to position [288, 0]
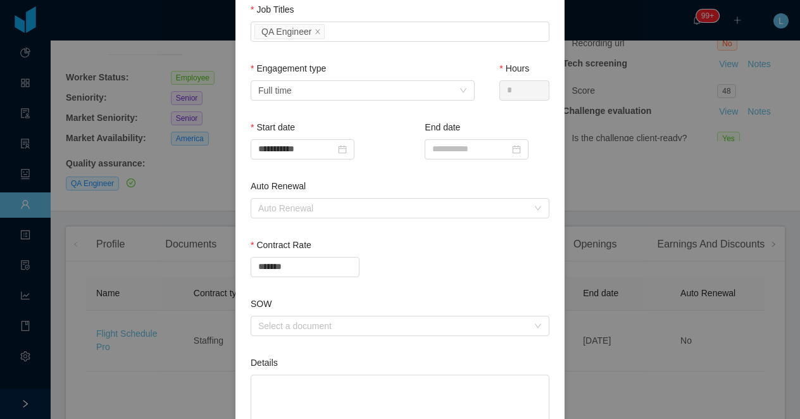
click at [409, 282] on div "Contract Rate *******" at bounding box center [400, 268] width 299 height 59
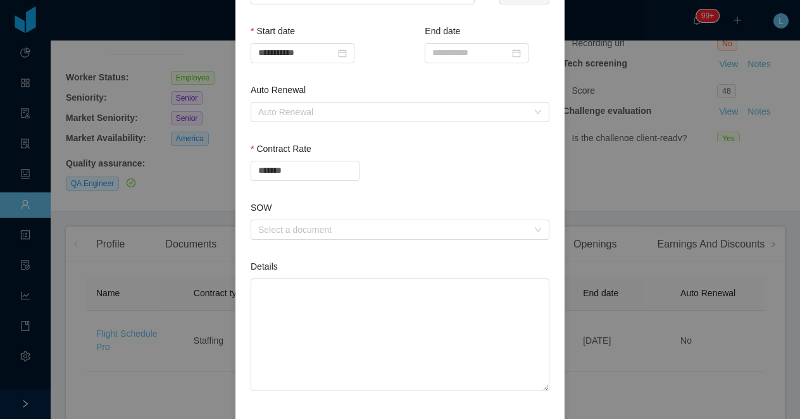
scroll to position [442, 0]
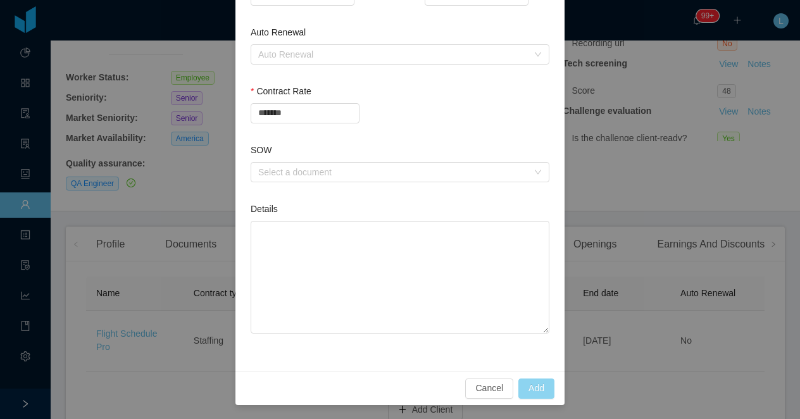
click at [536, 386] on button "Add" at bounding box center [536, 389] width 36 height 20
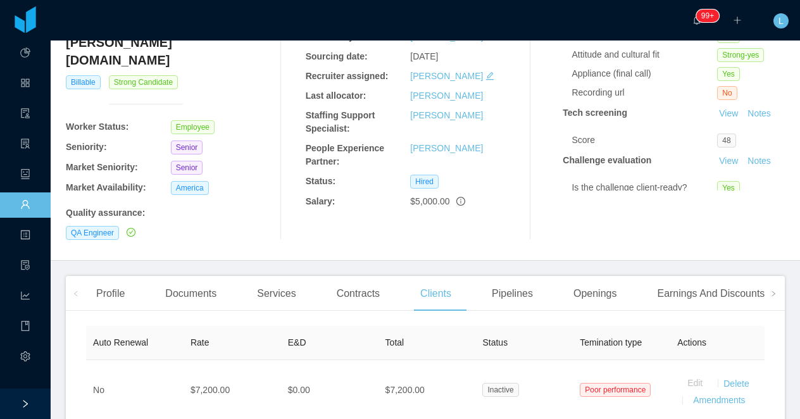
scroll to position [21, 0]
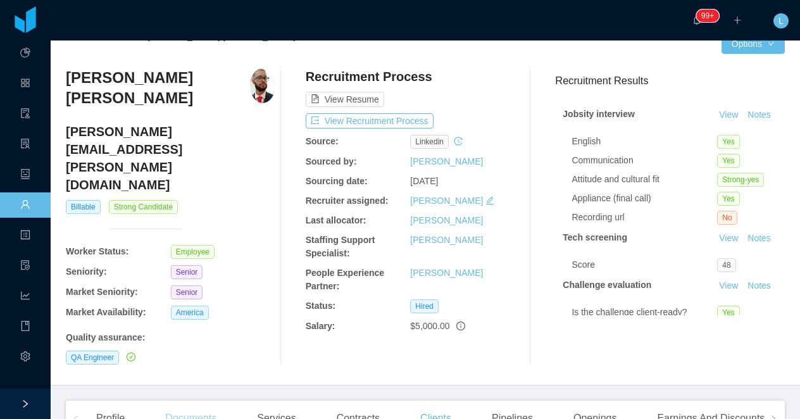
click at [210, 401] on div "Documents" at bounding box center [191, 418] width 72 height 35
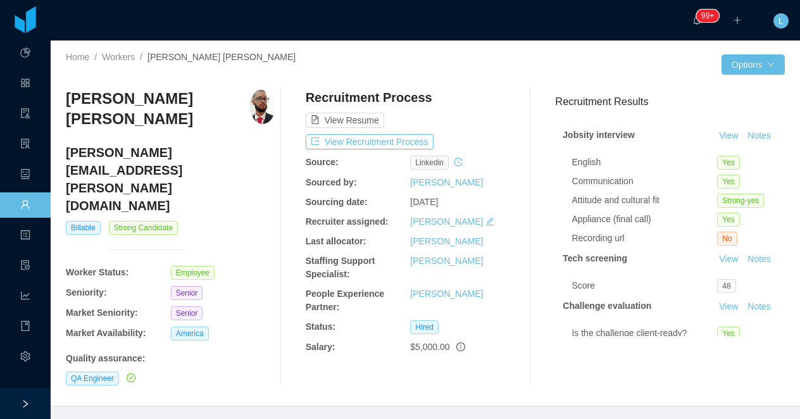
click at [185, 154] on h4 "lucas.matheus@jobsity.com" at bounding box center [171, 179] width 210 height 71
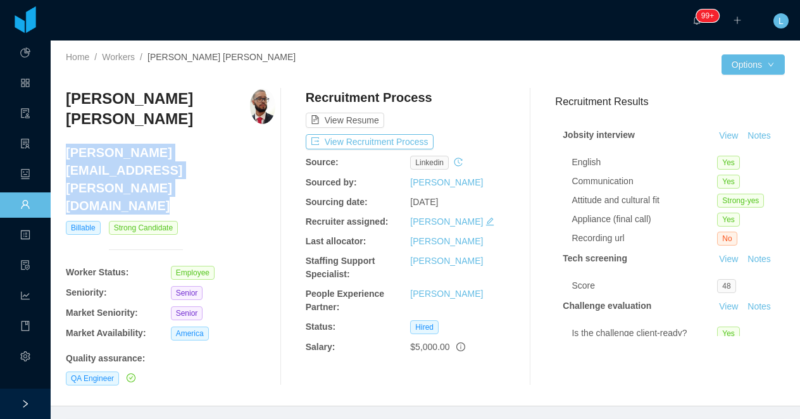
click at [185, 154] on h4 "lucas.matheus@jobsity.com" at bounding box center [171, 179] width 210 height 71
copy h4 "lucas.matheus@jobsity.com"
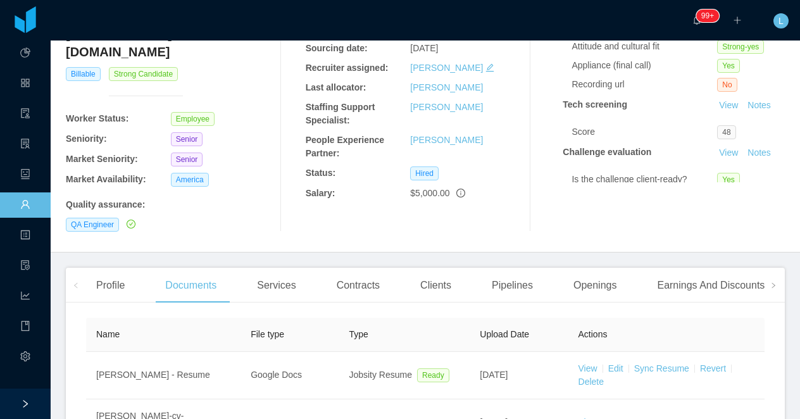
click at [287, 268] on div "Services" at bounding box center [276, 285] width 59 height 35
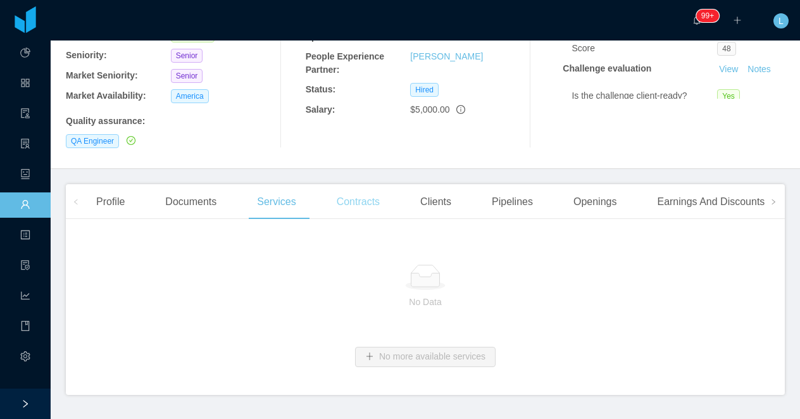
scroll to position [241, 0]
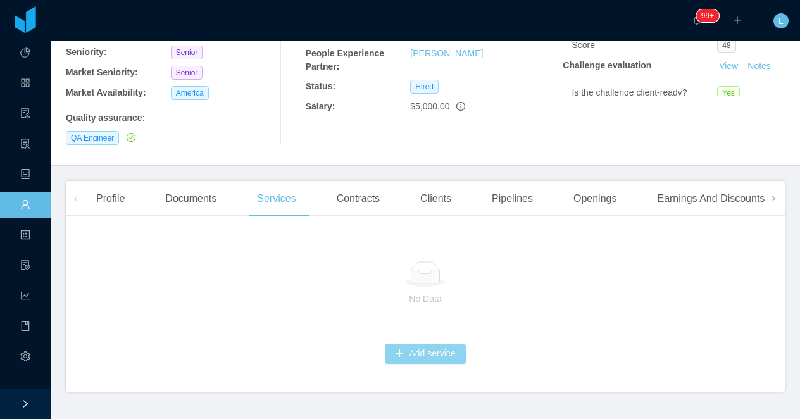
click at [435, 344] on button "Add service" at bounding box center [425, 354] width 80 height 20
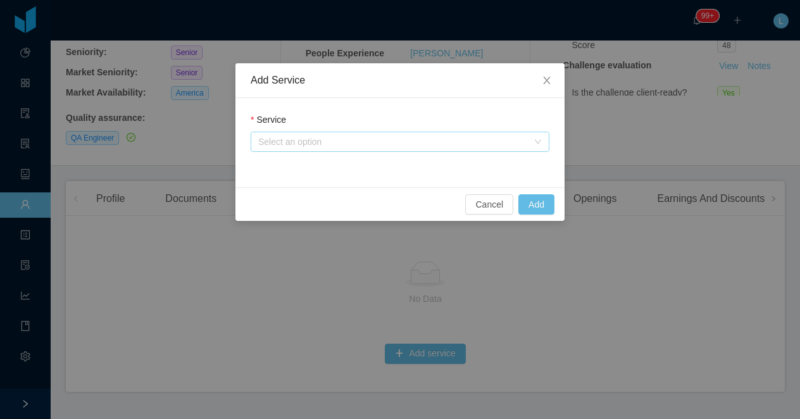
click at [285, 137] on div "Select an option" at bounding box center [393, 141] width 270 height 13
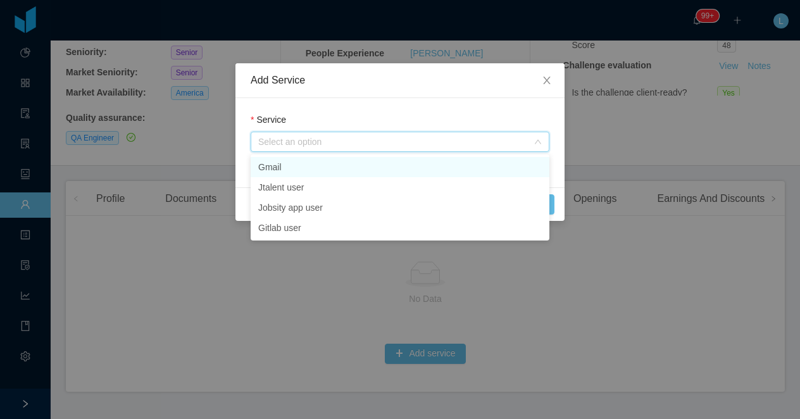
click at [287, 162] on li "Gmail" at bounding box center [400, 167] width 299 height 20
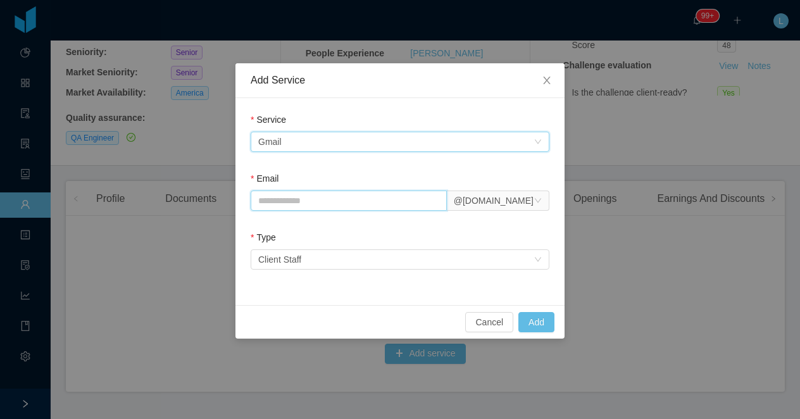
click at [311, 202] on input "Email" at bounding box center [349, 201] width 196 height 20
paste input "**********"
drag, startPoint x: 380, startPoint y: 201, endPoint x: 315, endPoint y: 203, distance: 65.2
click at [315, 203] on input "**********" at bounding box center [349, 201] width 196 height 20
type input "**********"
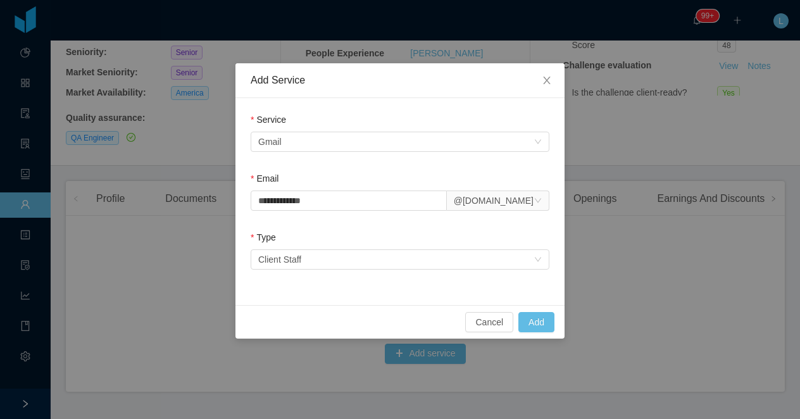
click at [377, 168] on form "**********" at bounding box center [400, 193] width 299 height 161
click at [536, 321] on button "Add" at bounding box center [536, 322] width 36 height 20
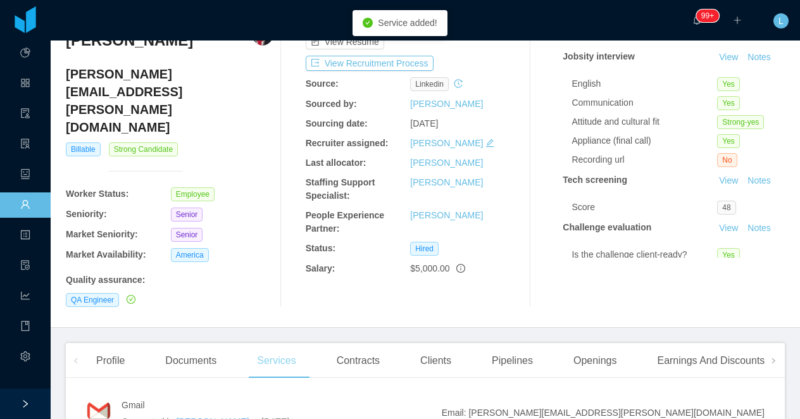
scroll to position [0, 0]
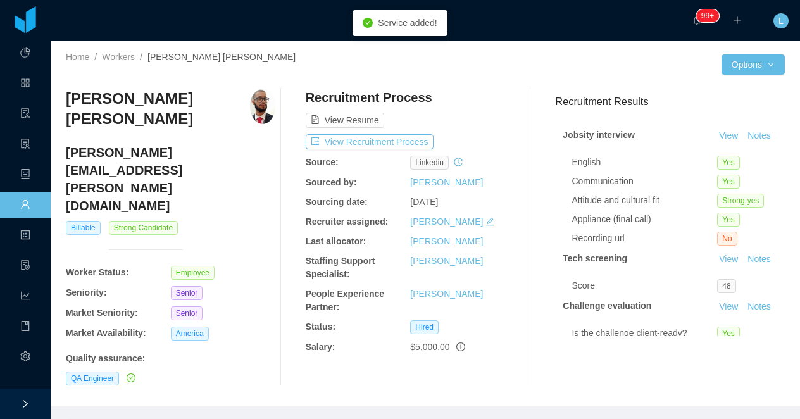
click at [141, 153] on h4 "lucas.matheus@jobsity.com" at bounding box center [171, 179] width 210 height 71
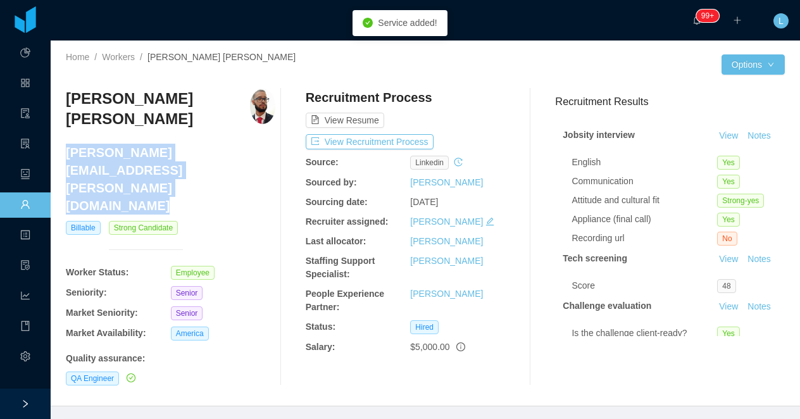
click at [141, 153] on h4 "lucas.matheus@jobsity.com" at bounding box center [171, 179] width 210 height 71
copy h4 "lucas.matheus@jobsity.com"
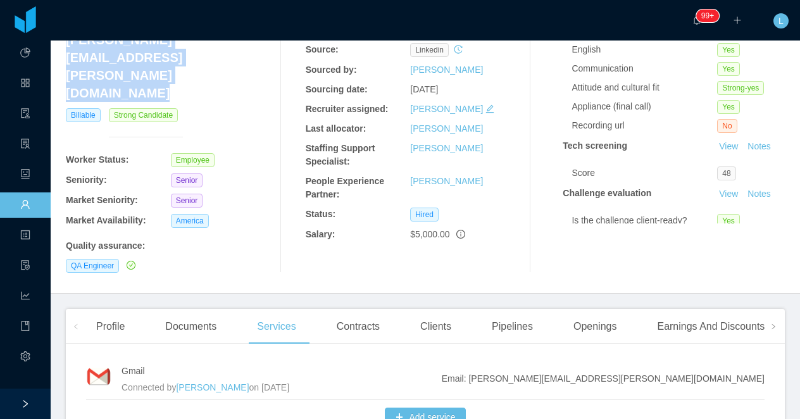
scroll to position [118, 0]
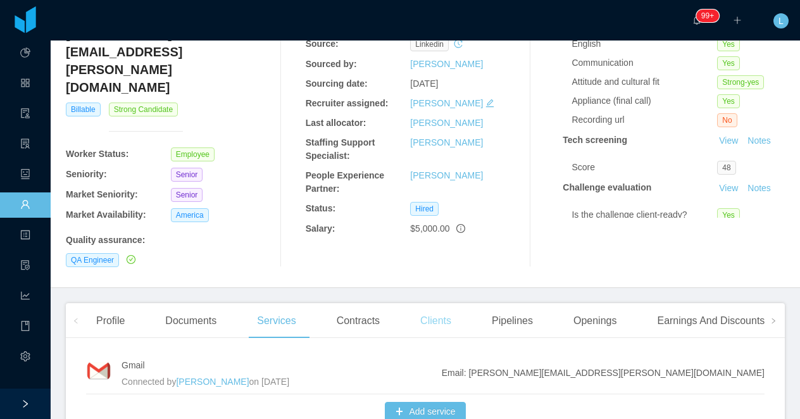
click at [455, 303] on div "Clients" at bounding box center [435, 320] width 51 height 35
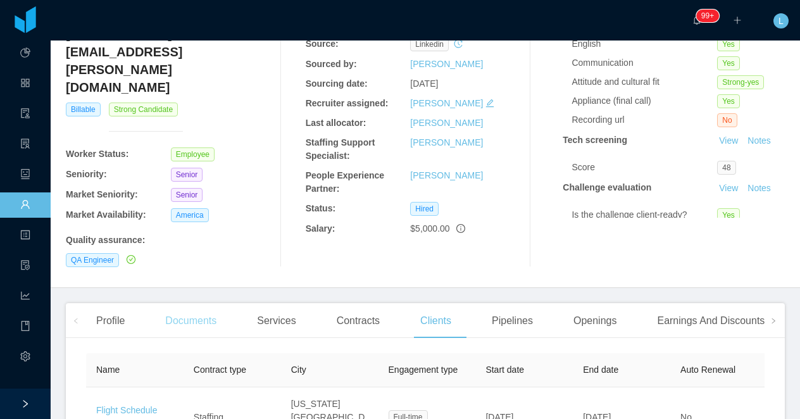
click at [187, 303] on div "Documents" at bounding box center [191, 320] width 72 height 35
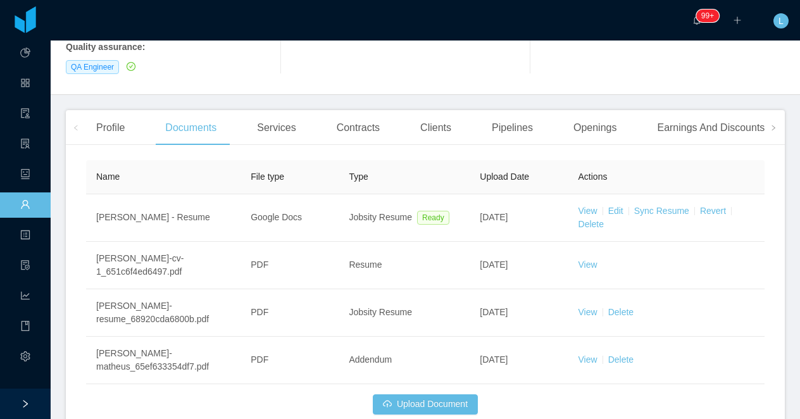
scroll to position [368, 0]
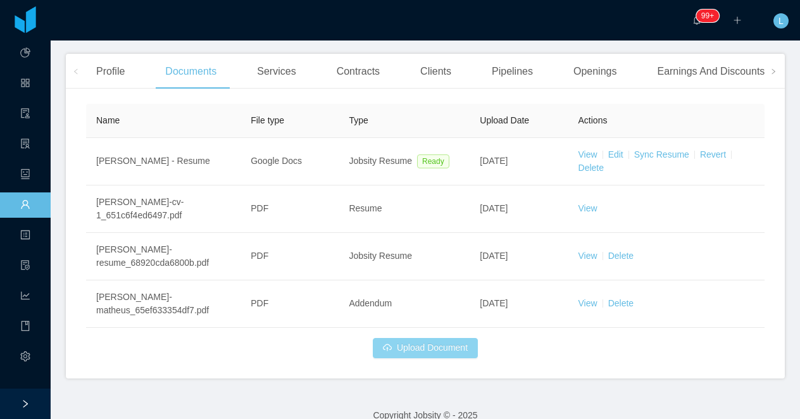
click at [415, 338] on button "Upload Document" at bounding box center [425, 348] width 105 height 20
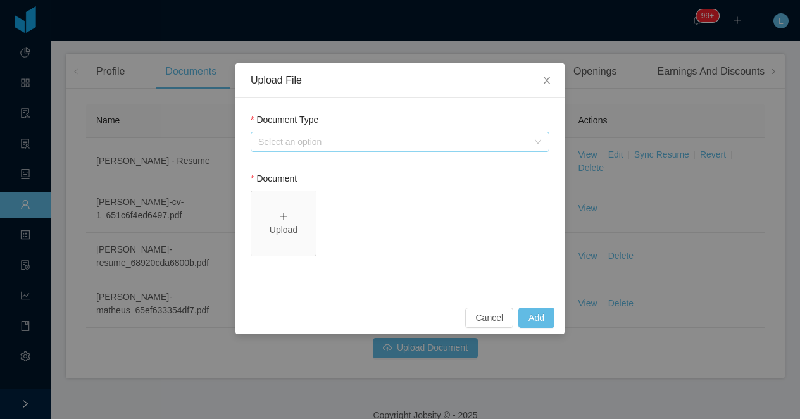
click at [300, 147] on div "Select an option" at bounding box center [393, 141] width 270 height 13
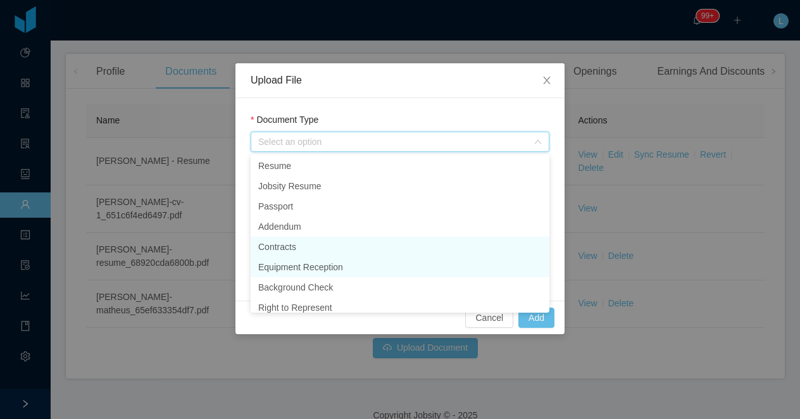
scroll to position [0, 0]
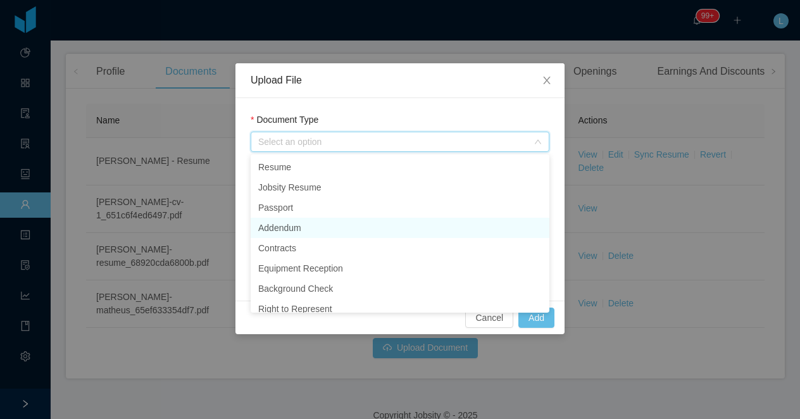
click at [314, 230] on li "Addendum" at bounding box center [400, 228] width 299 height 20
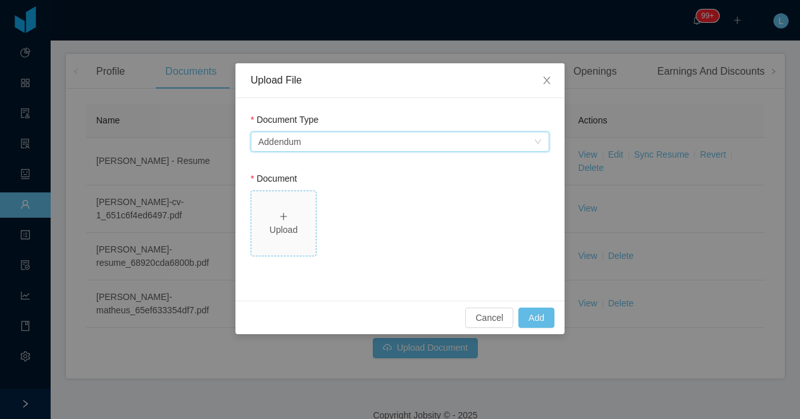
click at [287, 222] on div "Upload" at bounding box center [283, 223] width 54 height 27
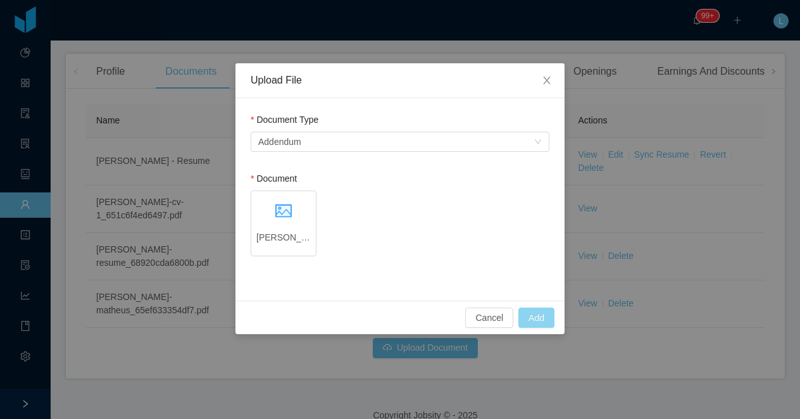
click at [537, 313] on button "Add" at bounding box center [536, 318] width 36 height 20
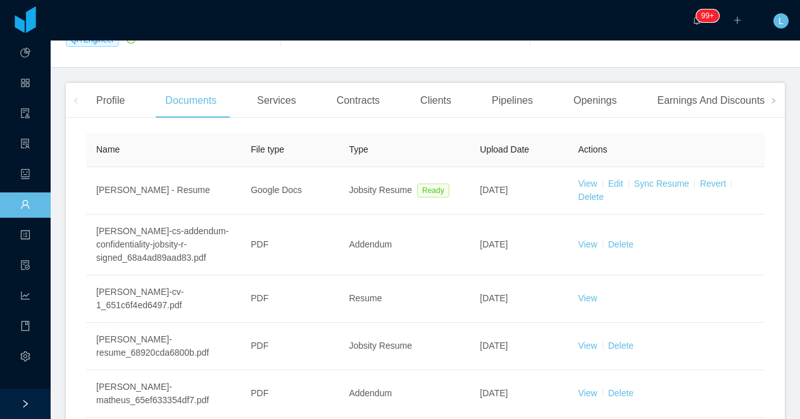
scroll to position [343, 0]
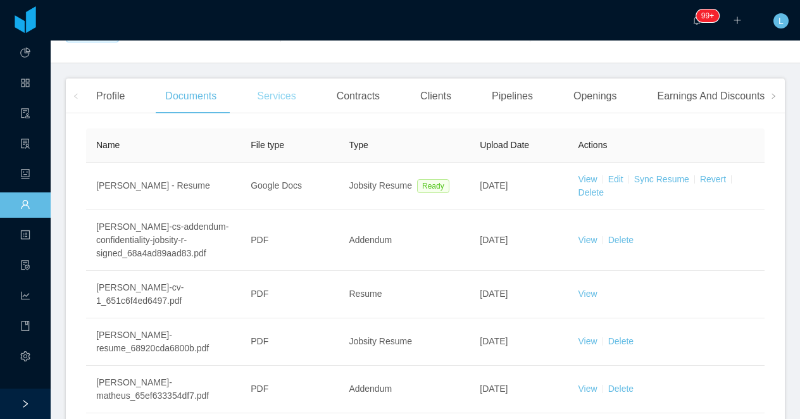
click at [298, 78] on div "Services" at bounding box center [276, 95] width 59 height 35
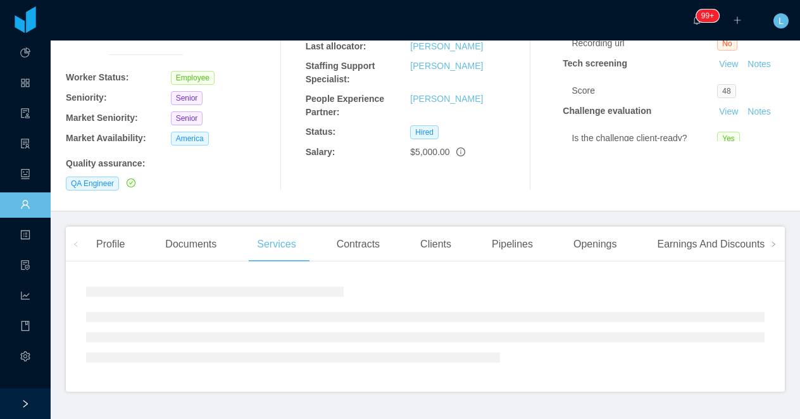
scroll to position [177, 0]
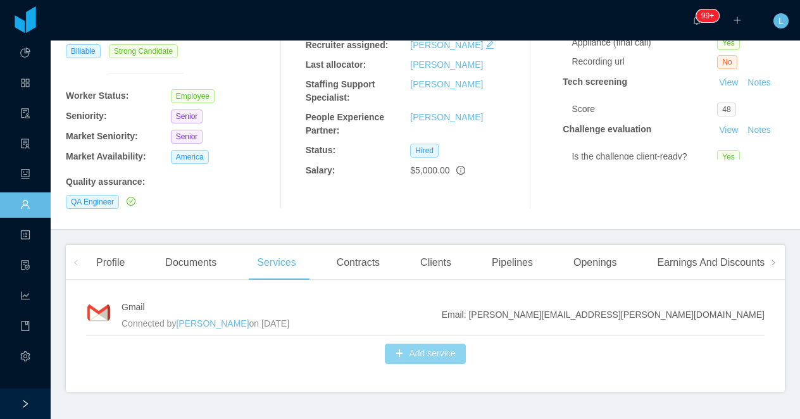
click at [448, 344] on button "Add service" at bounding box center [425, 354] width 80 height 20
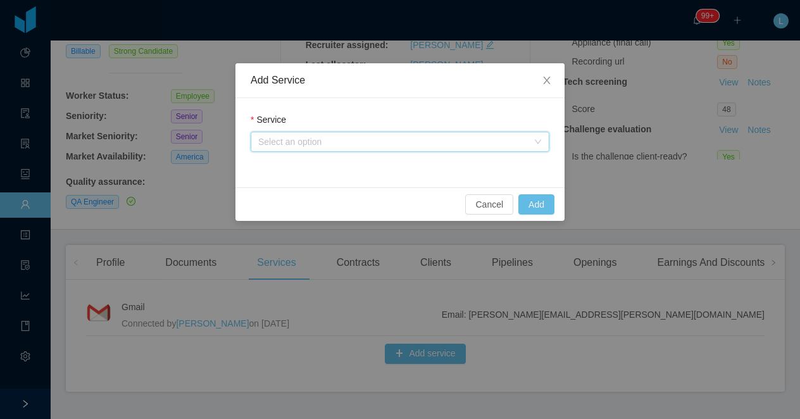
click at [298, 135] on div "Select an option" at bounding box center [395, 141] width 275 height 19
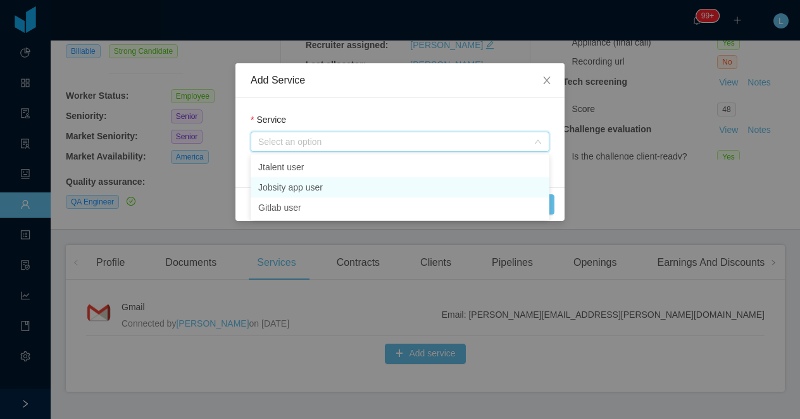
click at [302, 185] on li "Jobsity app user" at bounding box center [400, 187] width 299 height 20
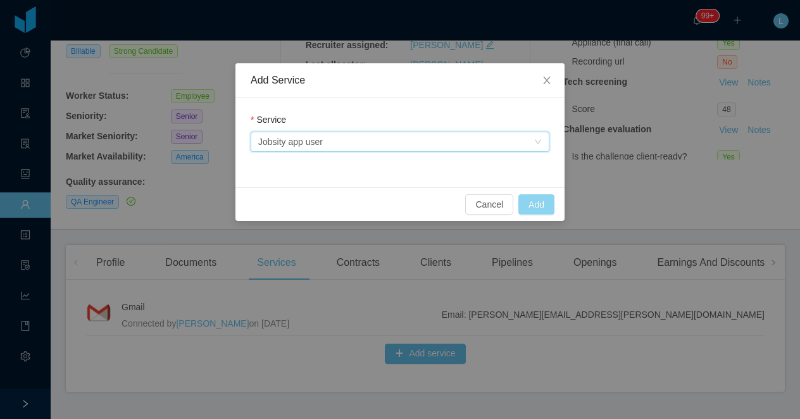
click at [531, 204] on button "Add" at bounding box center [536, 204] width 36 height 20
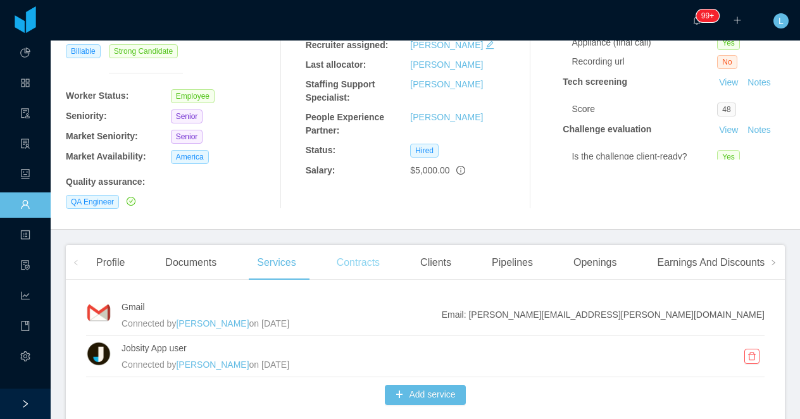
click at [370, 245] on div "Contracts" at bounding box center [358, 262] width 63 height 35
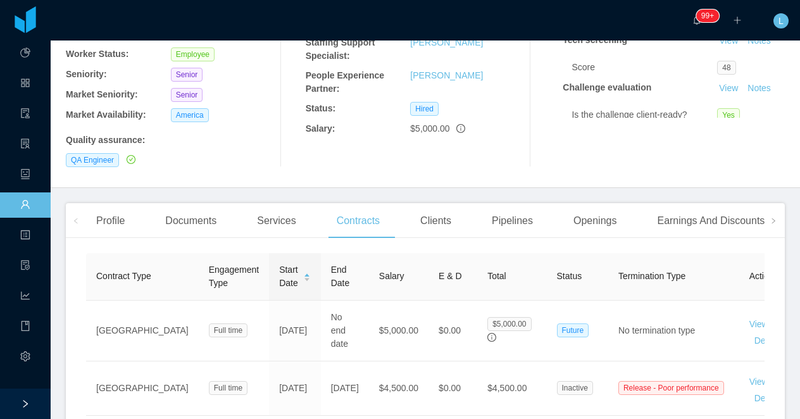
scroll to position [230, 0]
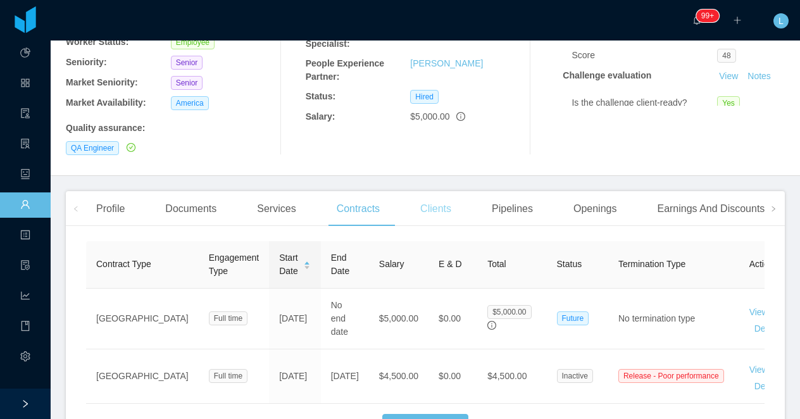
click at [440, 191] on div "Clients" at bounding box center [435, 208] width 51 height 35
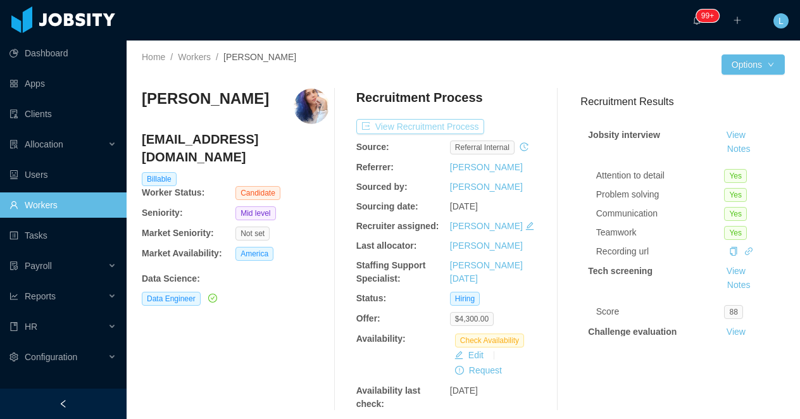
click at [384, 125] on button "View Recruitment Process" at bounding box center [420, 126] width 128 height 15
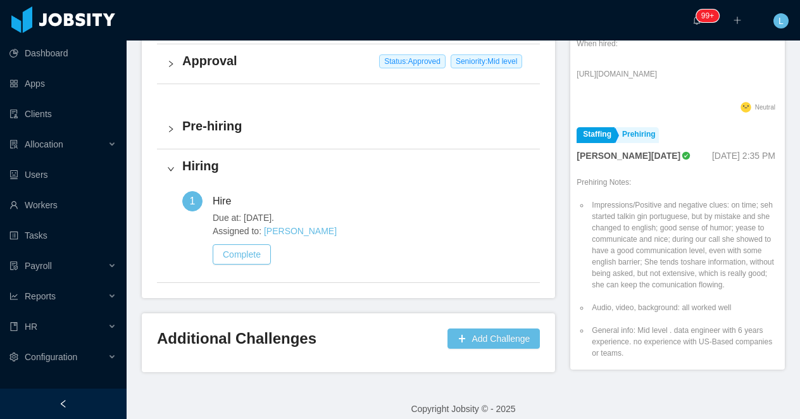
scroll to position [461, 0]
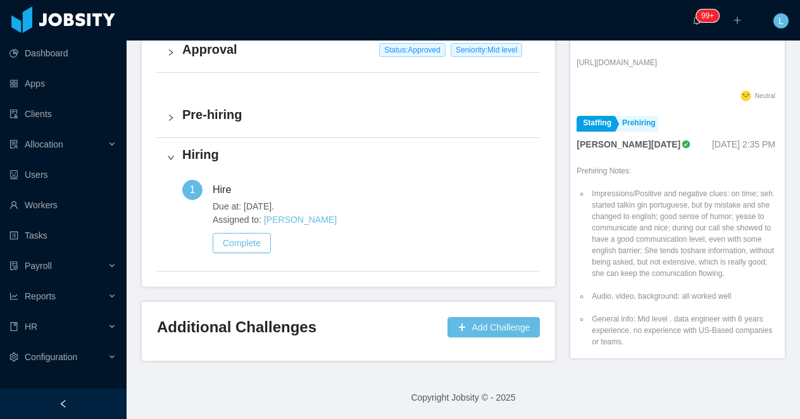
click at [241, 253] on div "Due at: [DATE]. Assigned to: [PERSON_NAME] Complete" at bounding box center [371, 230] width 317 height 61
click at [230, 241] on button "Complete" at bounding box center [242, 243] width 58 height 20
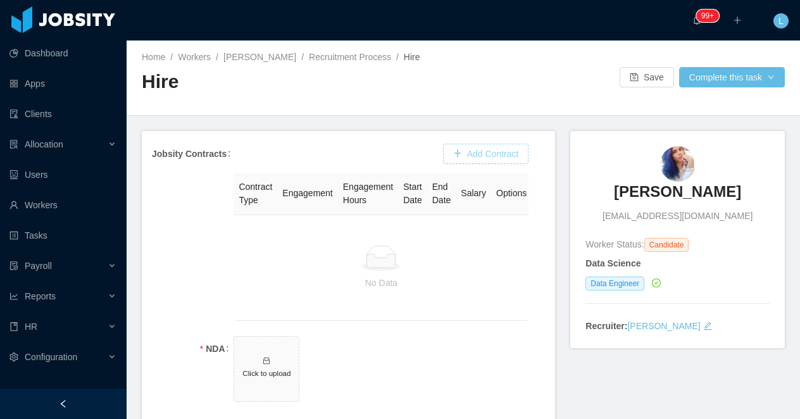
click at [474, 151] on button "Add Contract" at bounding box center [486, 154] width 86 height 20
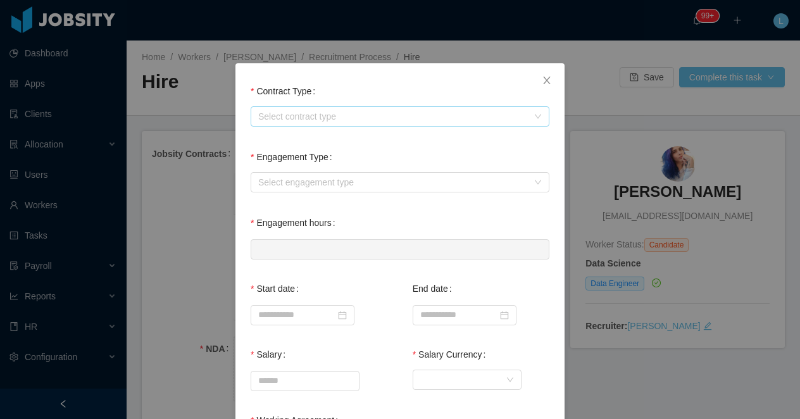
click at [296, 116] on div "Select contract type" at bounding box center [393, 116] width 270 height 13
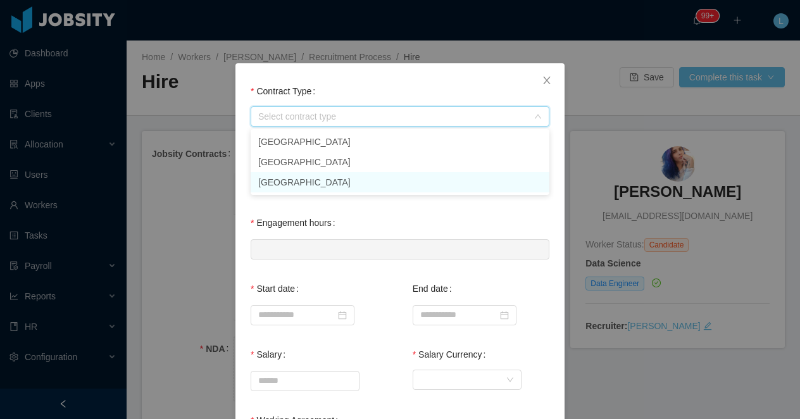
click at [277, 182] on li "[GEOGRAPHIC_DATA]" at bounding box center [400, 182] width 299 height 20
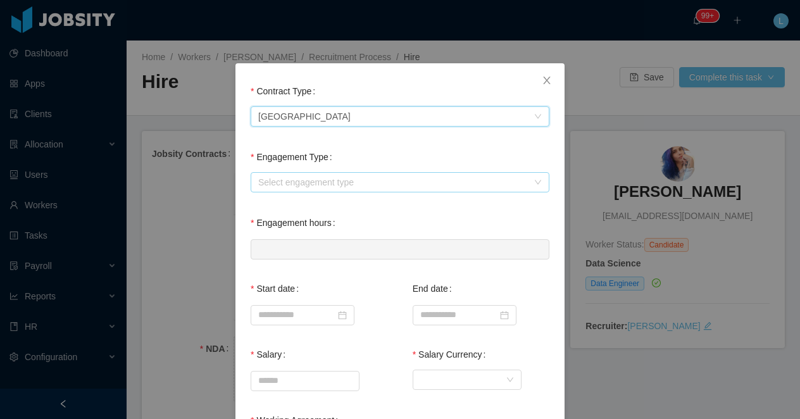
click at [291, 185] on div "Select engagement type" at bounding box center [393, 182] width 270 height 13
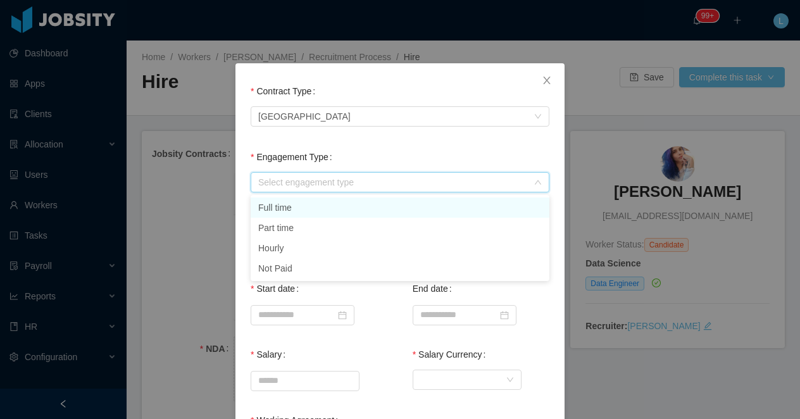
click at [291, 206] on li "Full time" at bounding box center [400, 208] width 299 height 20
type input "*"
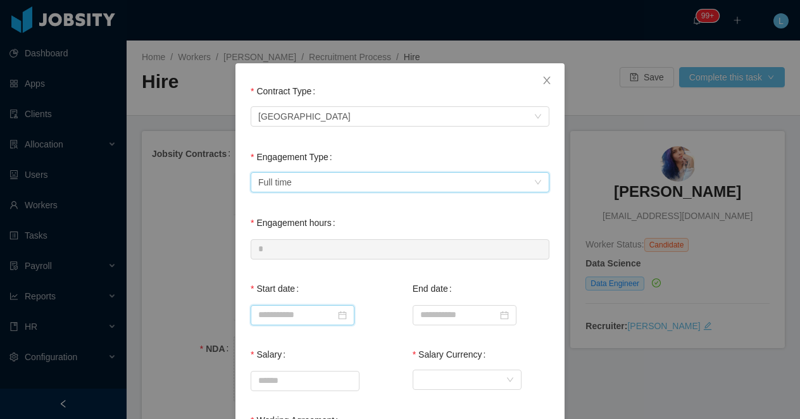
click at [289, 311] on input at bounding box center [303, 315] width 104 height 20
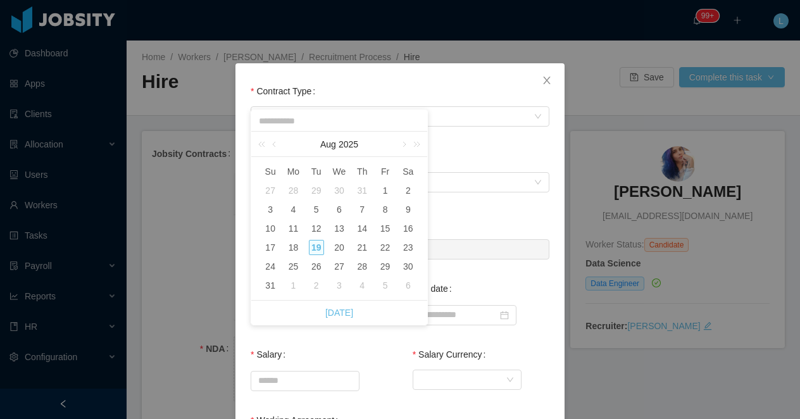
click at [294, 290] on div "1" at bounding box center [293, 285] width 15 height 15
type input "**********"
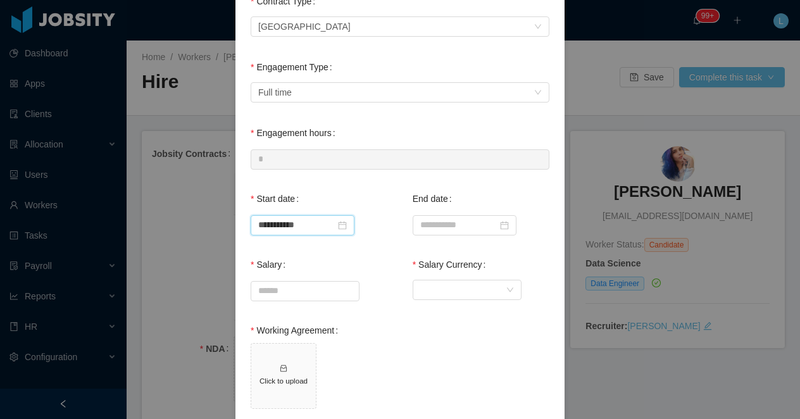
scroll to position [91, 0]
click at [301, 289] on input "Salary" at bounding box center [305, 290] width 108 height 19
type input "*******"
click at [446, 274] on div "Salary Currency" at bounding box center [452, 263] width 78 height 25
click at [436, 282] on div "Currency" at bounding box center [462, 289] width 85 height 19
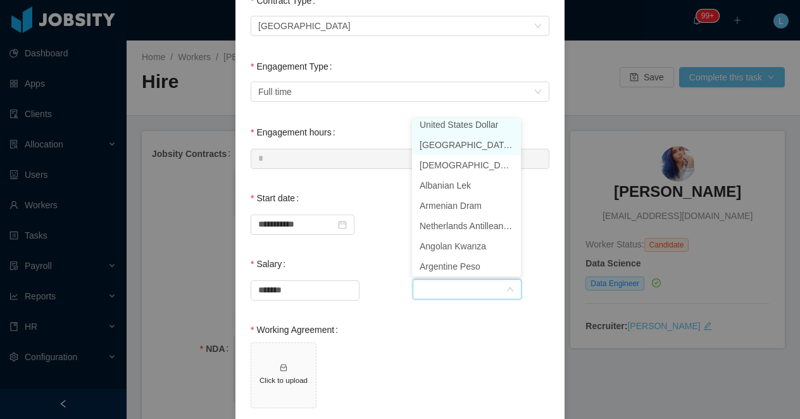
scroll to position [3, 0]
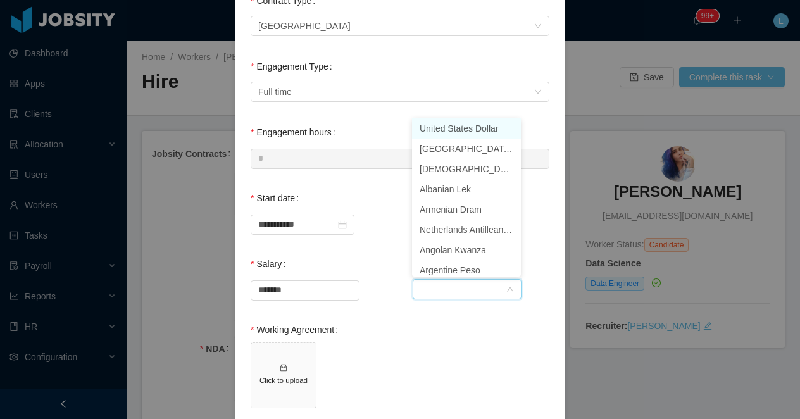
click at [424, 127] on li "United States Dollar" at bounding box center [466, 128] width 109 height 20
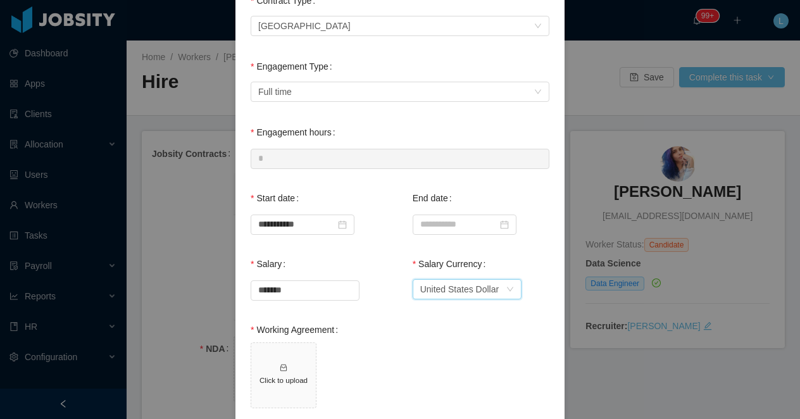
scroll to position [173, 0]
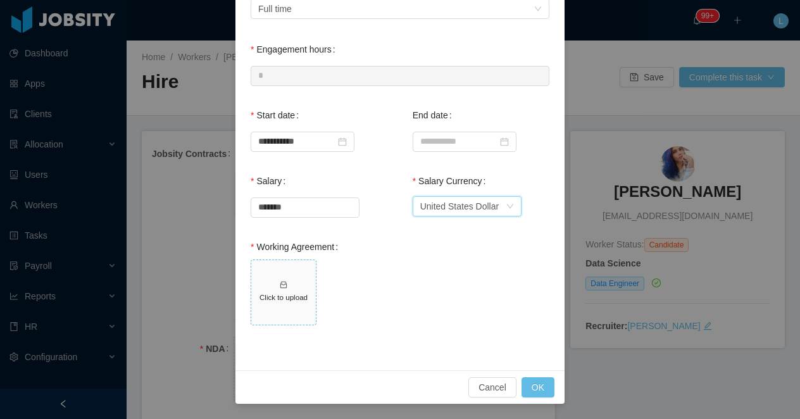
click at [291, 284] on span "Click to upload" at bounding box center [283, 292] width 65 height 65
click at [543, 383] on button "OK" at bounding box center [538, 387] width 33 height 20
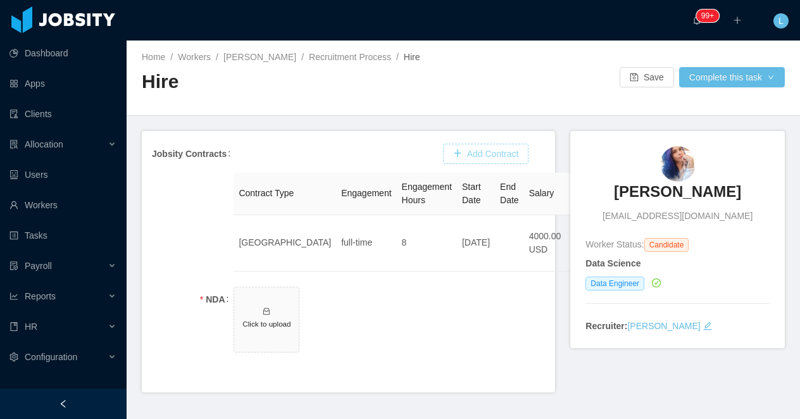
scroll to position [110, 0]
click at [273, 306] on span "Click to upload" at bounding box center [266, 319] width 65 height 65
click at [703, 78] on button "Complete this task" at bounding box center [732, 77] width 106 height 20
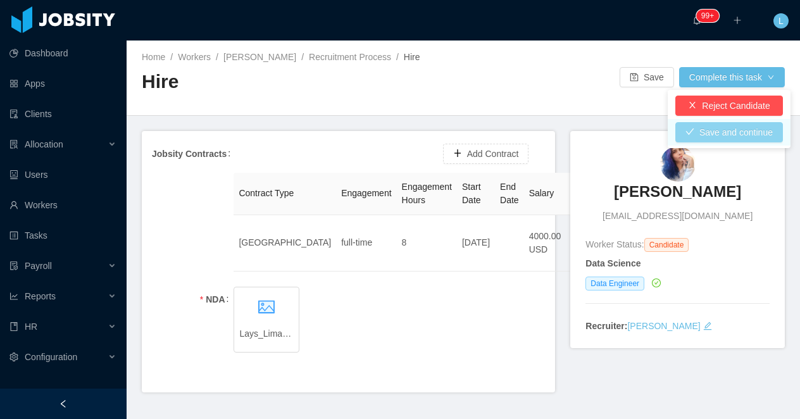
click at [707, 132] on button "Save and continue" at bounding box center [729, 132] width 108 height 20
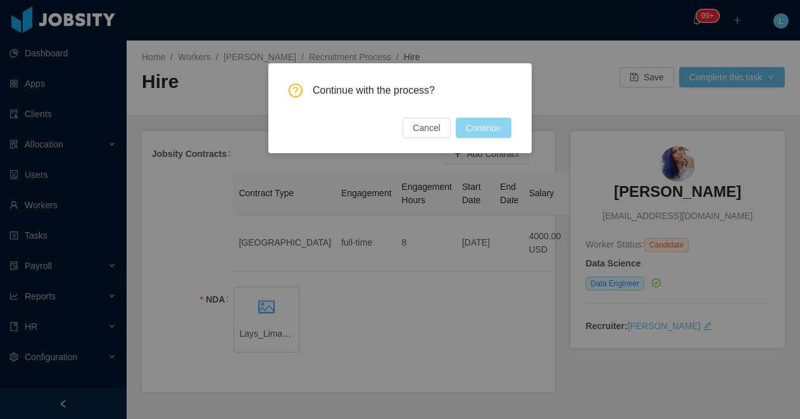
click at [479, 129] on button "Continue" at bounding box center [484, 128] width 56 height 20
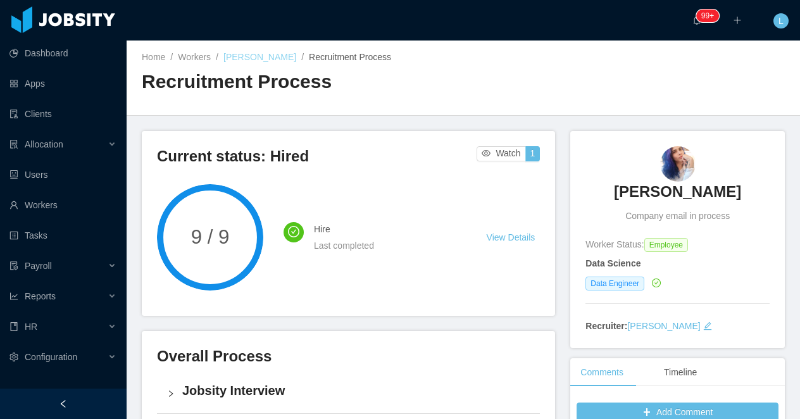
click at [270, 58] on link "[PERSON_NAME]" at bounding box center [259, 57] width 73 height 10
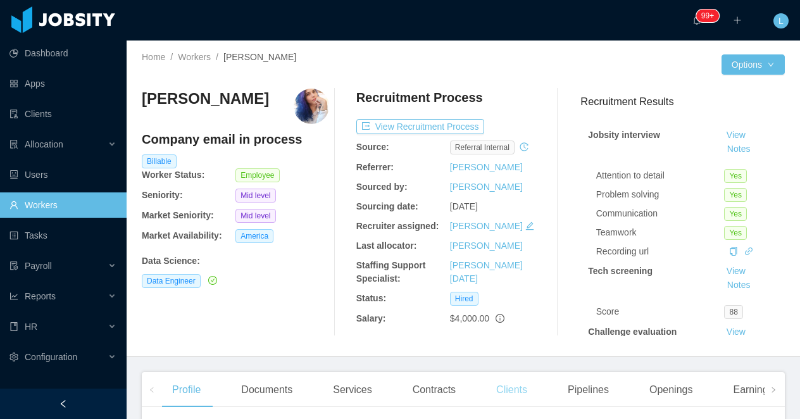
click at [524, 398] on div "Clients" at bounding box center [511, 389] width 51 height 35
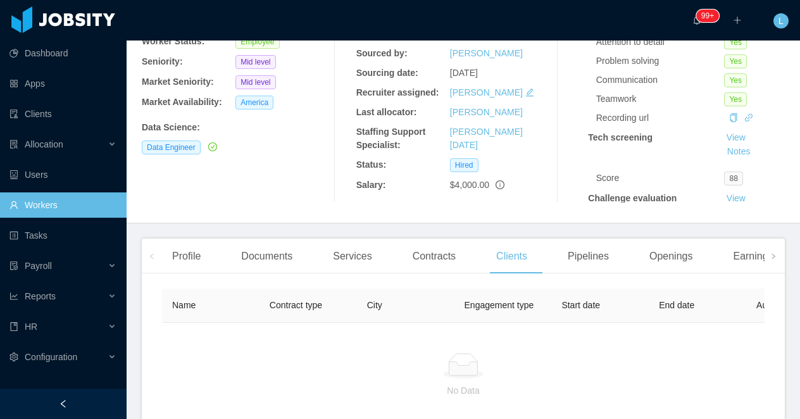
scroll to position [225, 0]
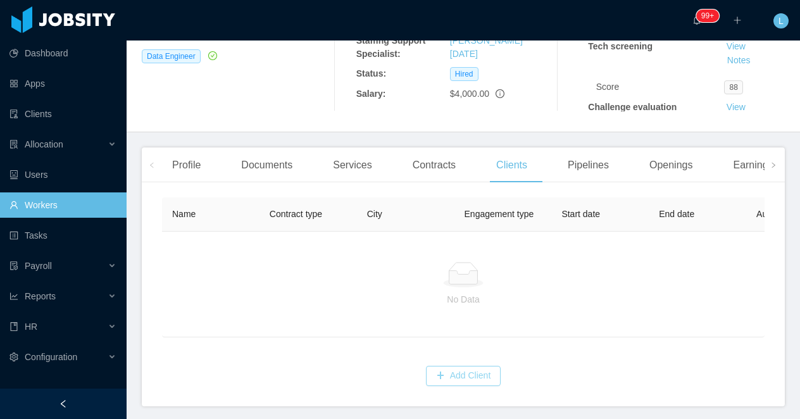
click at [450, 375] on button "Add Client" at bounding box center [463, 376] width 75 height 20
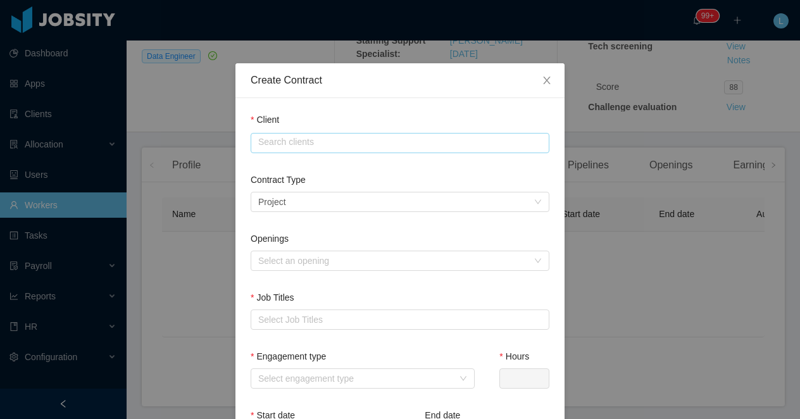
click at [288, 142] on input "text" at bounding box center [400, 143] width 299 height 20
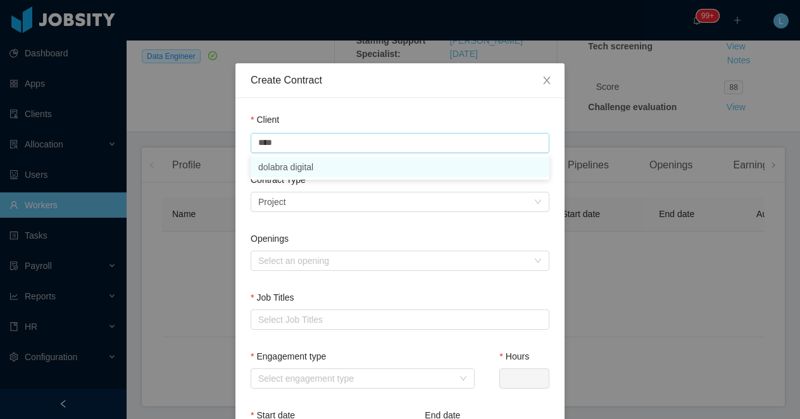
click at [289, 173] on li "dolabra digital" at bounding box center [400, 167] width 299 height 20
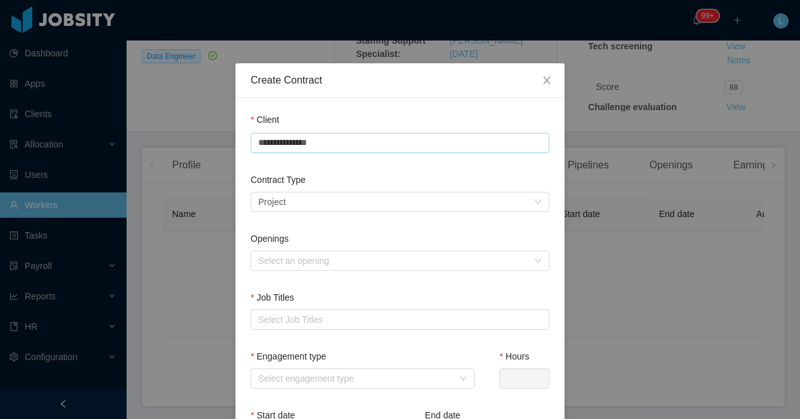
type input "**********"
click at [289, 201] on div "Select a contract type Project" at bounding box center [395, 201] width 275 height 19
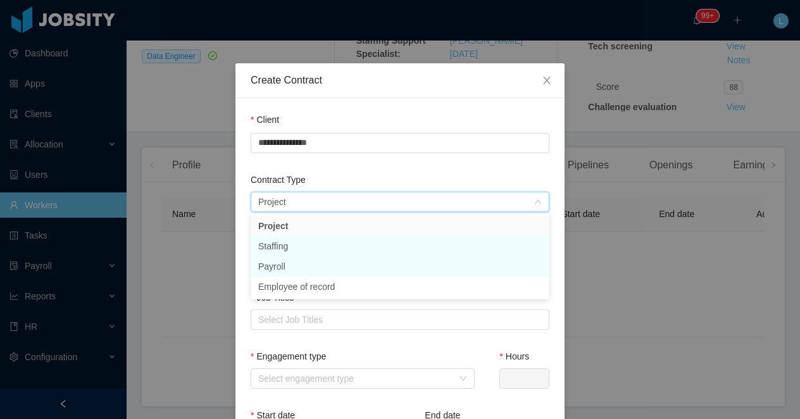
click at [287, 241] on li "Staffing" at bounding box center [400, 246] width 299 height 20
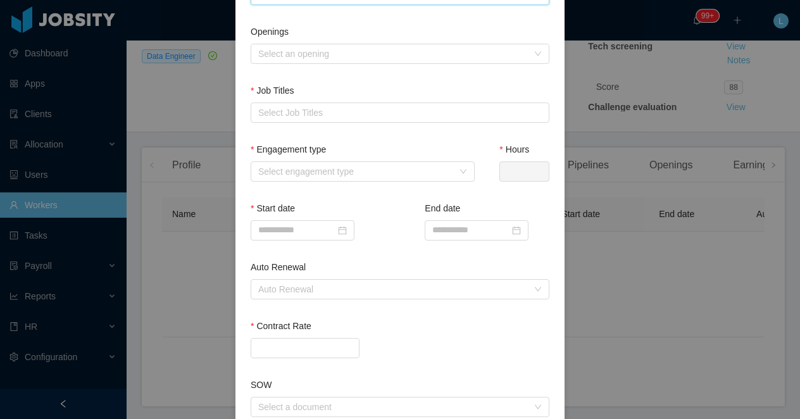
scroll to position [210, 0]
click at [276, 353] on input "Contract Rate" at bounding box center [305, 345] width 108 height 19
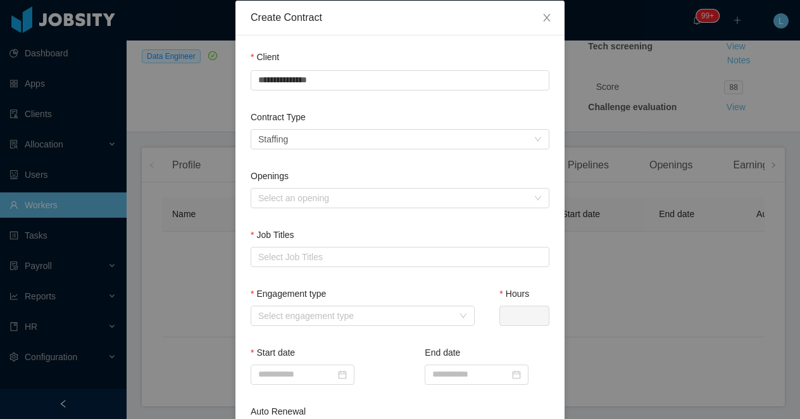
scroll to position [17, 0]
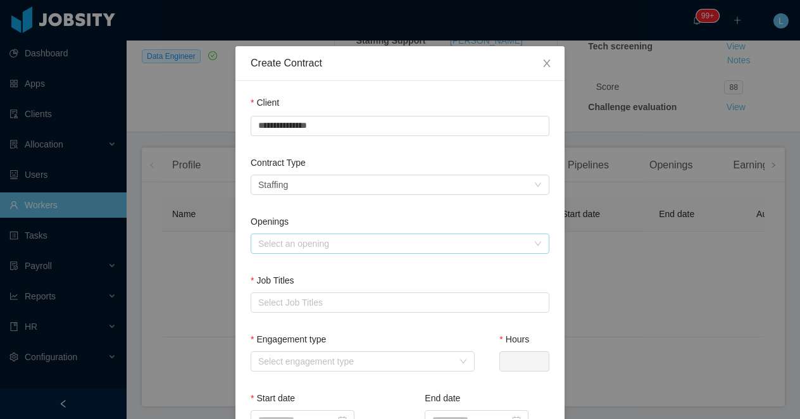
click at [292, 243] on div "Select an opening" at bounding box center [393, 243] width 270 height 13
type input "*******"
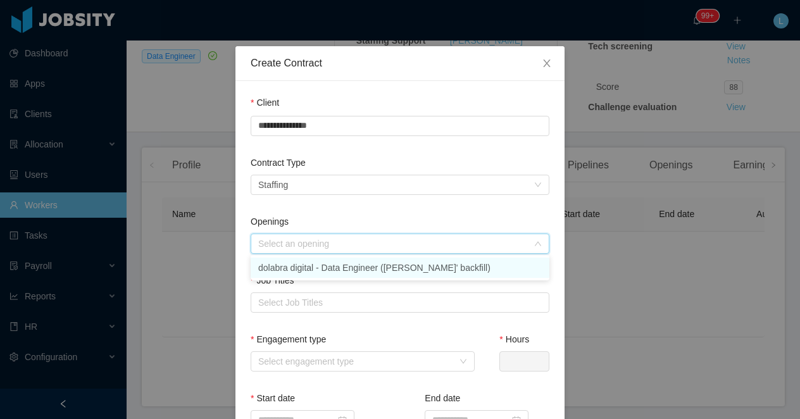
click at [292, 268] on li "dolabra digital - Data Engineer (Eduardo Lopes' backfill)" at bounding box center [400, 268] width 299 height 20
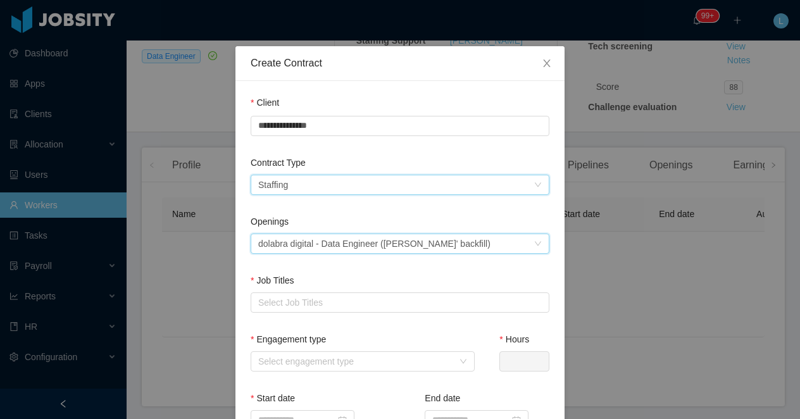
click at [312, 187] on div "Select a contract type Staffing" at bounding box center [395, 184] width 275 height 19
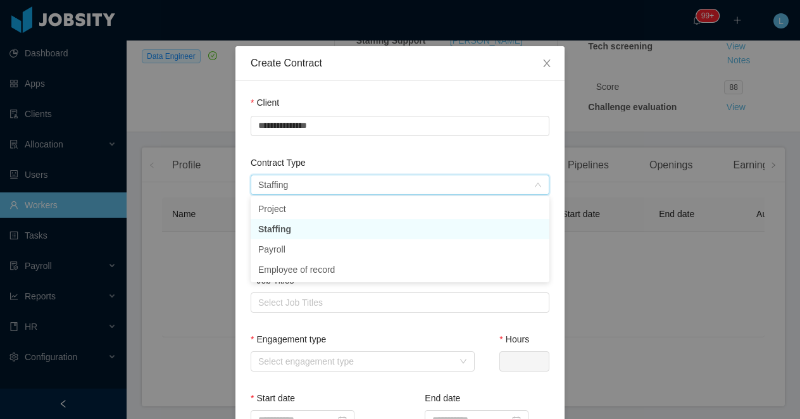
click at [303, 233] on li "Staffing" at bounding box center [400, 229] width 299 height 20
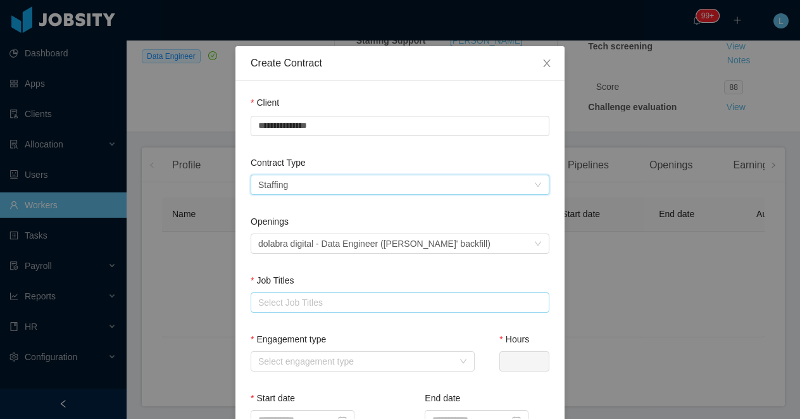
click at [301, 302] on div "Select Job Titles" at bounding box center [397, 302] width 278 height 13
type input "****"
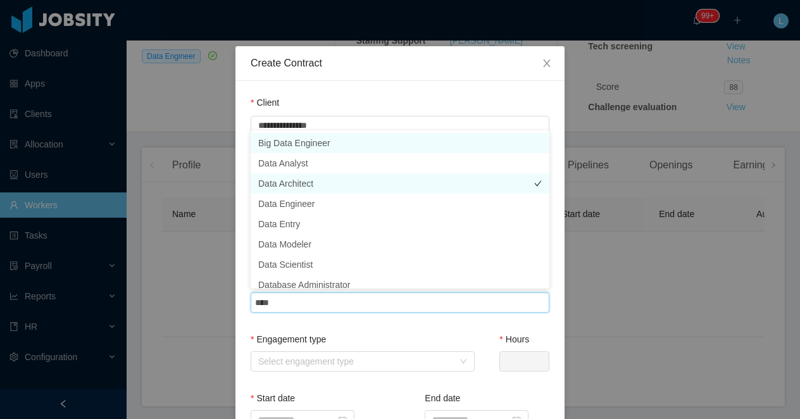
scroll to position [6, 0]
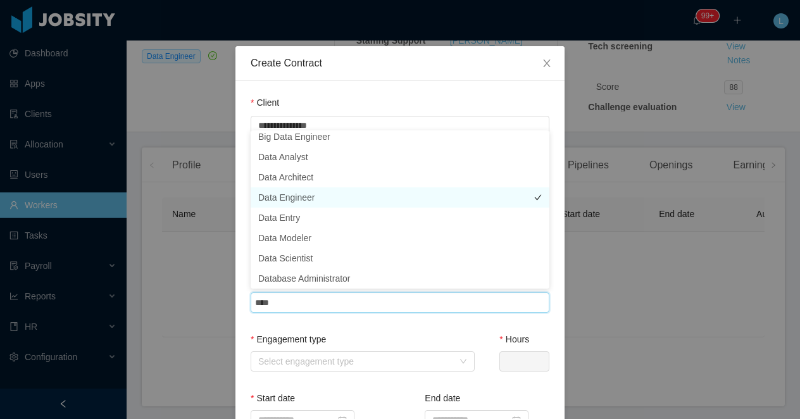
click at [298, 198] on li "Data Engineer" at bounding box center [400, 197] width 299 height 20
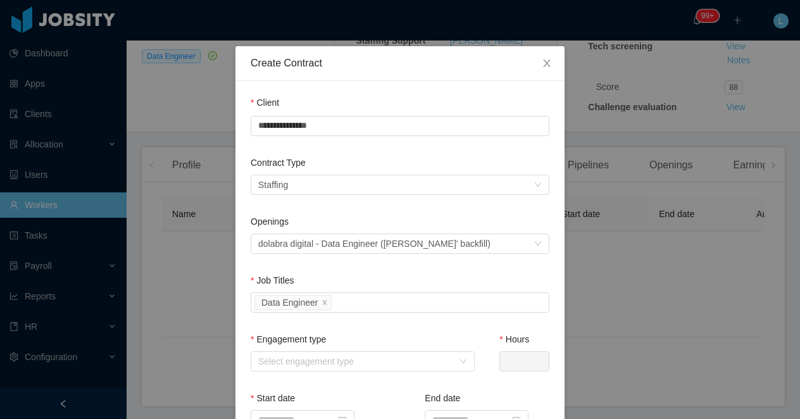
click at [344, 264] on div "Openings Select an opening dolabra digital - Data Engineer (Eduardo Lopes' back…" at bounding box center [400, 244] width 299 height 59
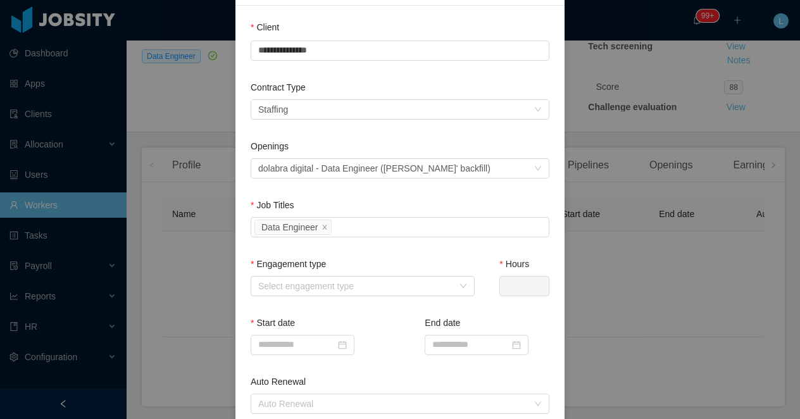
scroll to position [139, 0]
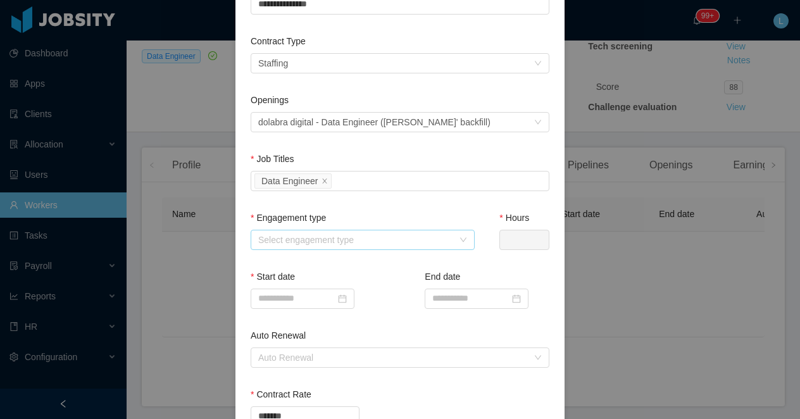
click at [316, 241] on div "Select engagement type" at bounding box center [355, 240] width 195 height 13
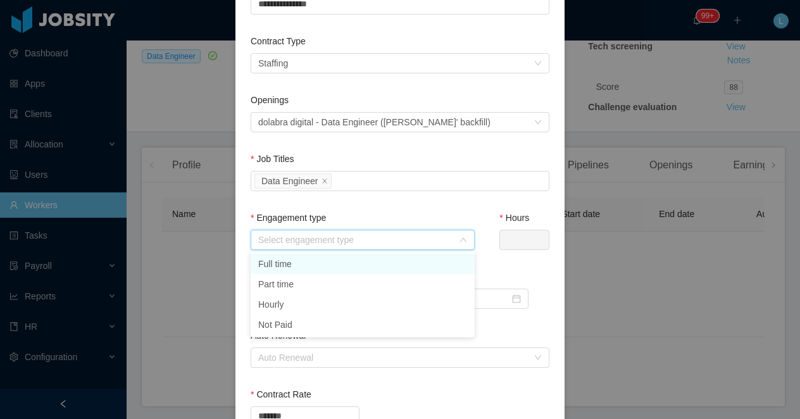
click at [309, 265] on li "Full time" at bounding box center [363, 264] width 224 height 20
type input "*"
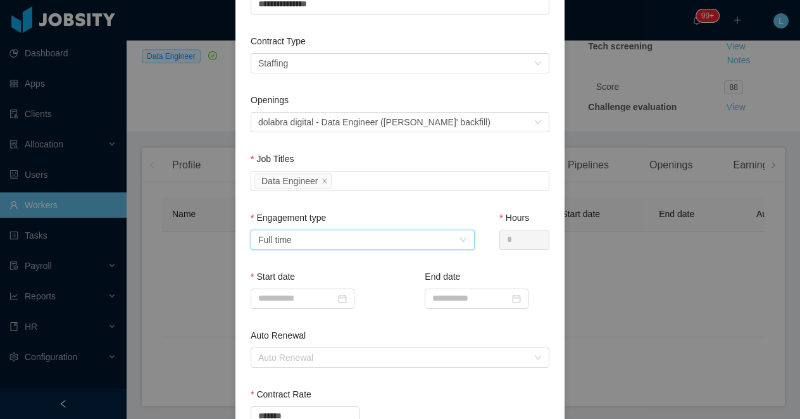
click at [341, 202] on div "Job Titles Select Job Titles Data Engineer" at bounding box center [400, 182] width 299 height 59
click at [295, 292] on input at bounding box center [303, 299] width 104 height 20
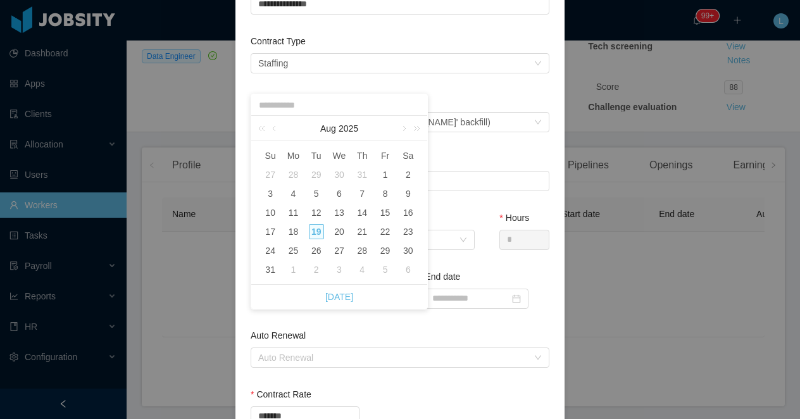
click at [320, 267] on div "2" at bounding box center [316, 269] width 15 height 15
type input "**********"
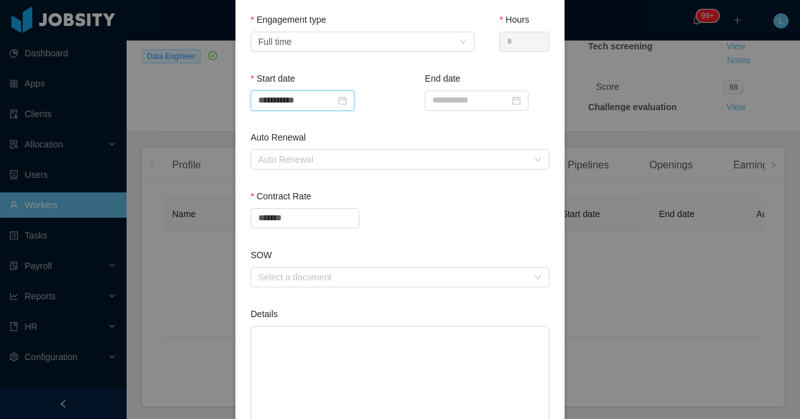
scroll to position [442, 0]
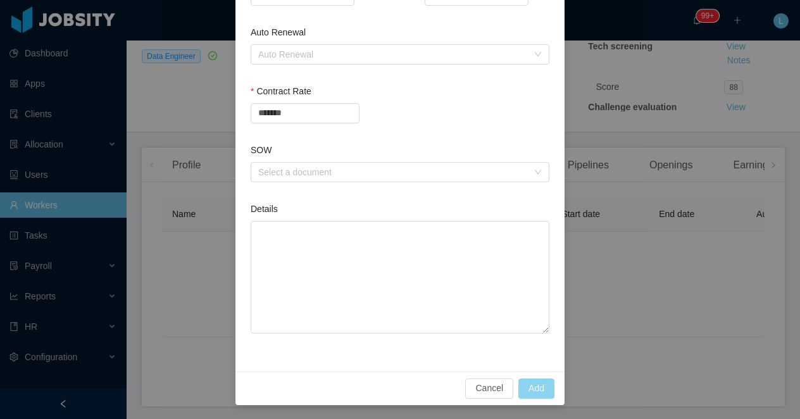
click at [537, 386] on button "Add" at bounding box center [536, 389] width 36 height 20
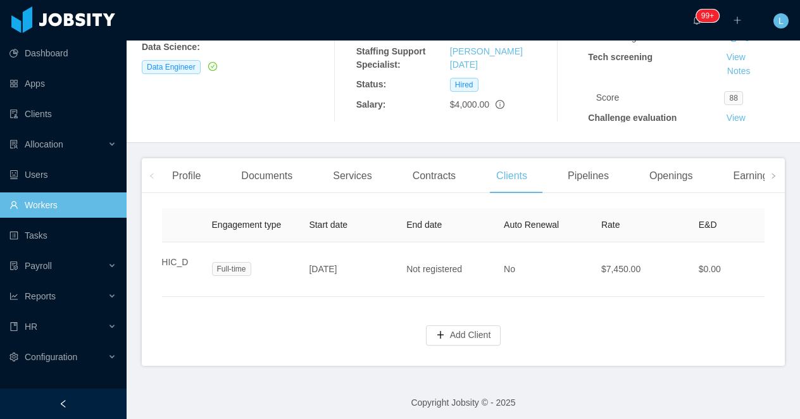
scroll to position [220, 0]
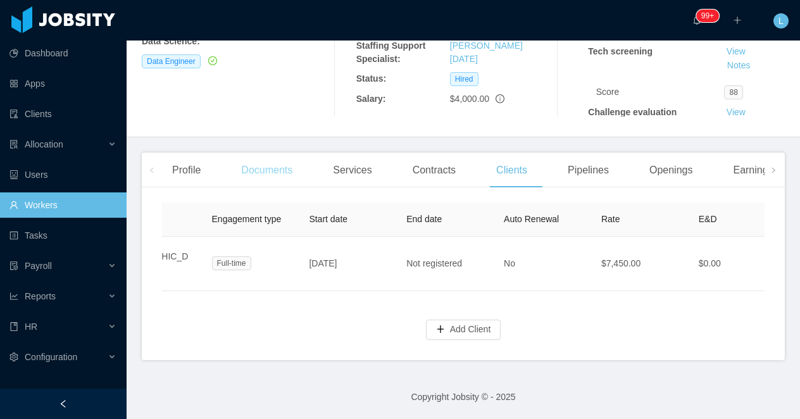
click at [271, 168] on div "Documents" at bounding box center [267, 170] width 72 height 35
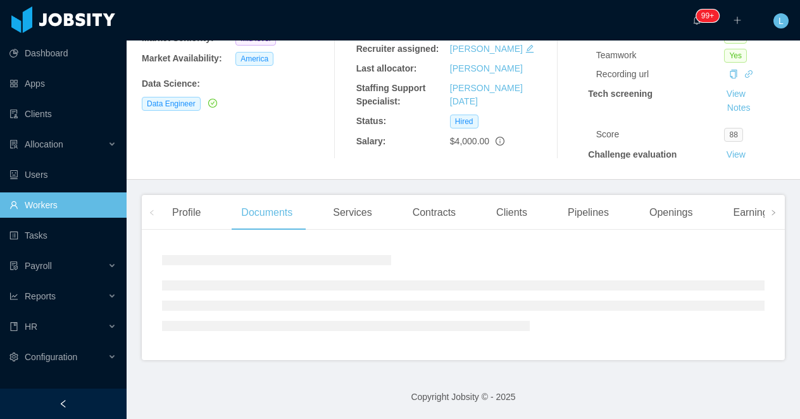
scroll to position [220, 0]
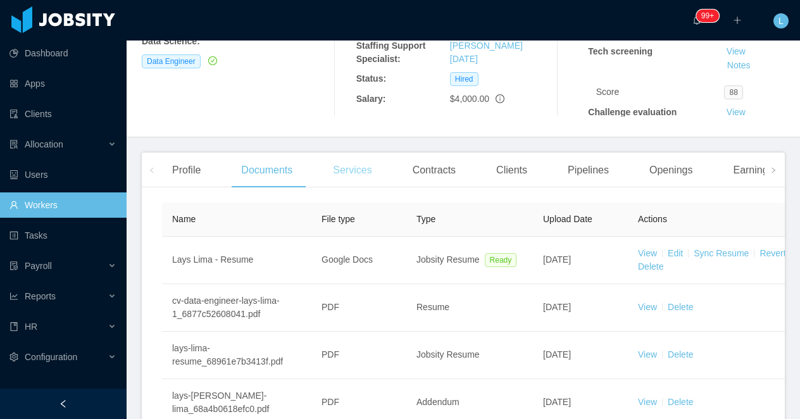
click at [356, 172] on div "Services" at bounding box center [352, 170] width 59 height 35
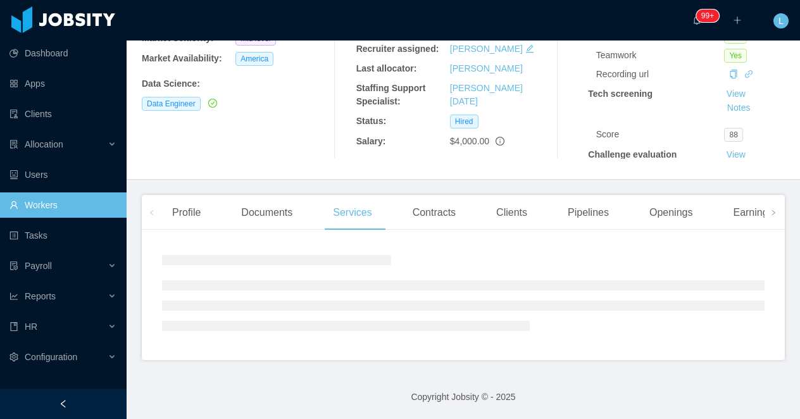
scroll to position [220, 0]
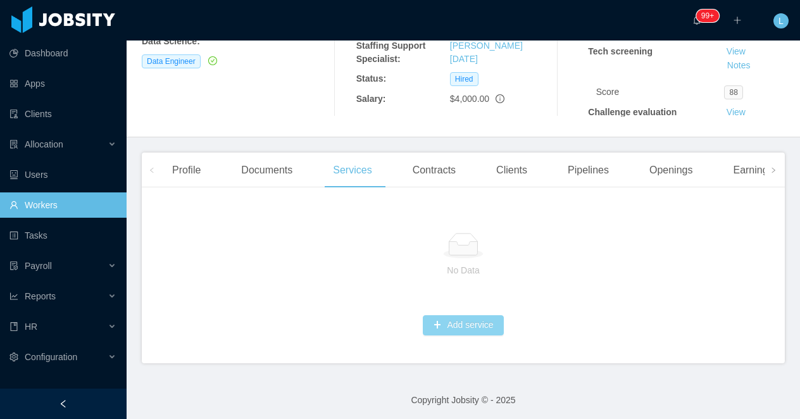
click at [493, 325] on button "Add service" at bounding box center [463, 325] width 80 height 20
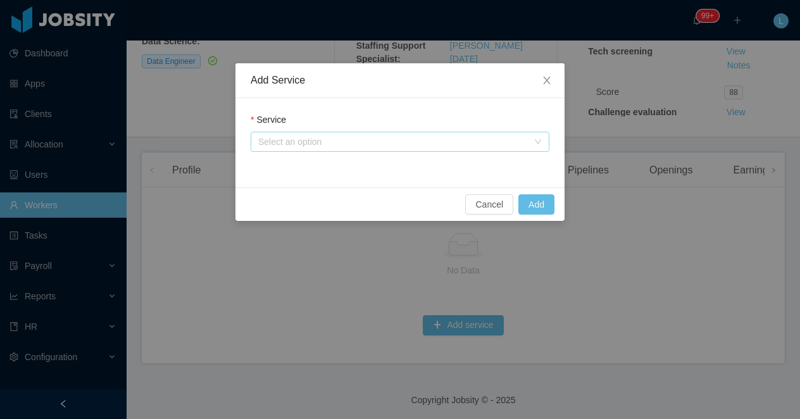
click at [325, 135] on div "Select an option" at bounding box center [393, 141] width 270 height 13
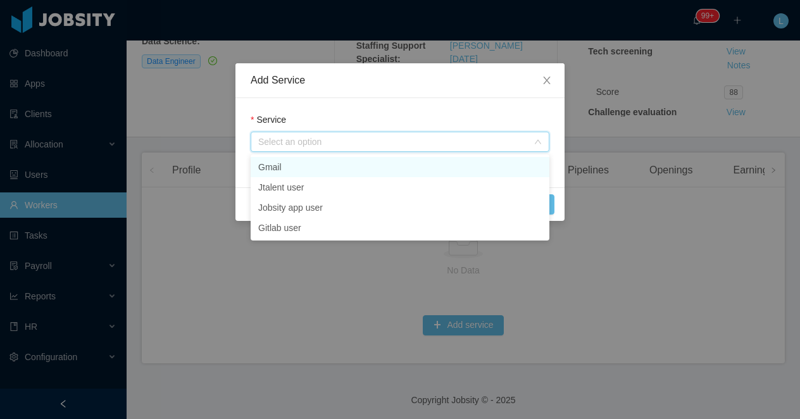
click at [305, 170] on li "Gmail" at bounding box center [400, 167] width 299 height 20
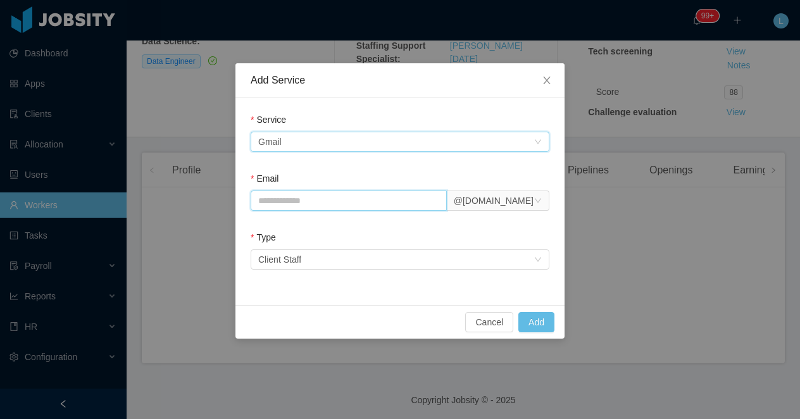
click at [290, 191] on input "Email" at bounding box center [349, 201] width 196 height 20
paste input "*********"
drag, startPoint x: 320, startPoint y: 201, endPoint x: 210, endPoint y: 202, distance: 109.5
click at [210, 202] on div "Add Service Service Select an option Gmail Email ********* Select an option @jo…" at bounding box center [400, 209] width 800 height 419
paste input "text"
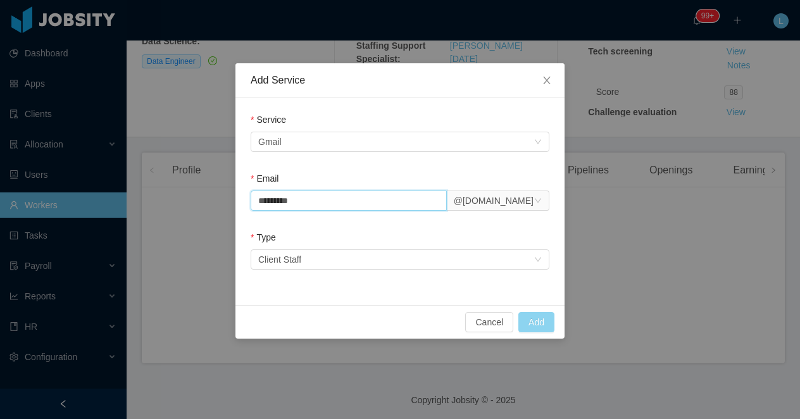
type input "*********"
click at [543, 324] on button "Add" at bounding box center [536, 322] width 36 height 20
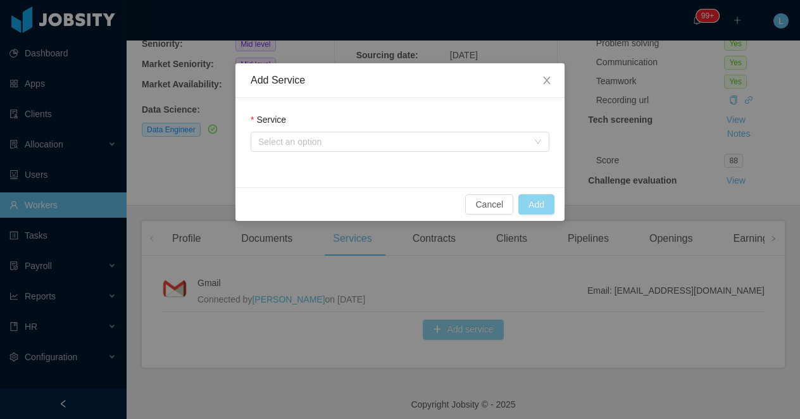
scroll to position [159, 0]
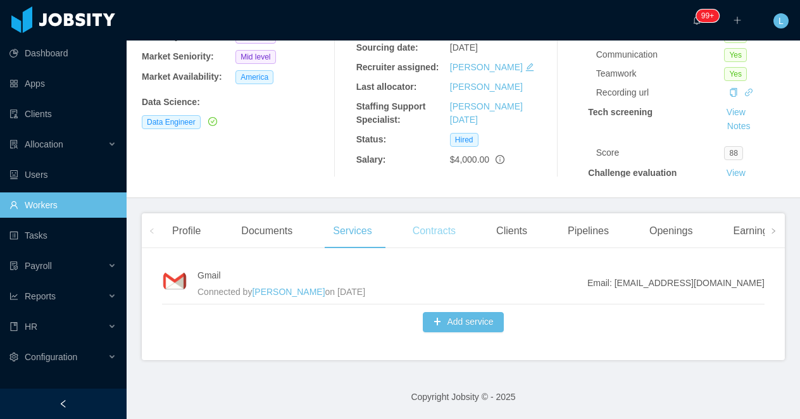
click at [441, 229] on div "Contracts" at bounding box center [434, 230] width 63 height 35
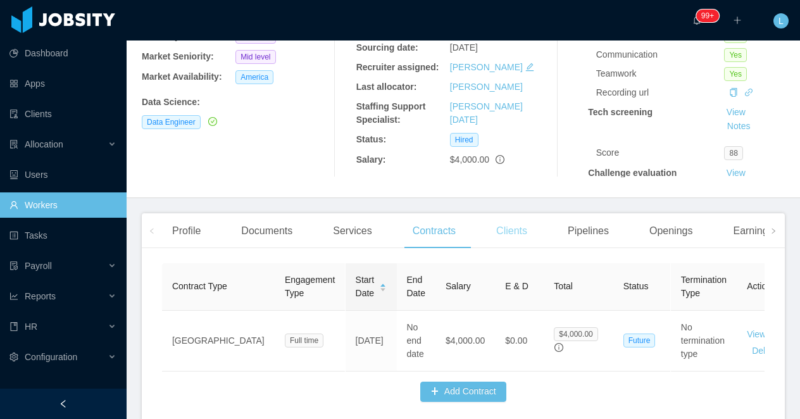
click at [522, 221] on div "Clients" at bounding box center [511, 230] width 51 height 35
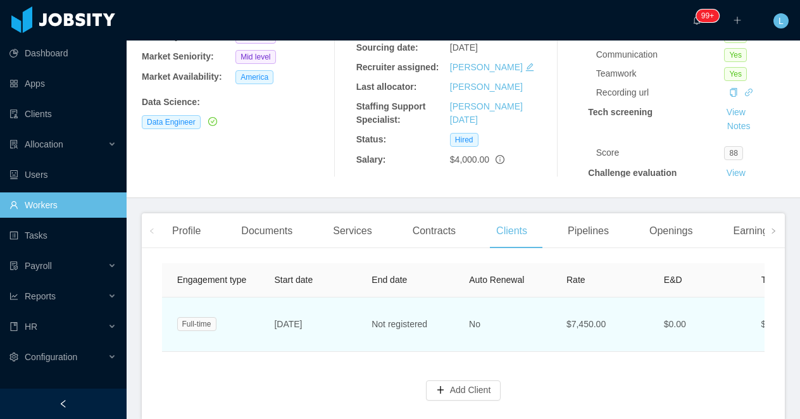
scroll to position [0, 293]
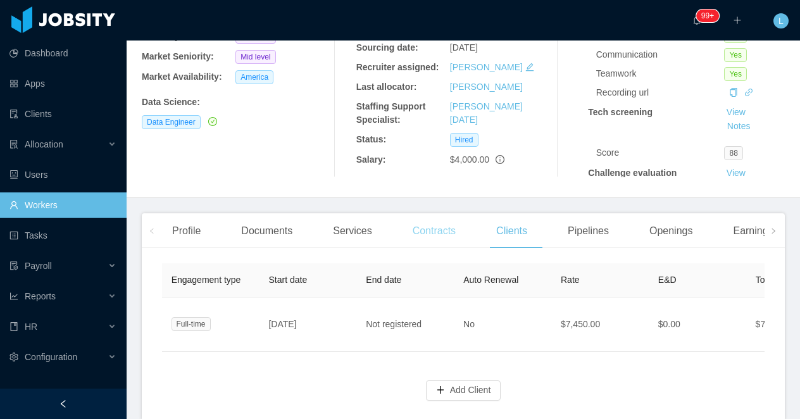
click at [424, 233] on div "Contracts" at bounding box center [434, 230] width 63 height 35
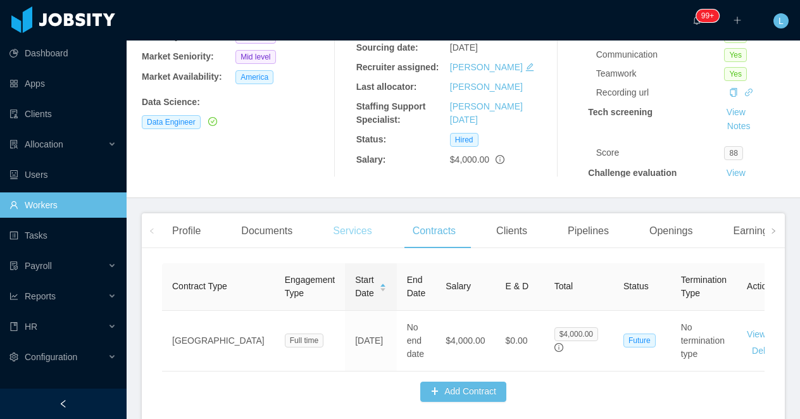
click at [365, 240] on div "Services" at bounding box center [352, 230] width 59 height 35
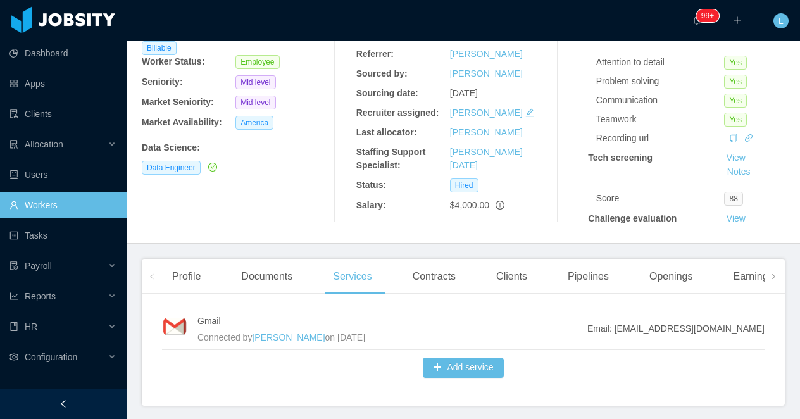
scroll to position [103, 0]
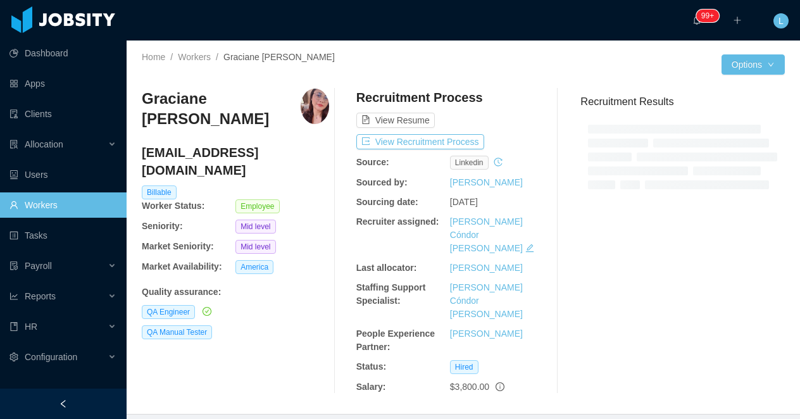
click at [239, 156] on h4 "[EMAIL_ADDRESS][DOMAIN_NAME]" at bounding box center [235, 161] width 187 height 35
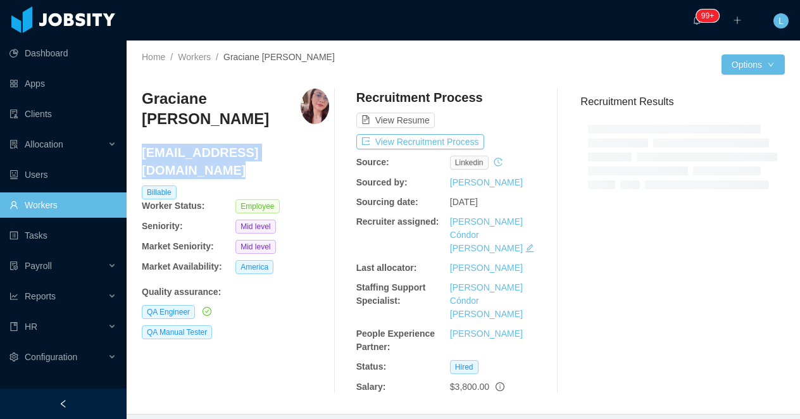
click at [239, 156] on h4 "graciane.nobre@jobsity.com" at bounding box center [235, 161] width 187 height 35
copy h4 "graciane.nobre@jobsity.com"
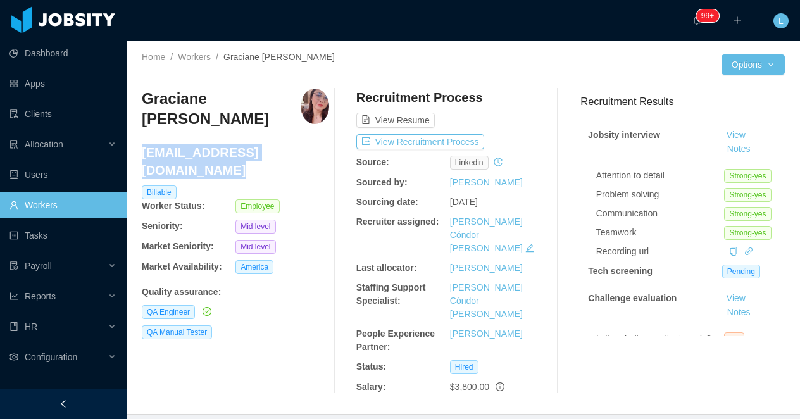
scroll to position [190, 0]
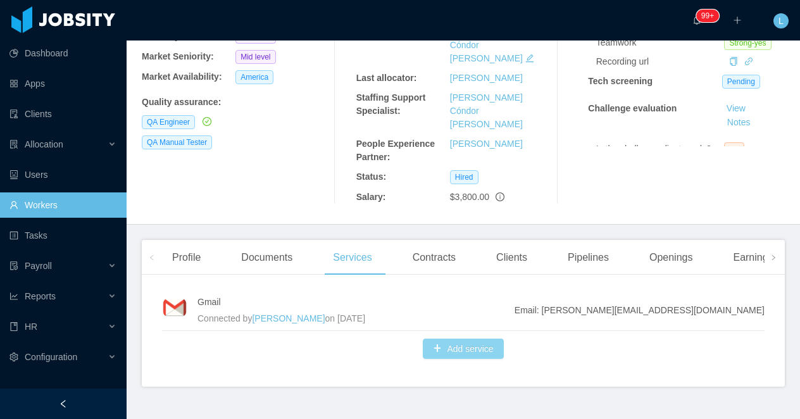
click at [458, 339] on button "Add service" at bounding box center [463, 349] width 80 height 20
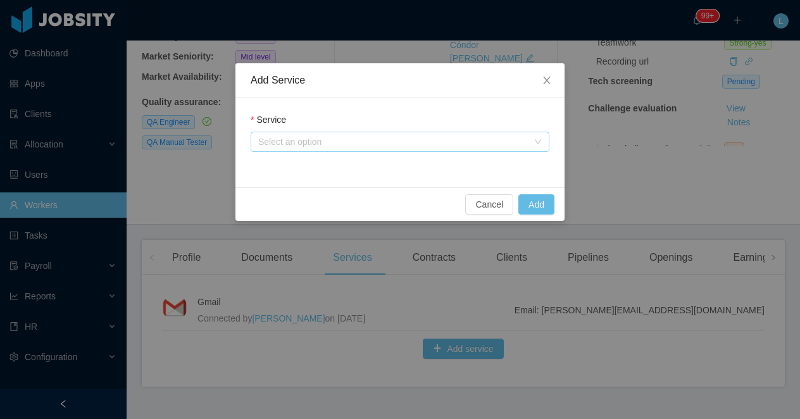
click at [296, 141] on div "Select an option" at bounding box center [393, 141] width 270 height 13
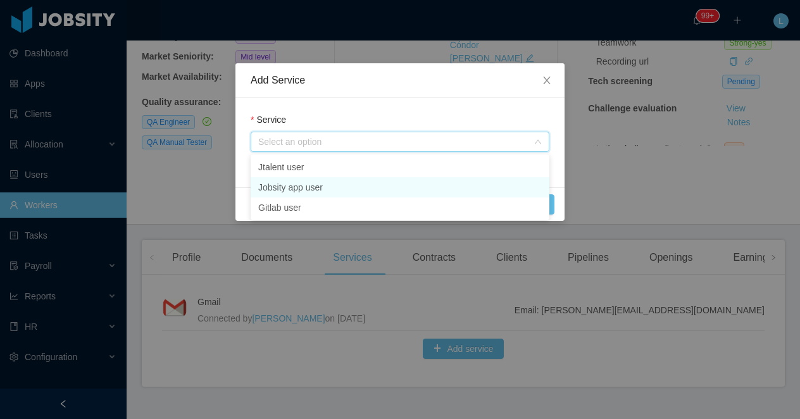
click at [297, 188] on li "Jobsity app user" at bounding box center [400, 187] width 299 height 20
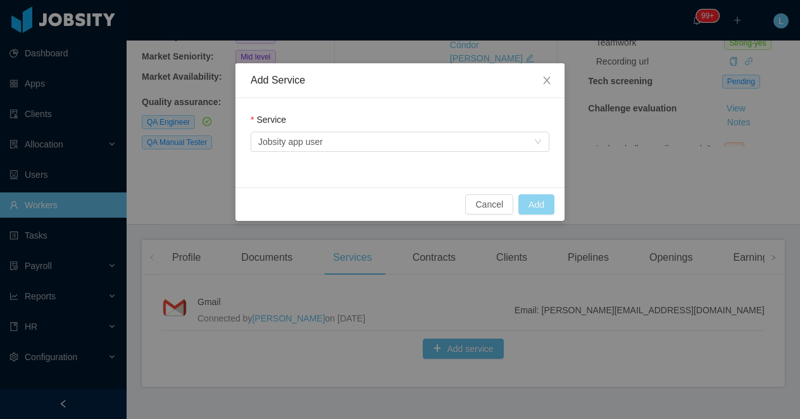
click at [541, 206] on button "Add" at bounding box center [536, 204] width 36 height 20
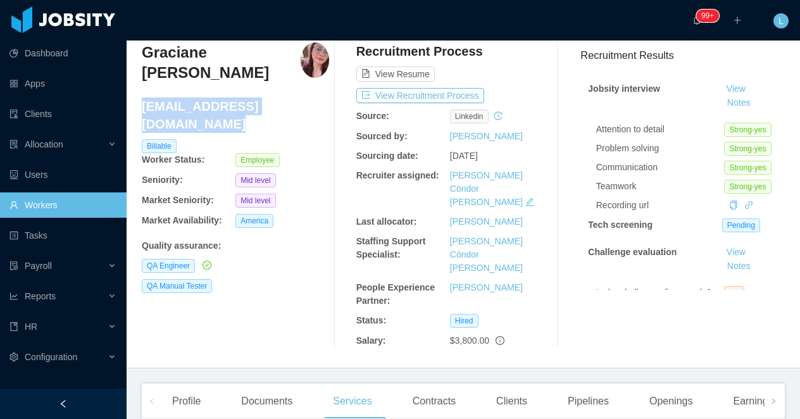
scroll to position [0, 0]
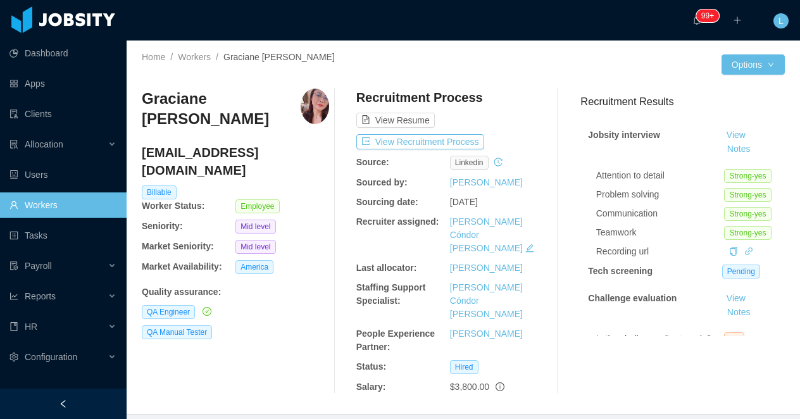
click at [295, 305] on div "Graciane Xavier Nobre graciane.nobre@jobsity.com Billable Worker Status: Employ…" at bounding box center [235, 241] width 187 height 305
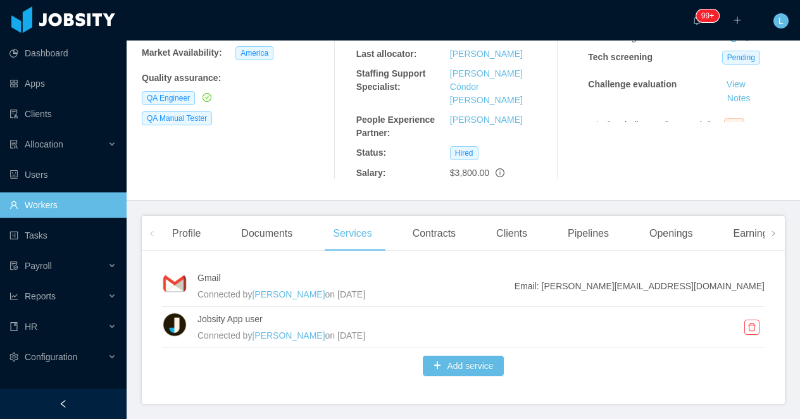
scroll to position [231, 0]
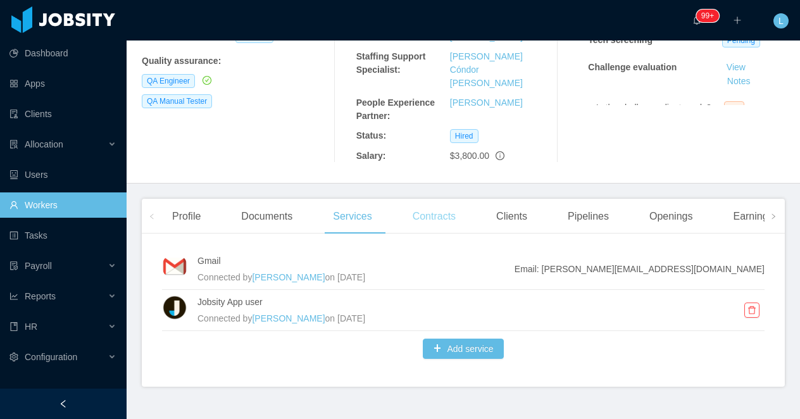
click at [435, 199] on div "Contracts" at bounding box center [434, 216] width 63 height 35
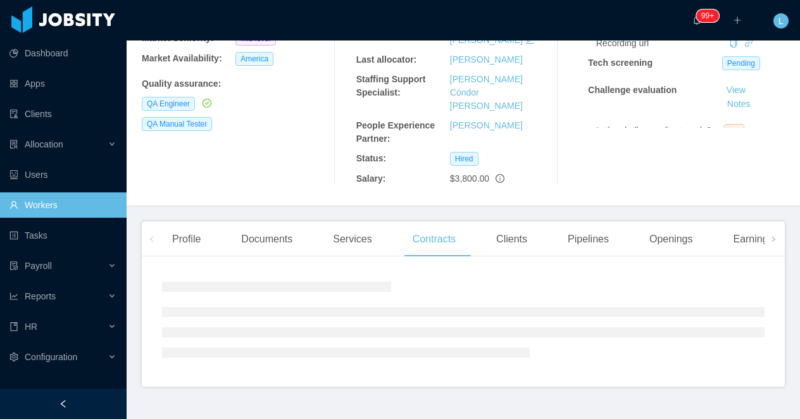
scroll to position [231, 0]
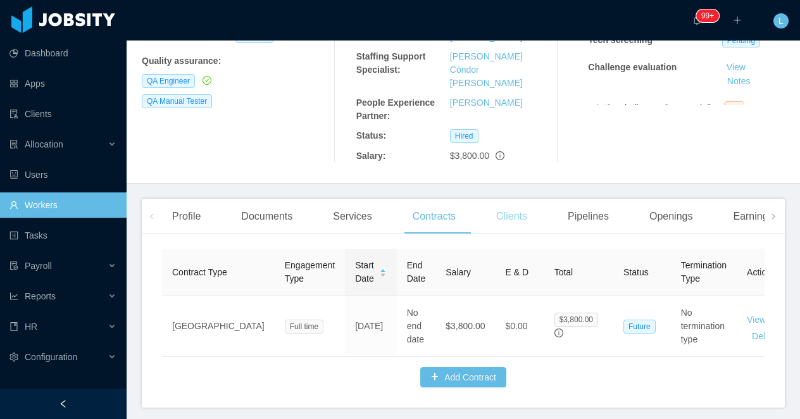
click at [507, 199] on div "Clients" at bounding box center [511, 216] width 51 height 35
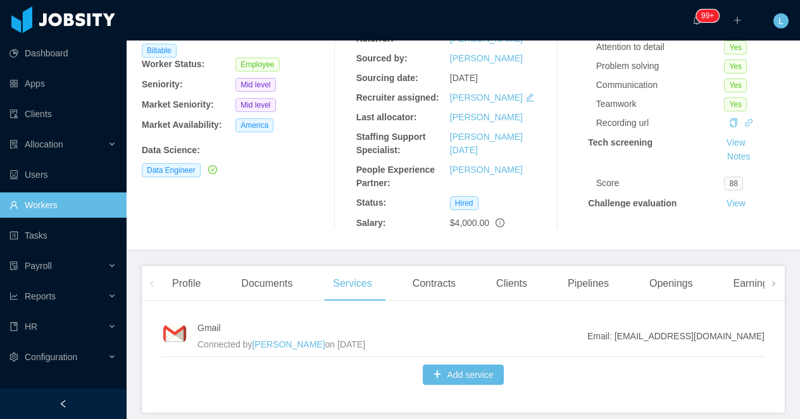
scroll to position [142, 0]
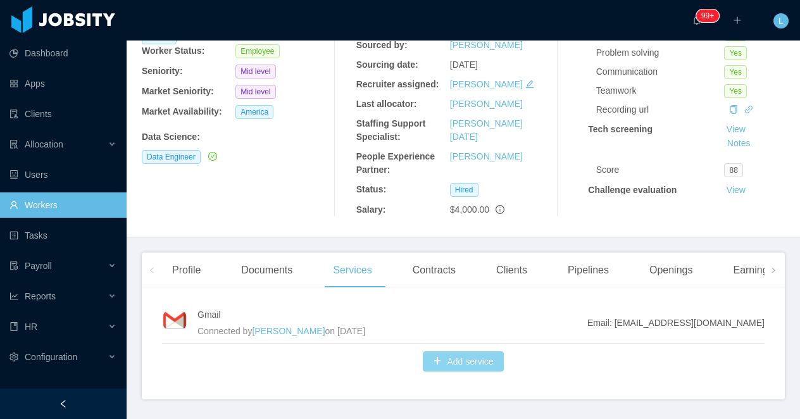
click at [463, 361] on button "Add service" at bounding box center [463, 361] width 80 height 20
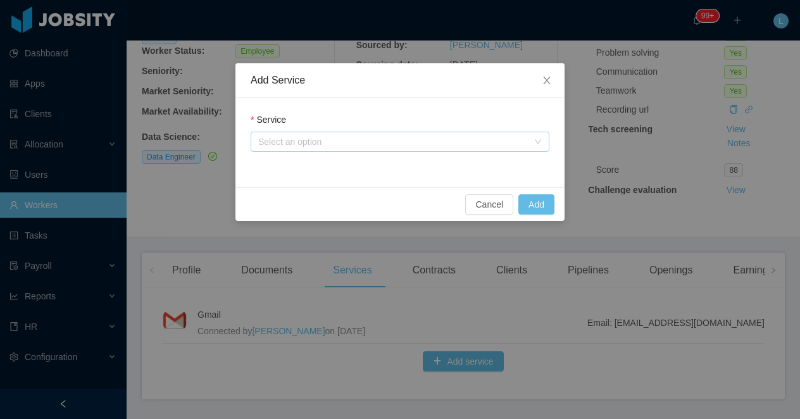
click at [306, 137] on div "Select an option" at bounding box center [393, 141] width 270 height 13
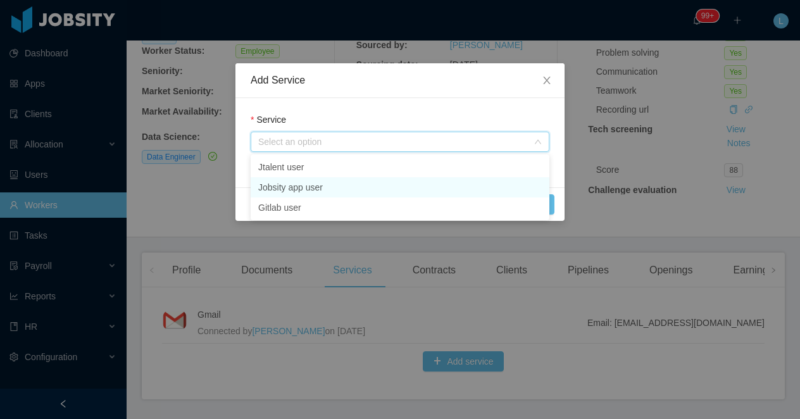
click at [294, 187] on li "Jobsity app user" at bounding box center [400, 187] width 299 height 20
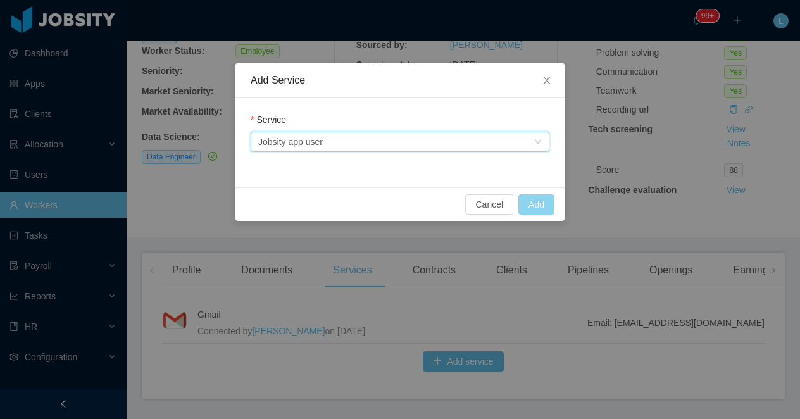
click at [541, 203] on button "Add" at bounding box center [536, 204] width 36 height 20
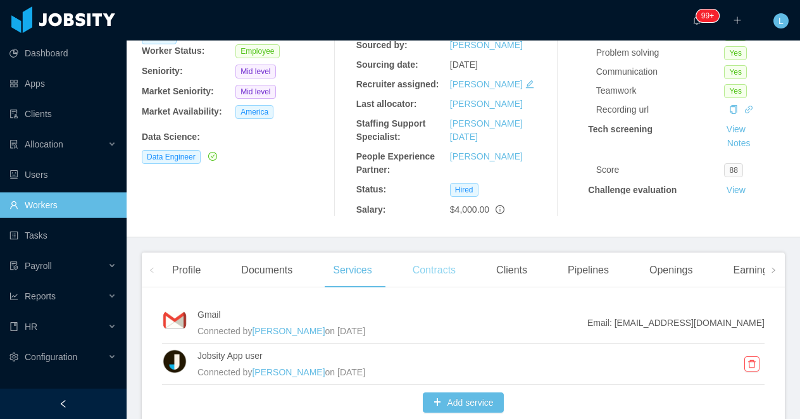
click at [434, 263] on div "Contracts" at bounding box center [434, 270] width 63 height 35
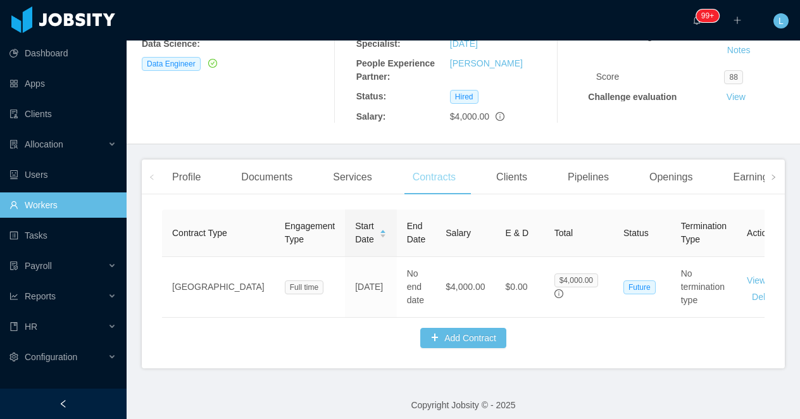
scroll to position [235, 0]
click at [363, 180] on div "Services" at bounding box center [352, 176] width 59 height 35
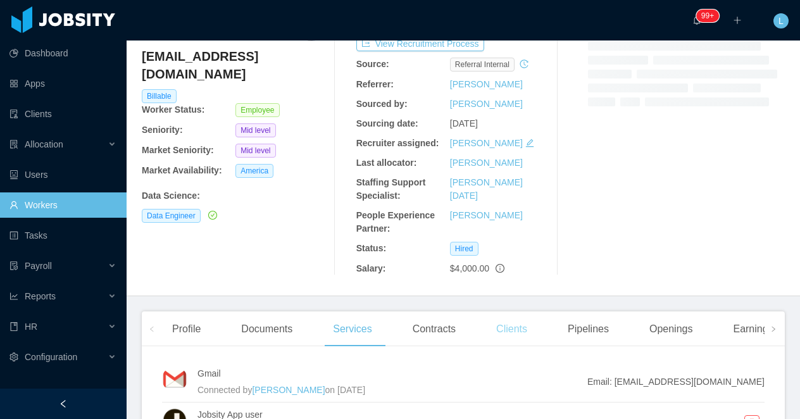
scroll to position [104, 0]
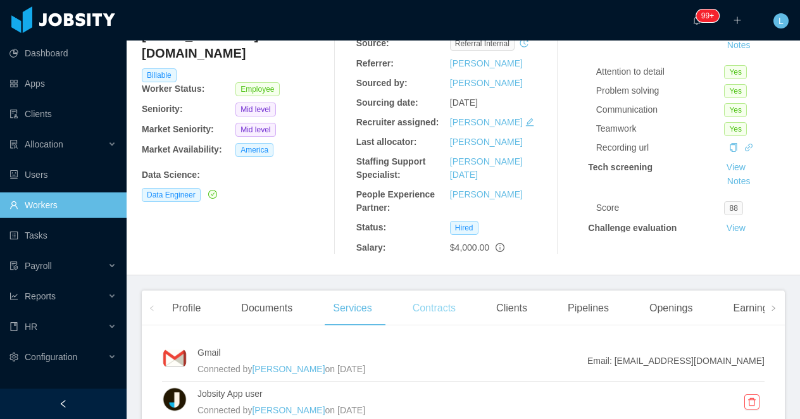
click at [444, 316] on div "Contracts" at bounding box center [434, 308] width 63 height 35
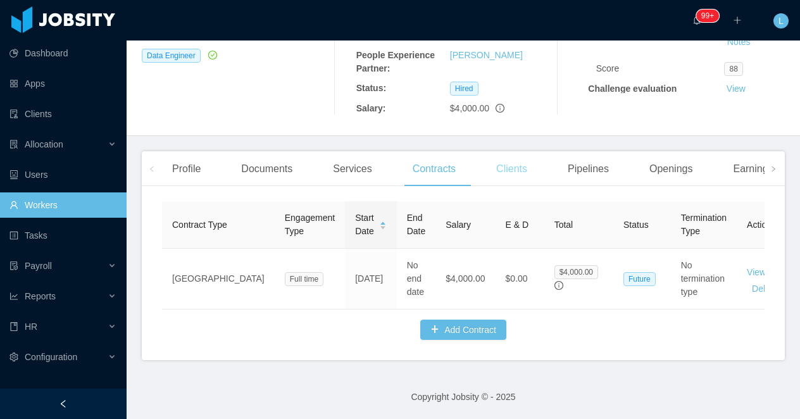
click at [512, 180] on div "Clients" at bounding box center [511, 168] width 51 height 35
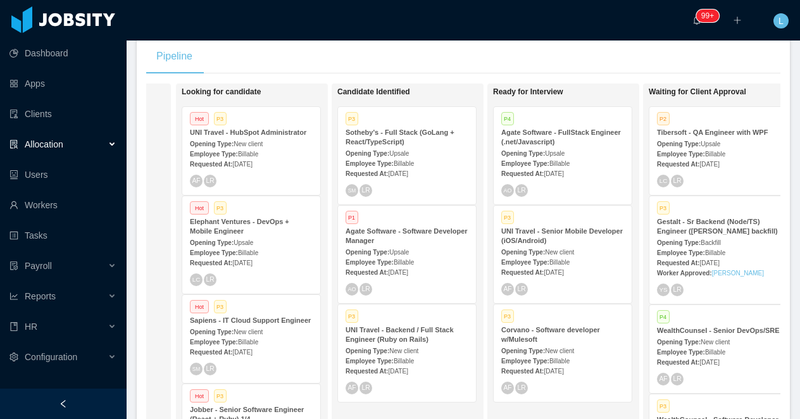
scroll to position [0, 140]
